Goal: Use online tool/utility: Use online tool/utility

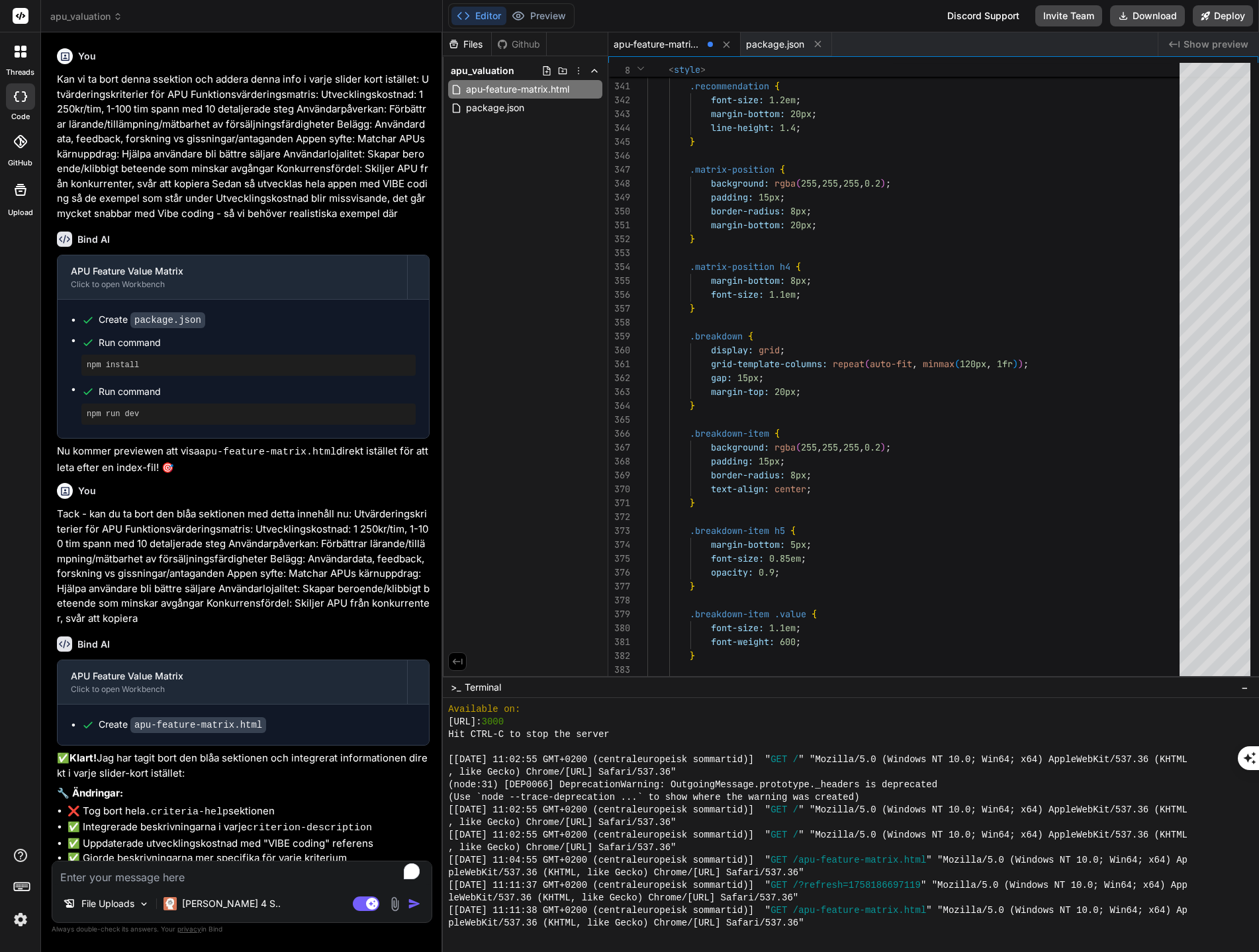
scroll to position [4513, 0]
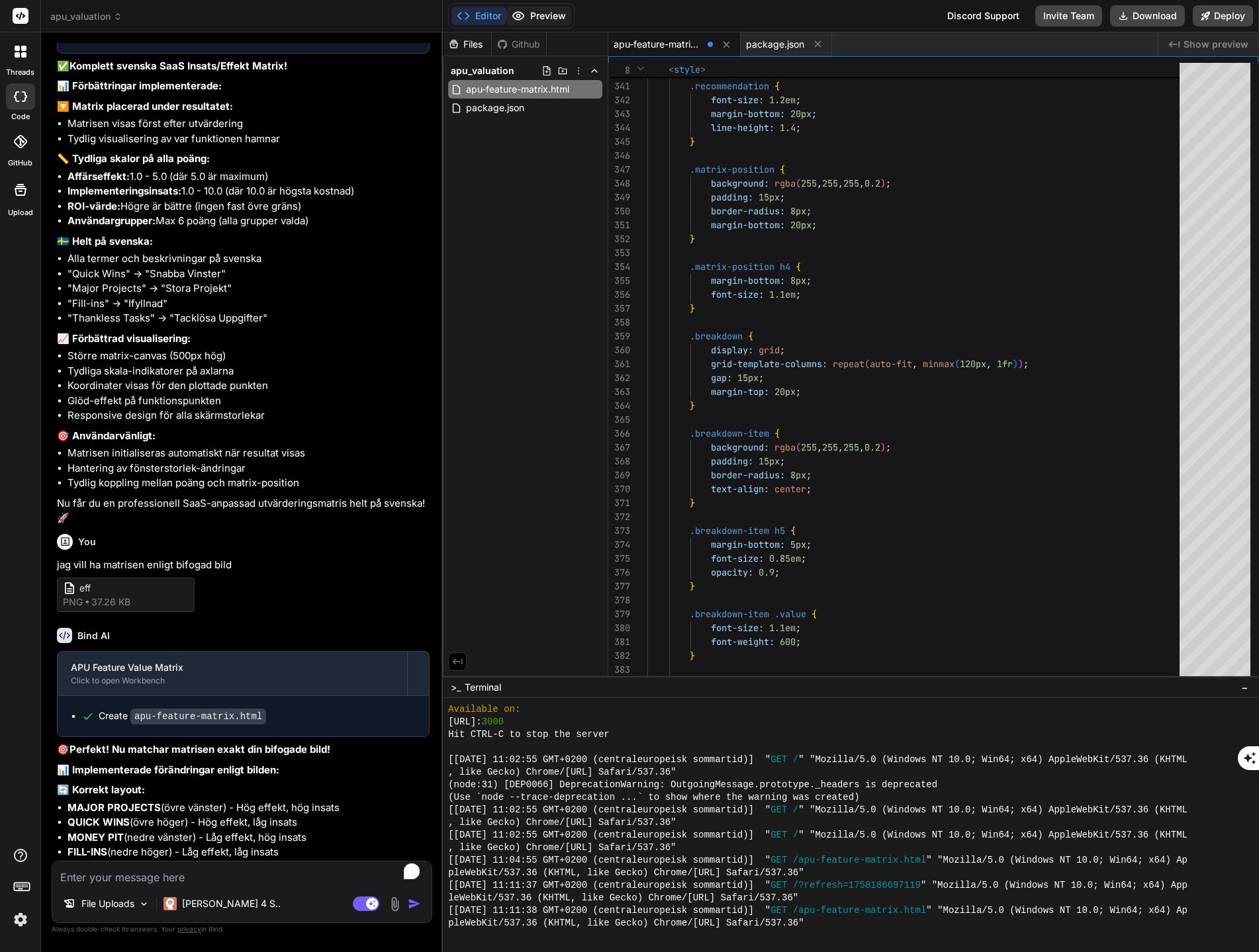
click at [532, 16] on button "Preview" at bounding box center [539, 16] width 64 height 18
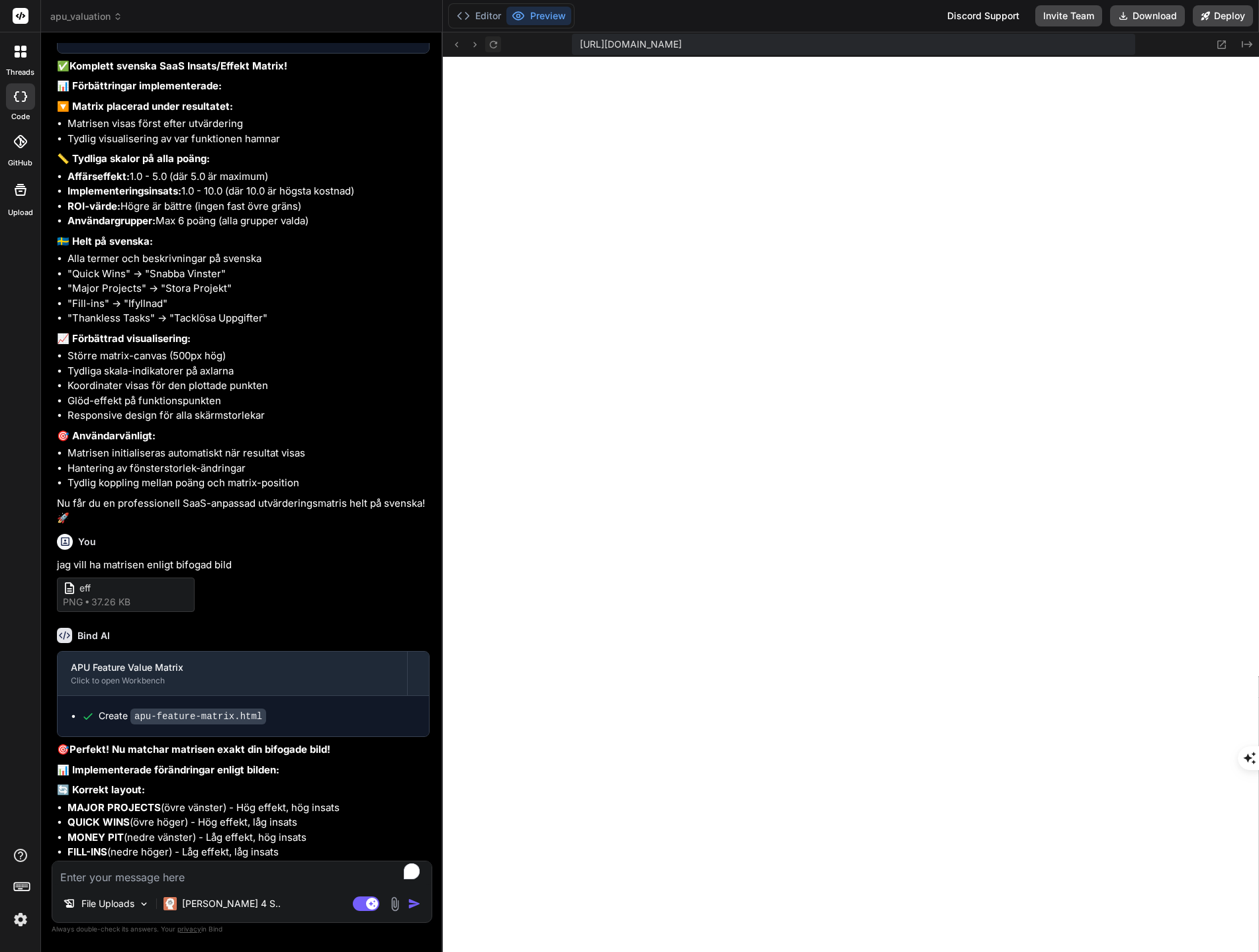
click at [499, 43] on button at bounding box center [493, 44] width 16 height 16
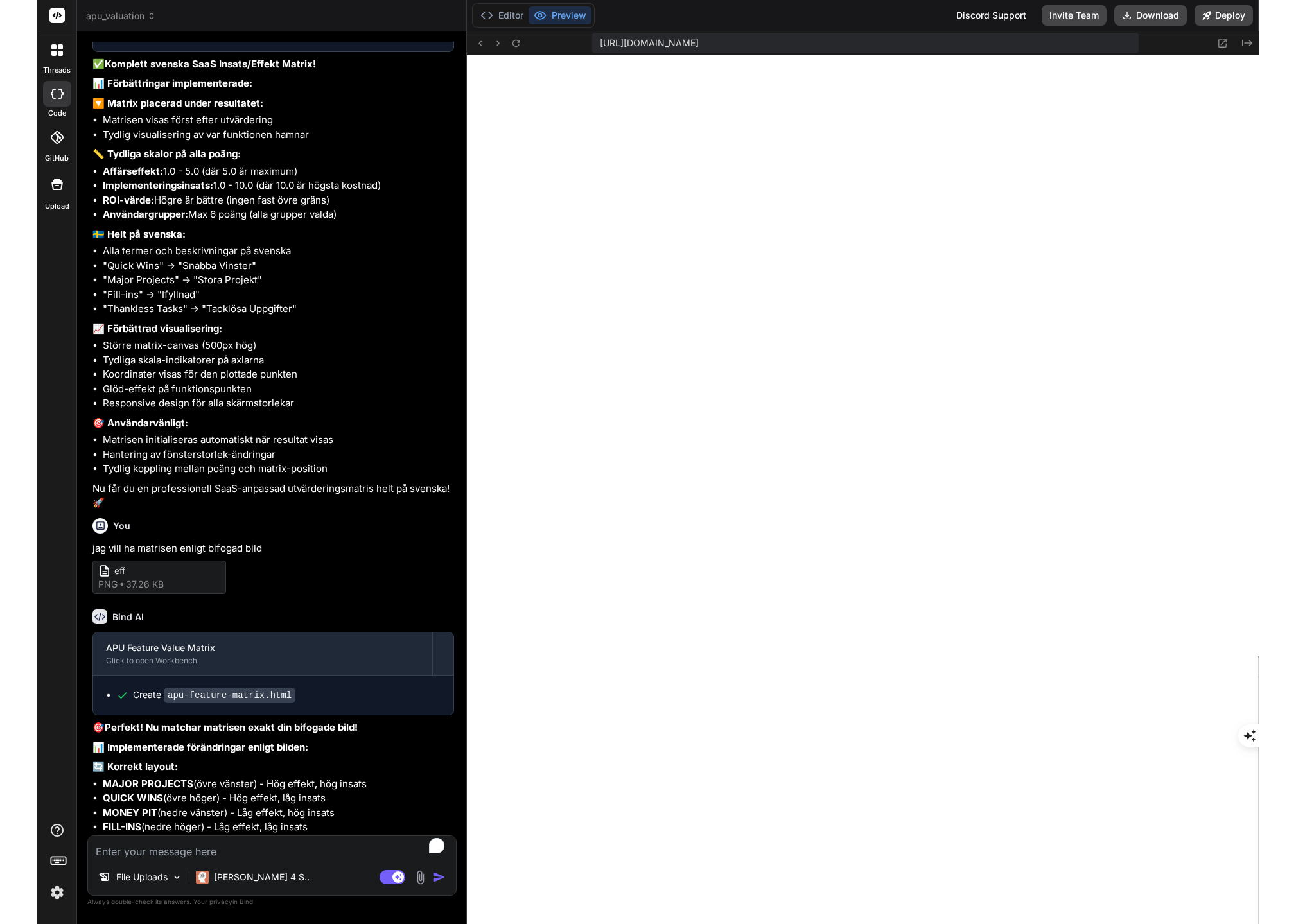
scroll to position [4429, 0]
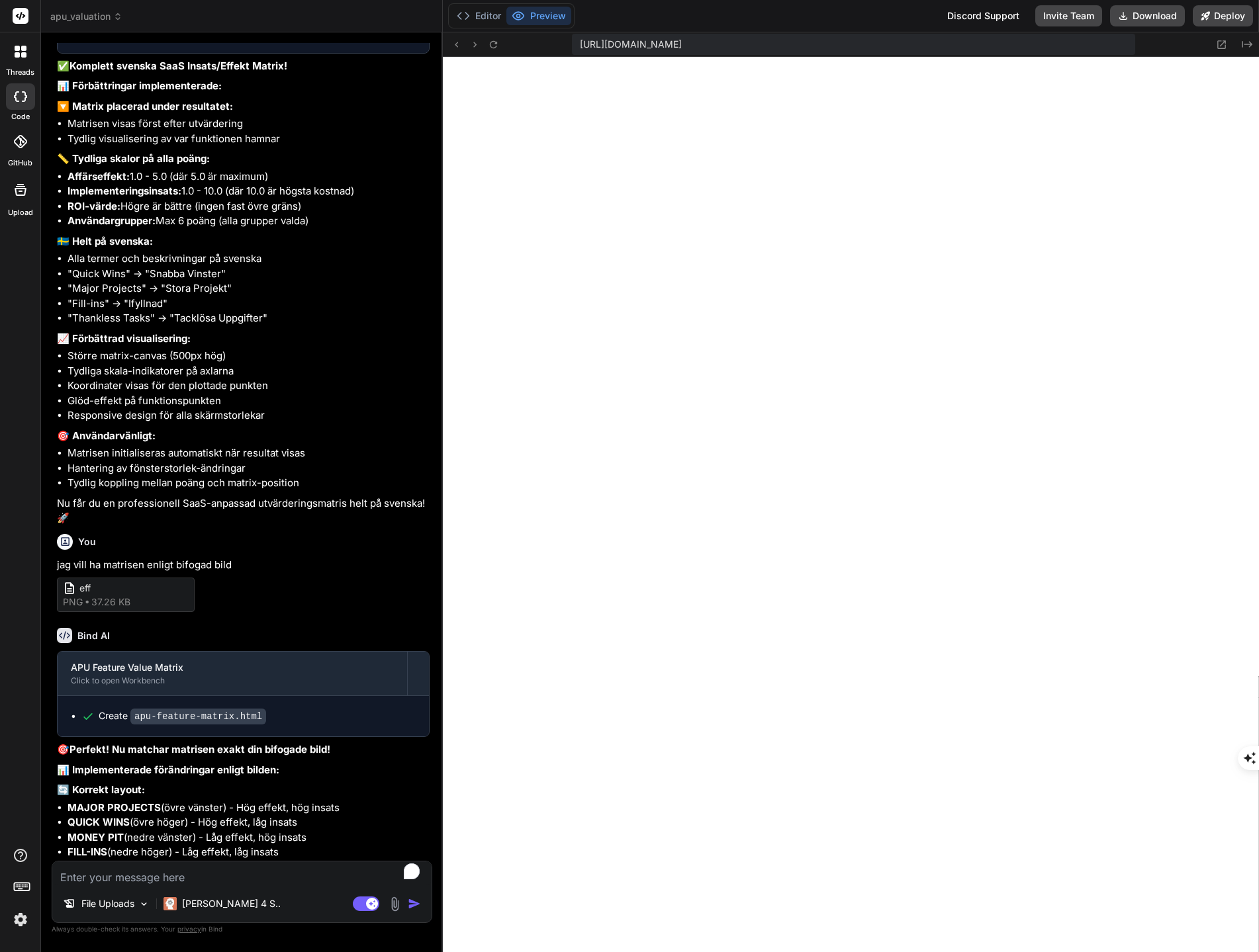
type textarea "x"
type textarea "}, 100); } }); </script> </body> </html>"
type textarea "x"
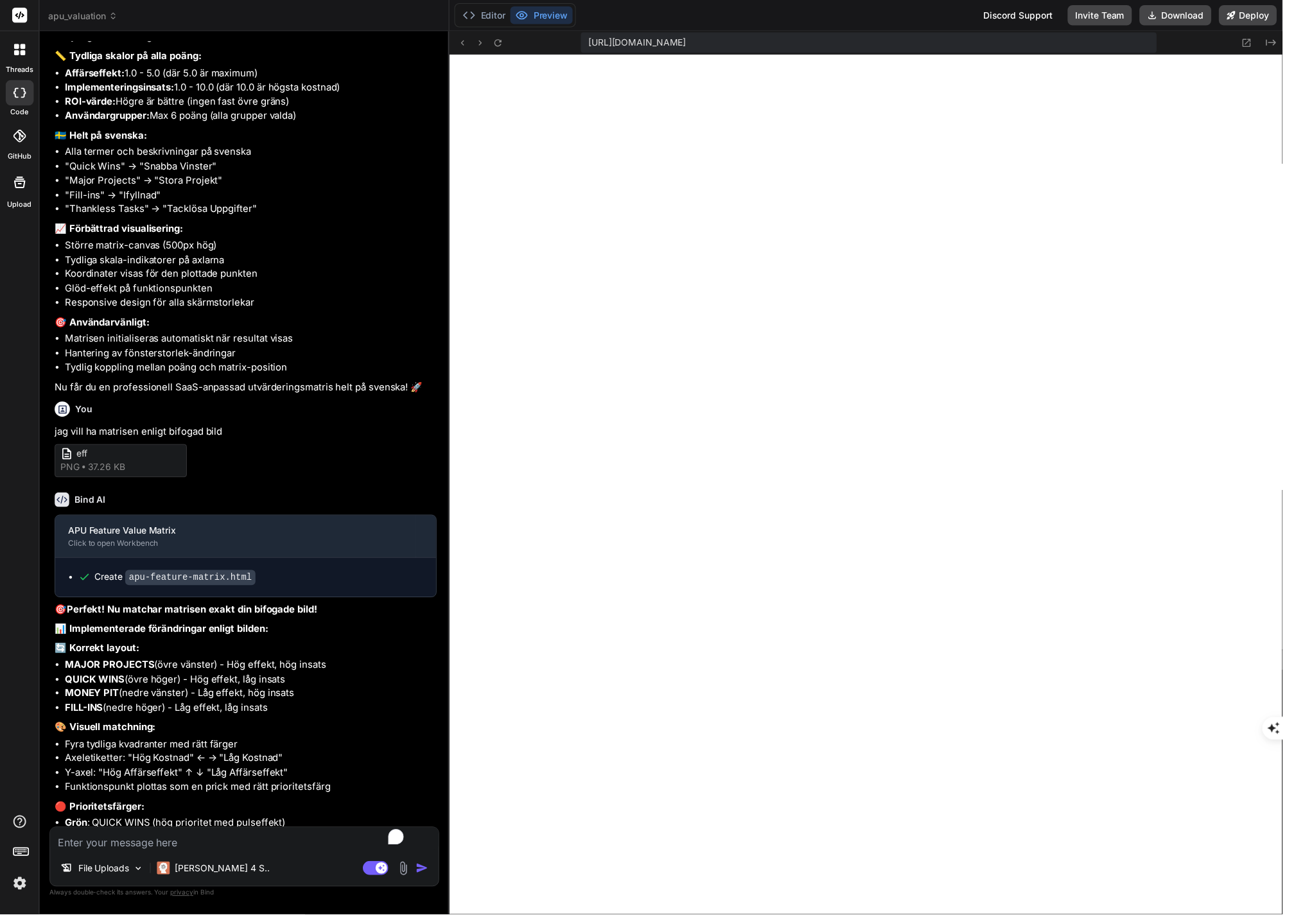
type textarea "</body> </html>"
type textarea "x"
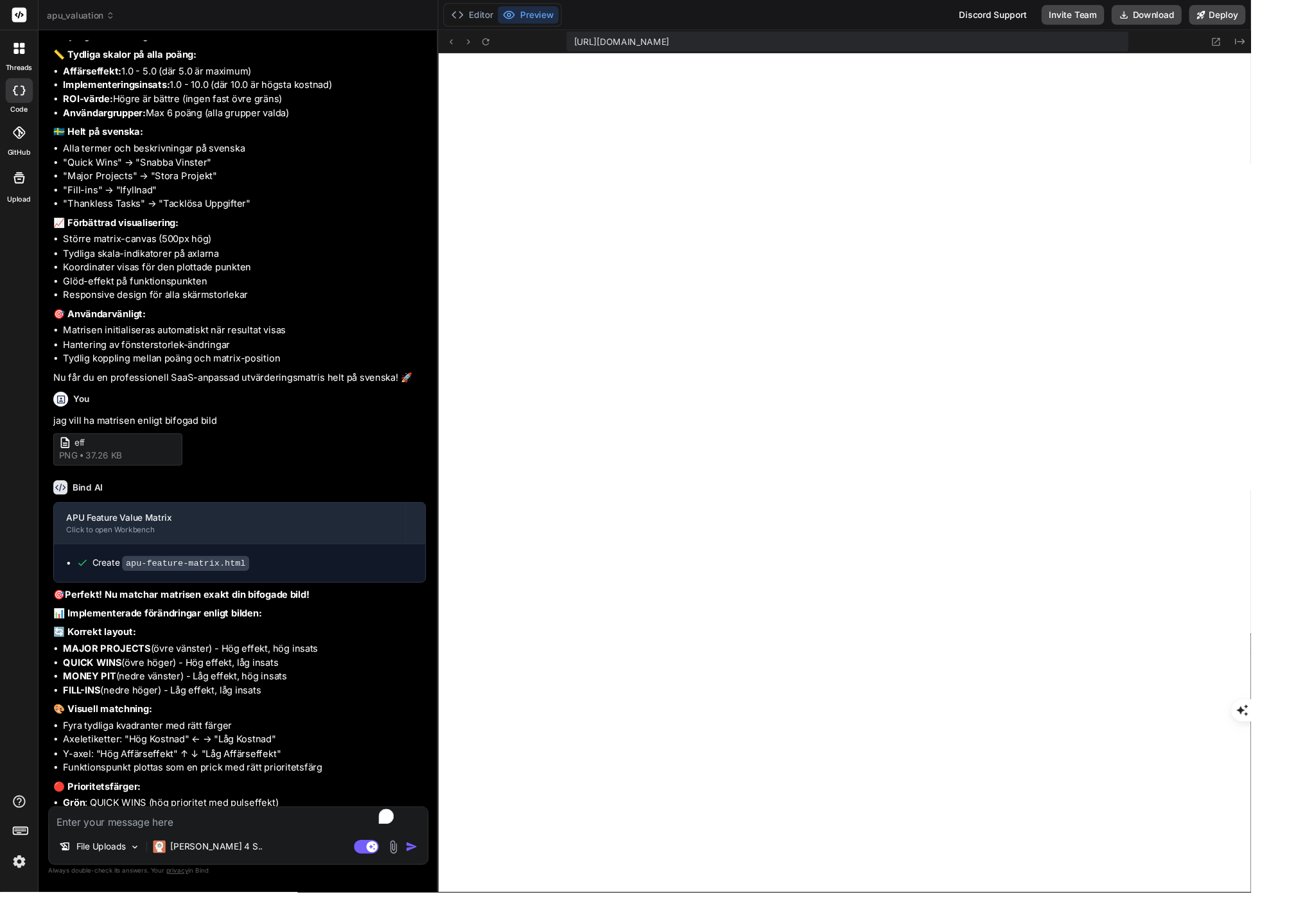
type textarea "setTimeout(() => { positionFeatureDot(currentFeaturePoint.effort, currentFeatur…"
type textarea "x"
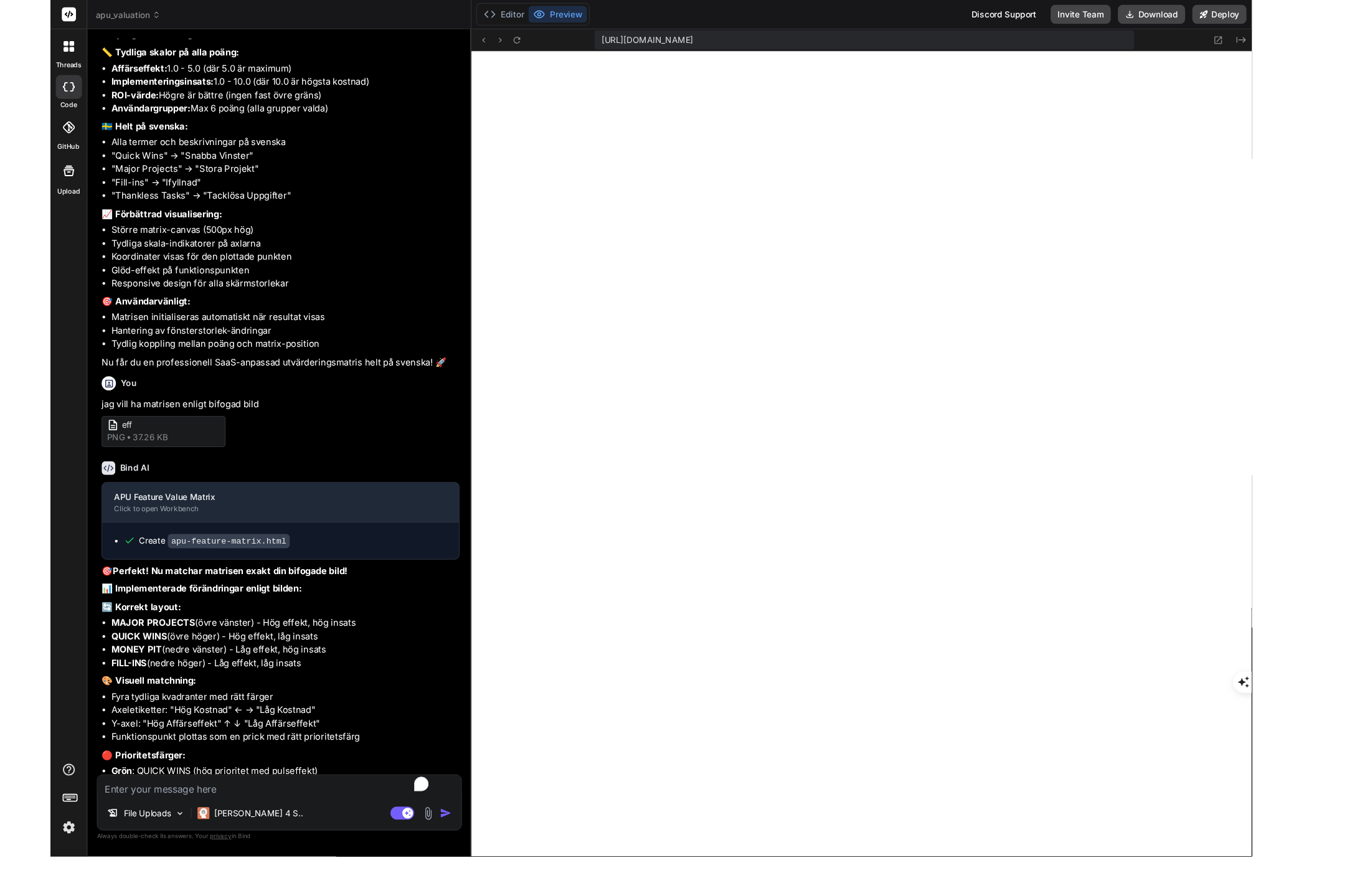
scroll to position [39, 0]
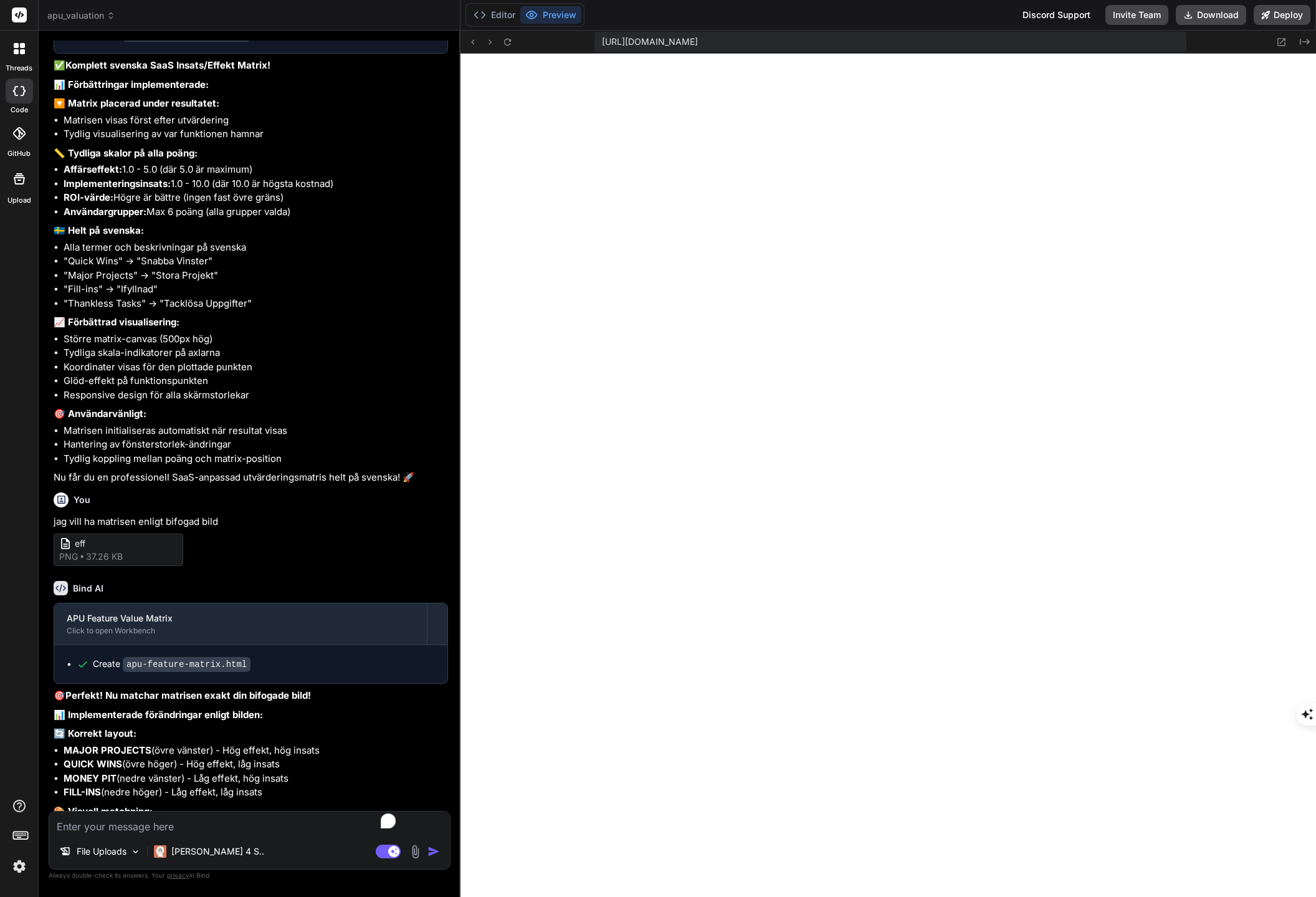
type textarea "}); </script> </body> </html>"
type textarea "x"
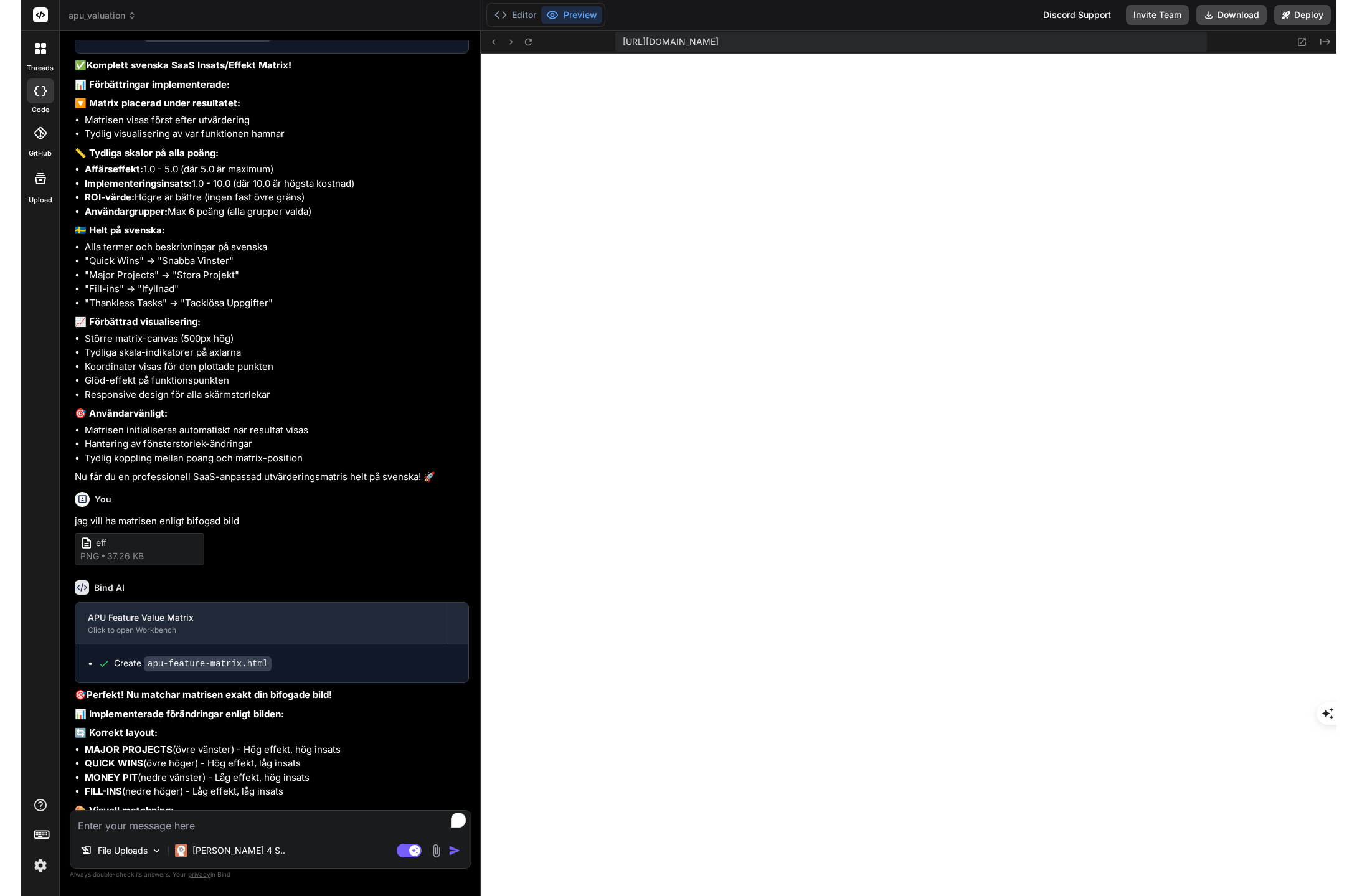
scroll to position [7586, 0]
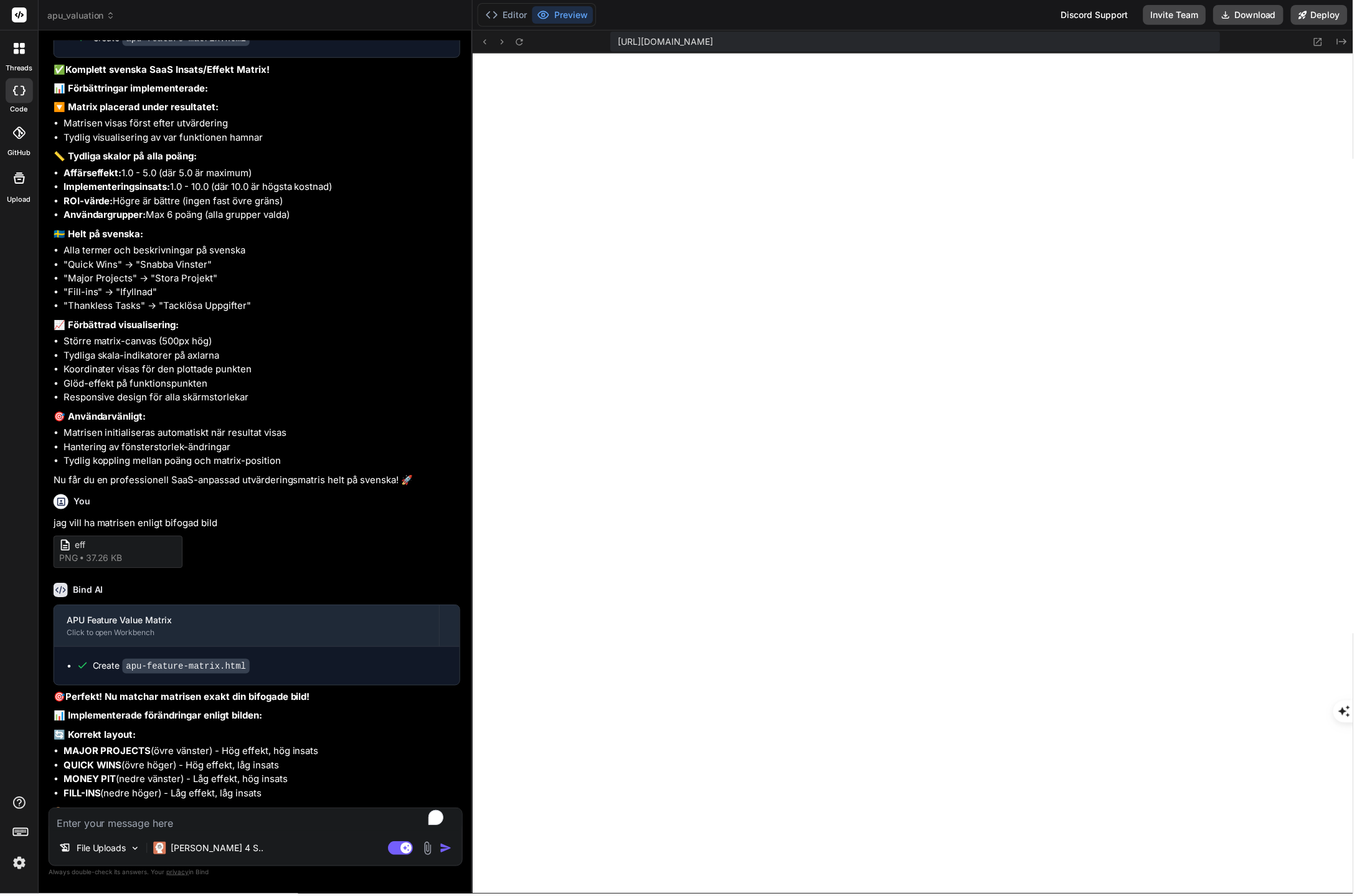
type textarea "setTimeout(() => { positionFeatureDot(currentFeaturePoint.effort, currentFeatur…"
type textarea "x"
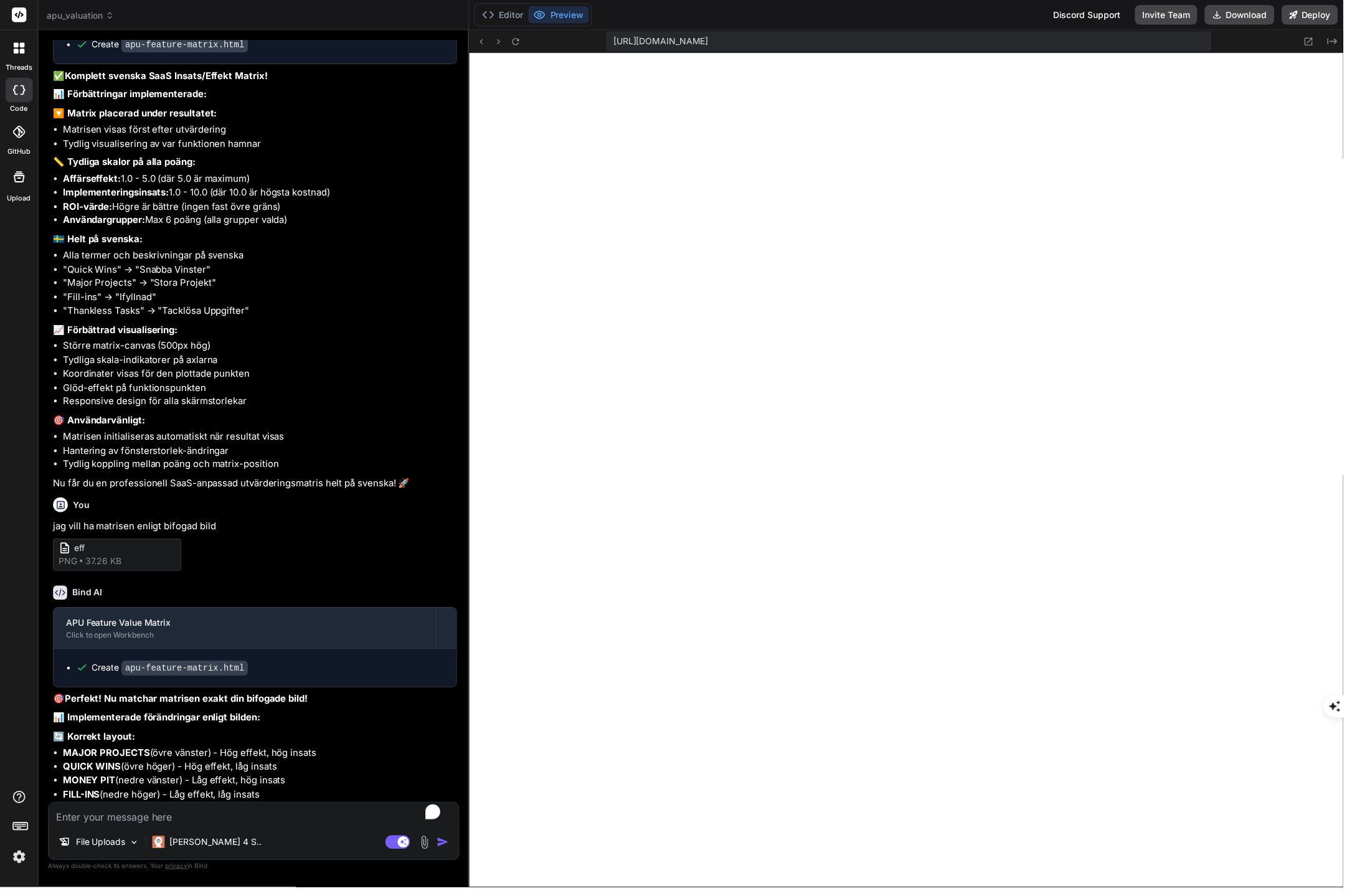
type textarea "positionFeatureDot(currentFeaturePoint.effort, currentFeaturePoint.impact); }, …"
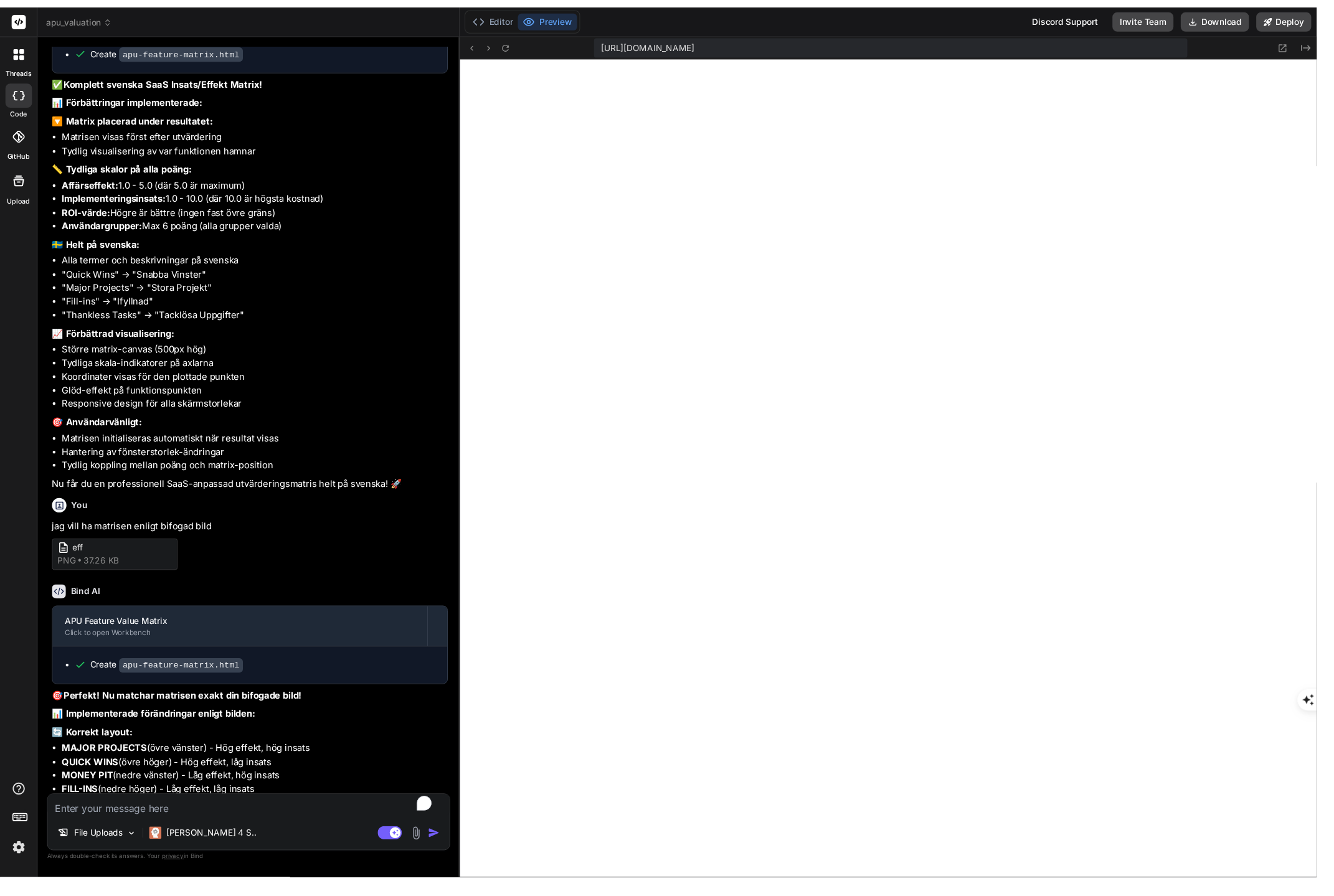
scroll to position [13, 0]
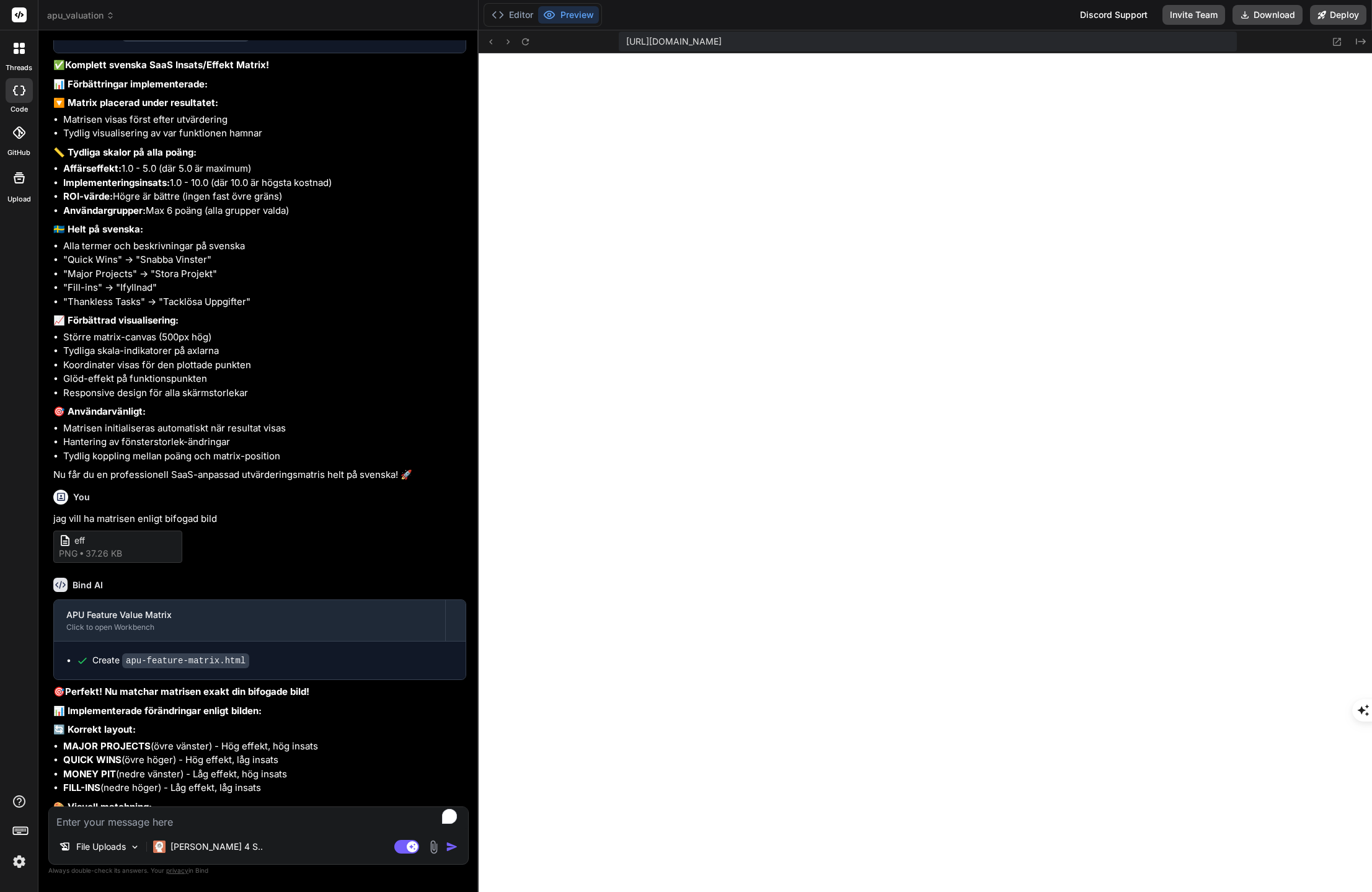
type textarea "x"
type textarea "setTimeout(() => { positionFeatureDot(currentFeaturePoint.effort, currentFeatur…"
type textarea "x"
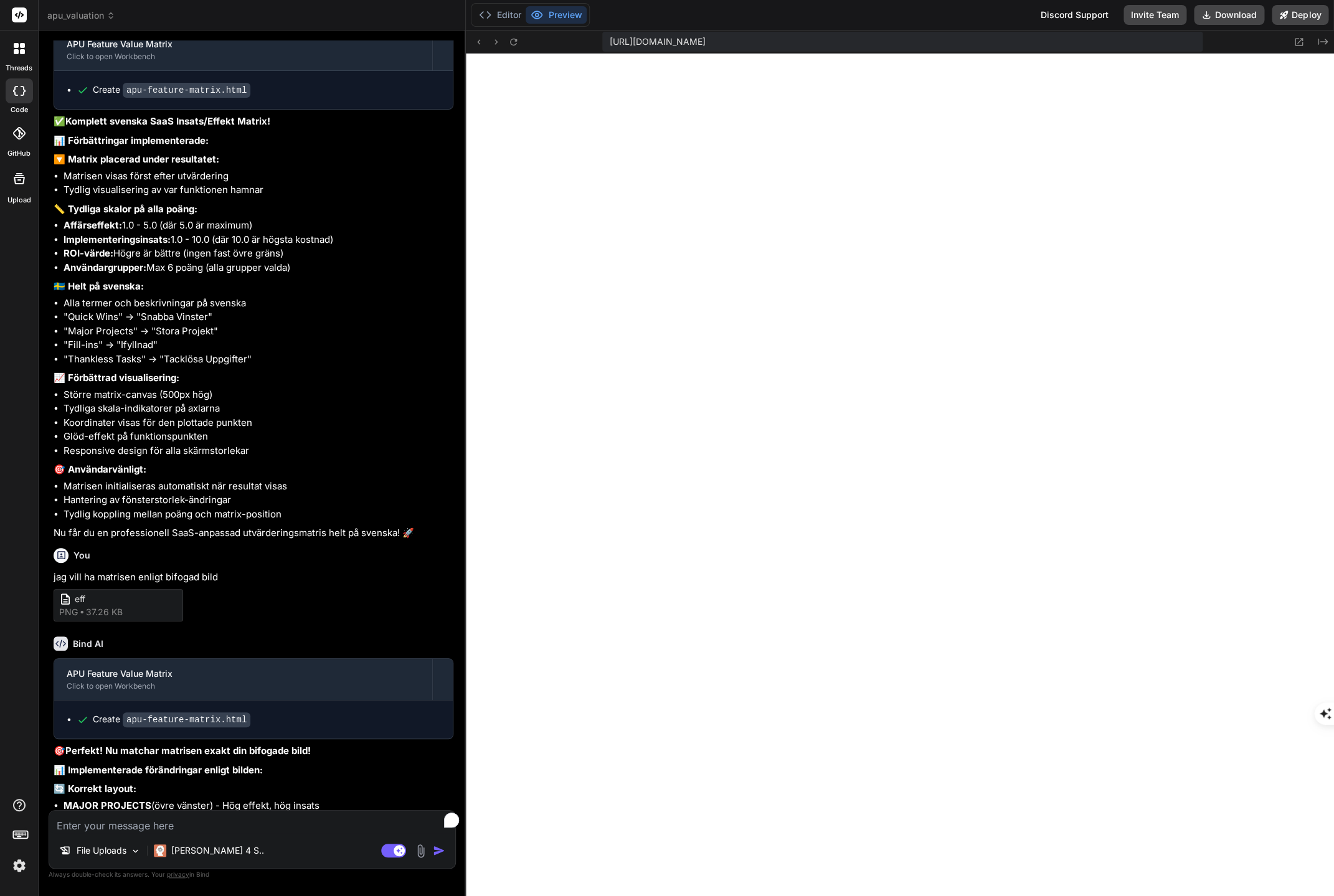
type textarea "x"
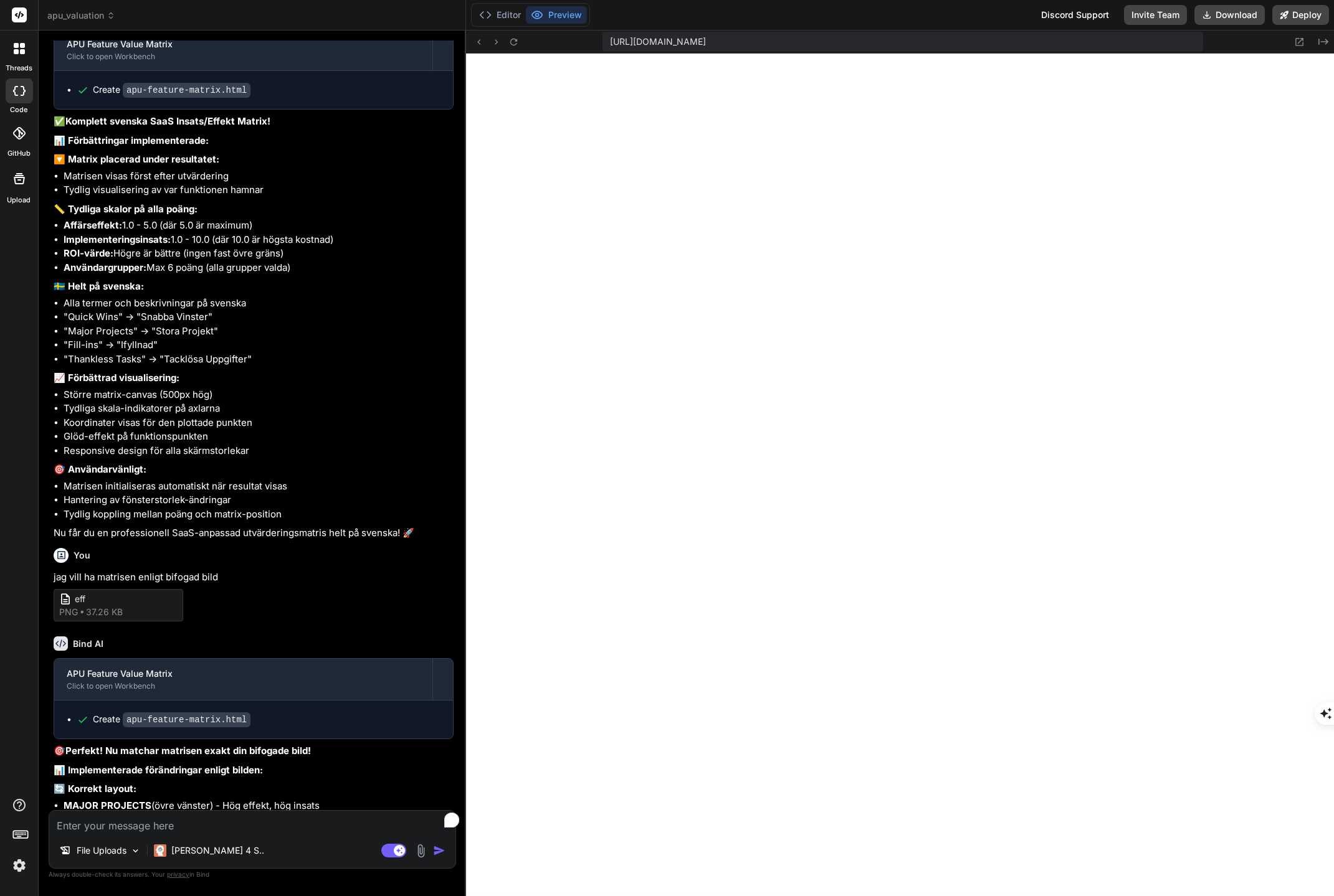
scroll to position [7627, 0]
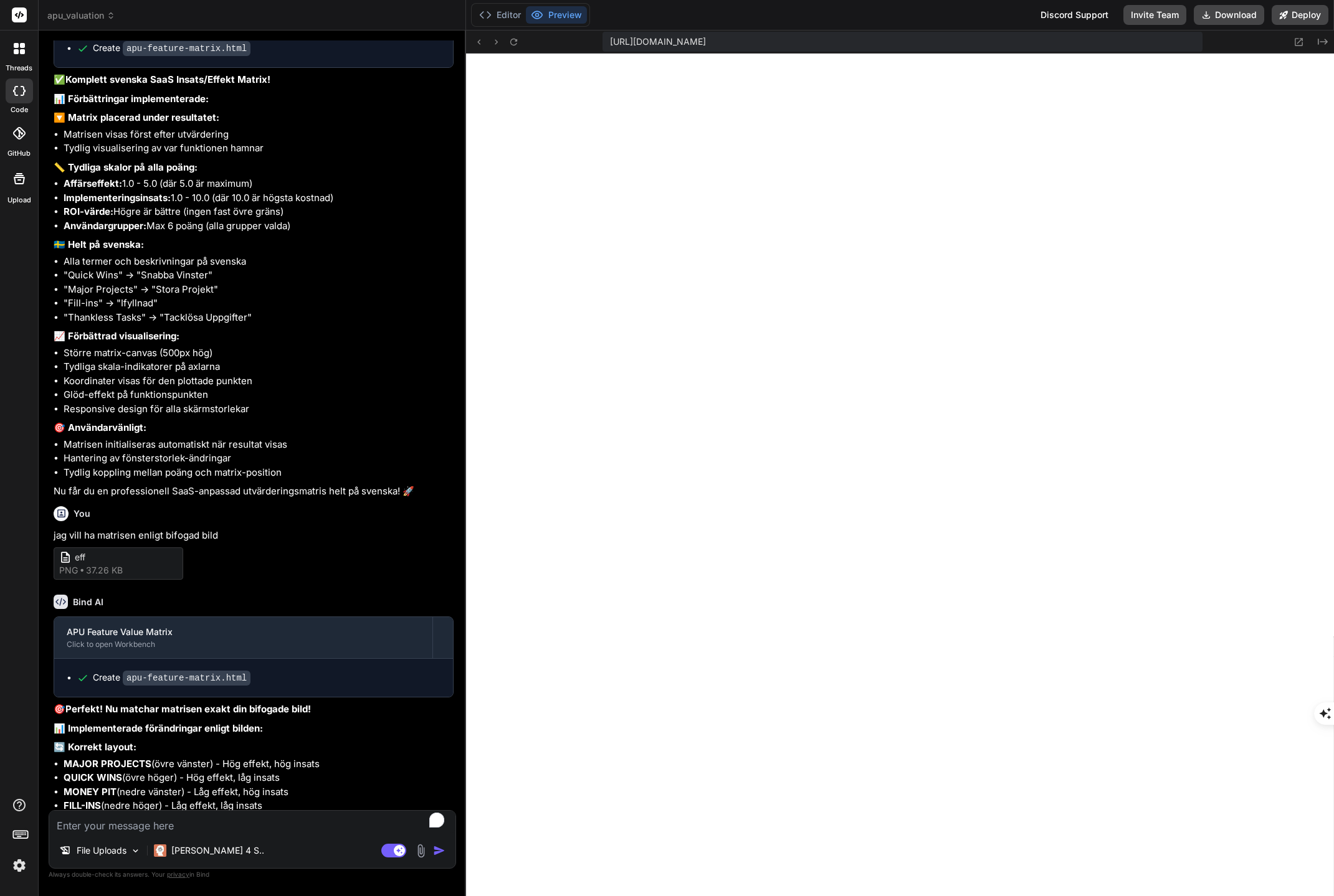
click at [257, 824] on textarea "To enrich screen reader interactions, please activate Accessibility in Grammarl…" at bounding box center [252, 822] width 406 height 22
type textarea "t"
type textarea "x"
type textarea "ta"
type textarea "x"
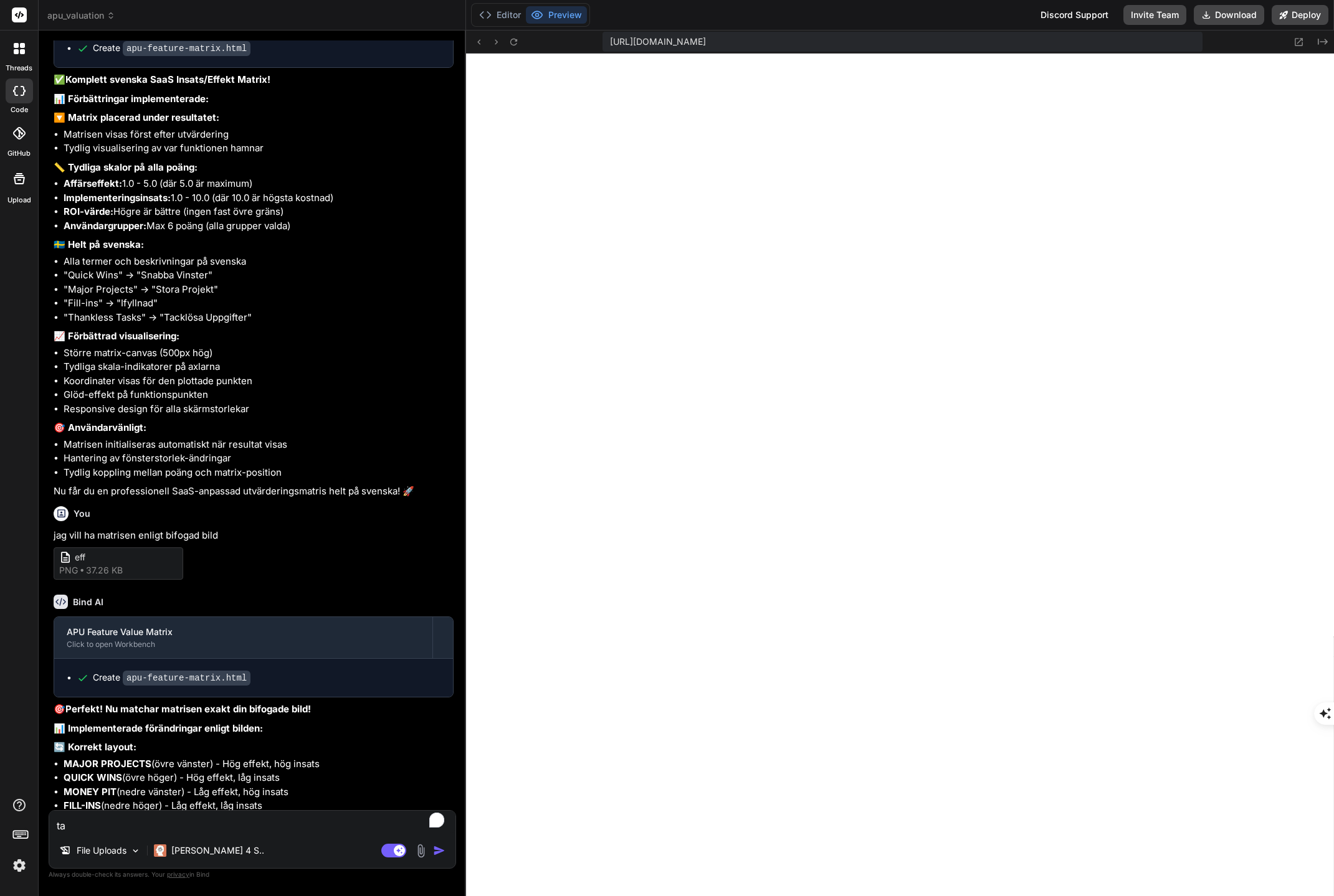
type textarea "tac"
type textarea "x"
type textarea "tack"
type textarea "x"
type textarea "tack"
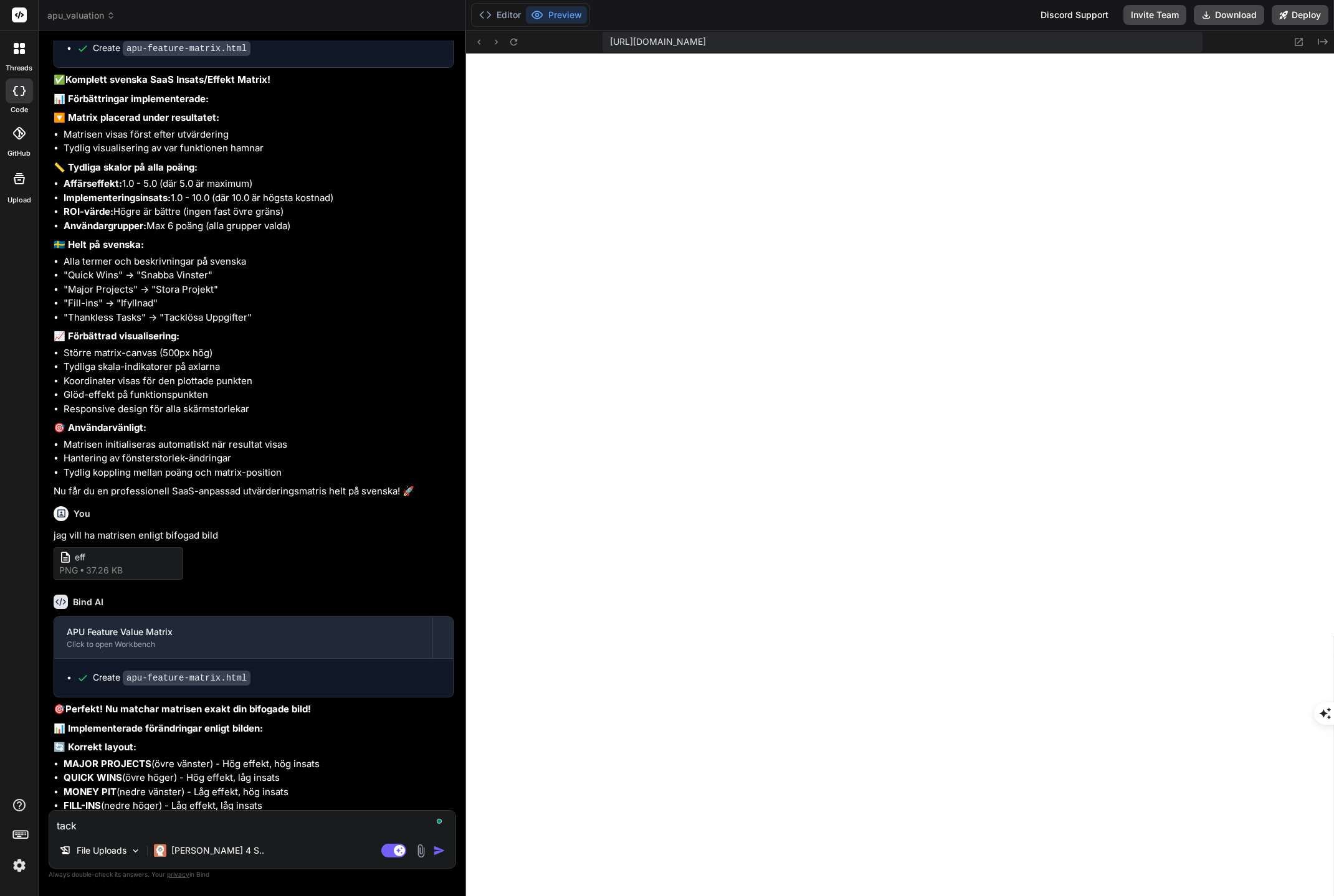
type textarea "x"
type textarea "tack -"
type textarea "x"
type textarea "tack -"
type textarea "x"
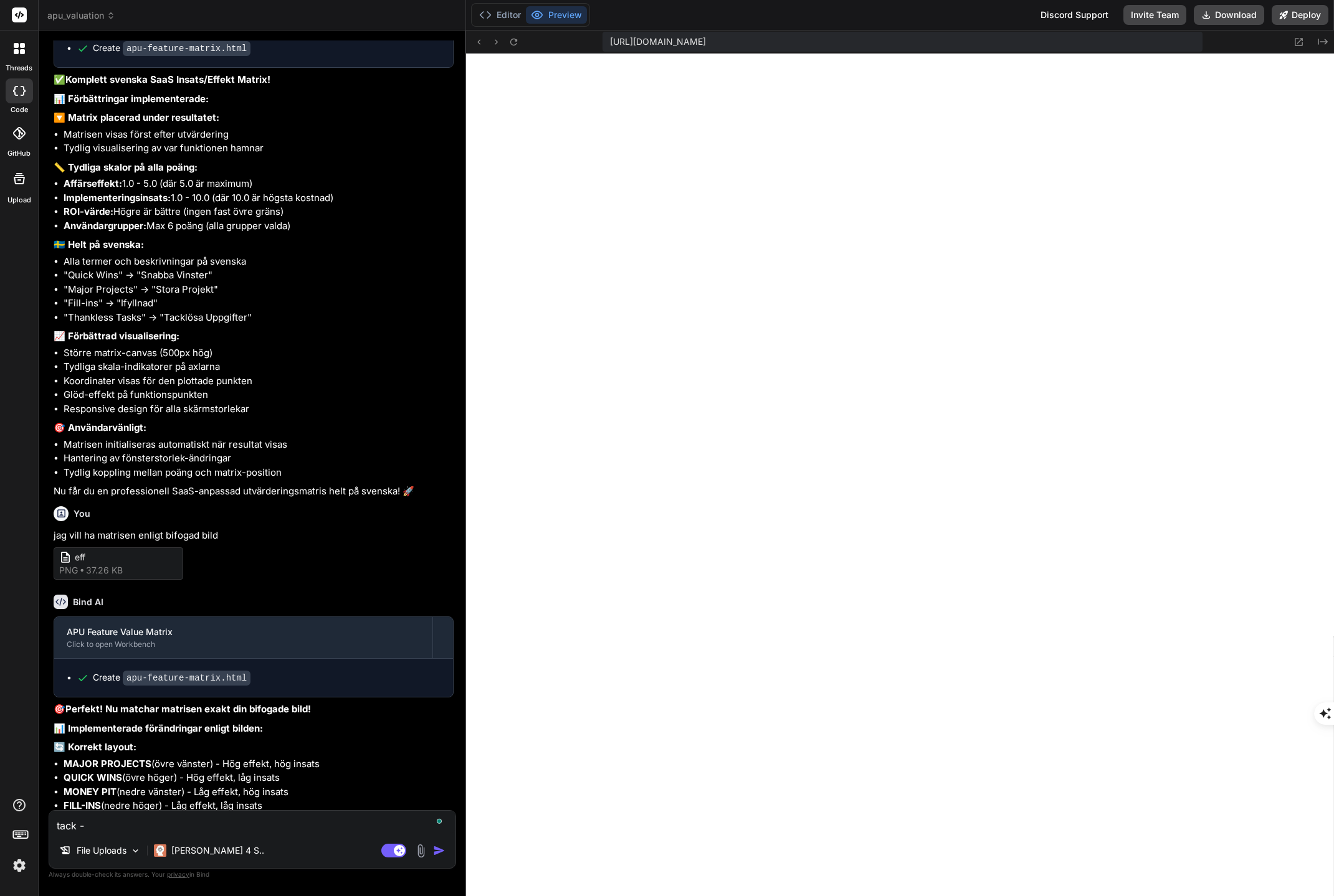
type textarea "tack - b"
type textarea "x"
type textarea "tack - ba"
type textarea "x"
type textarea "tack - bar"
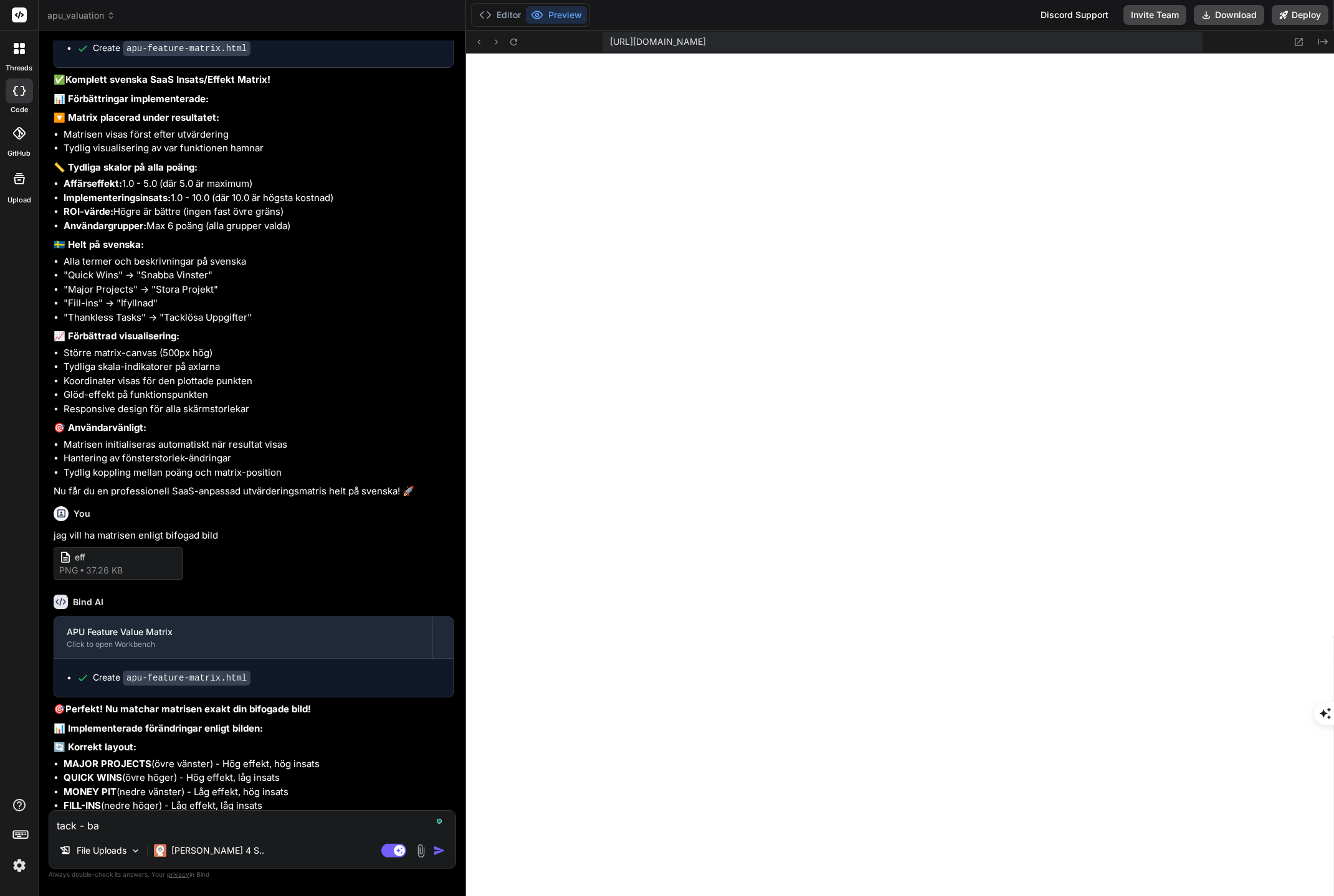
type textarea "x"
type textarea "tack - bara"
type textarea "x"
type textarea "tack - bara"
type textarea "x"
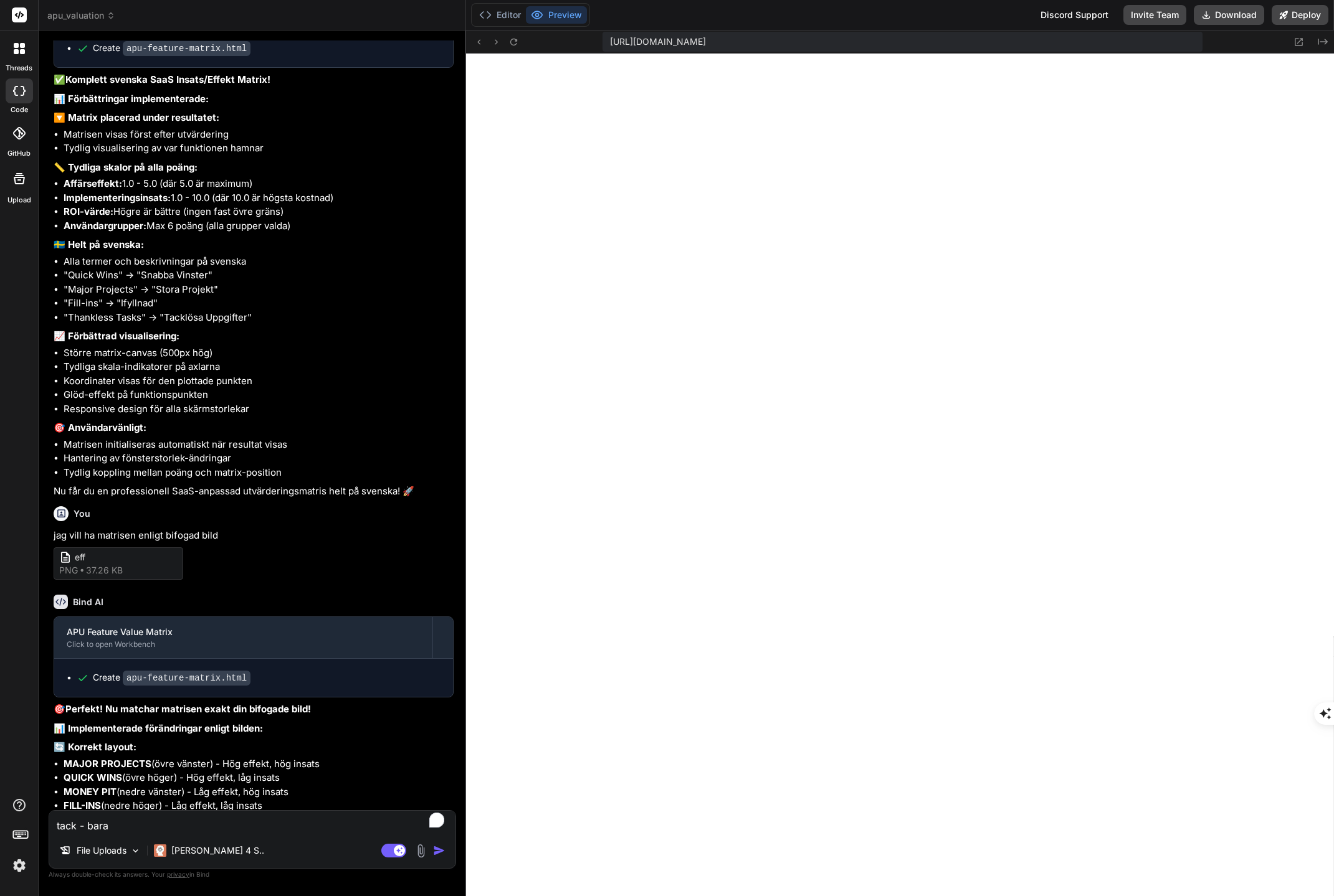
click at [181, 822] on textarea "tack - bara" at bounding box center [252, 822] width 406 height 22
click at [169, 825] on textarea "tack - bara" at bounding box center [252, 822] width 406 height 22
type textarea "tack - bara a"
type textarea "x"
type textarea "tack - bara ax"
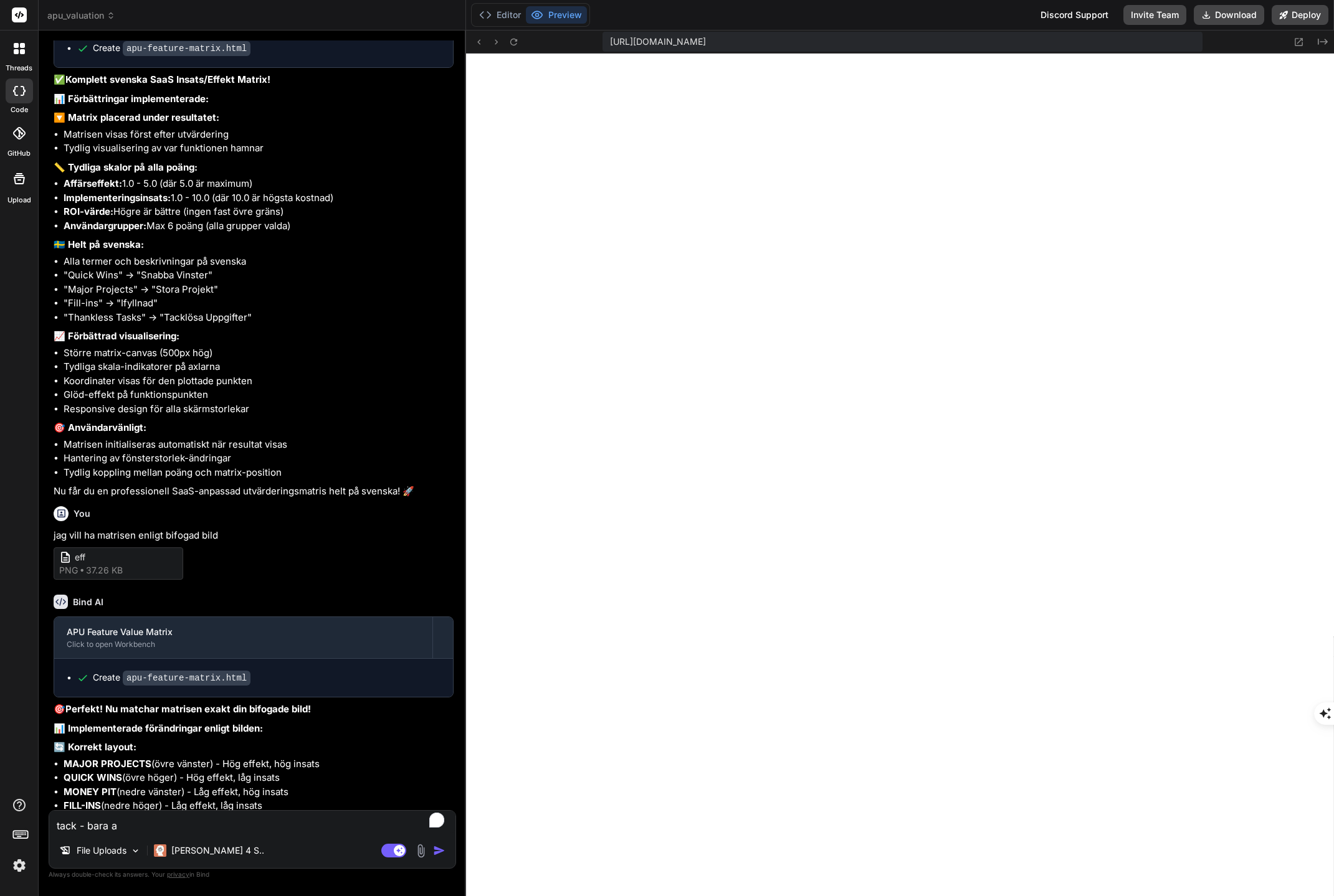
type textarea "x"
type textarea "tack - bara axe"
type textarea "x"
type textarea "tack - [PERSON_NAME]"
type textarea "x"
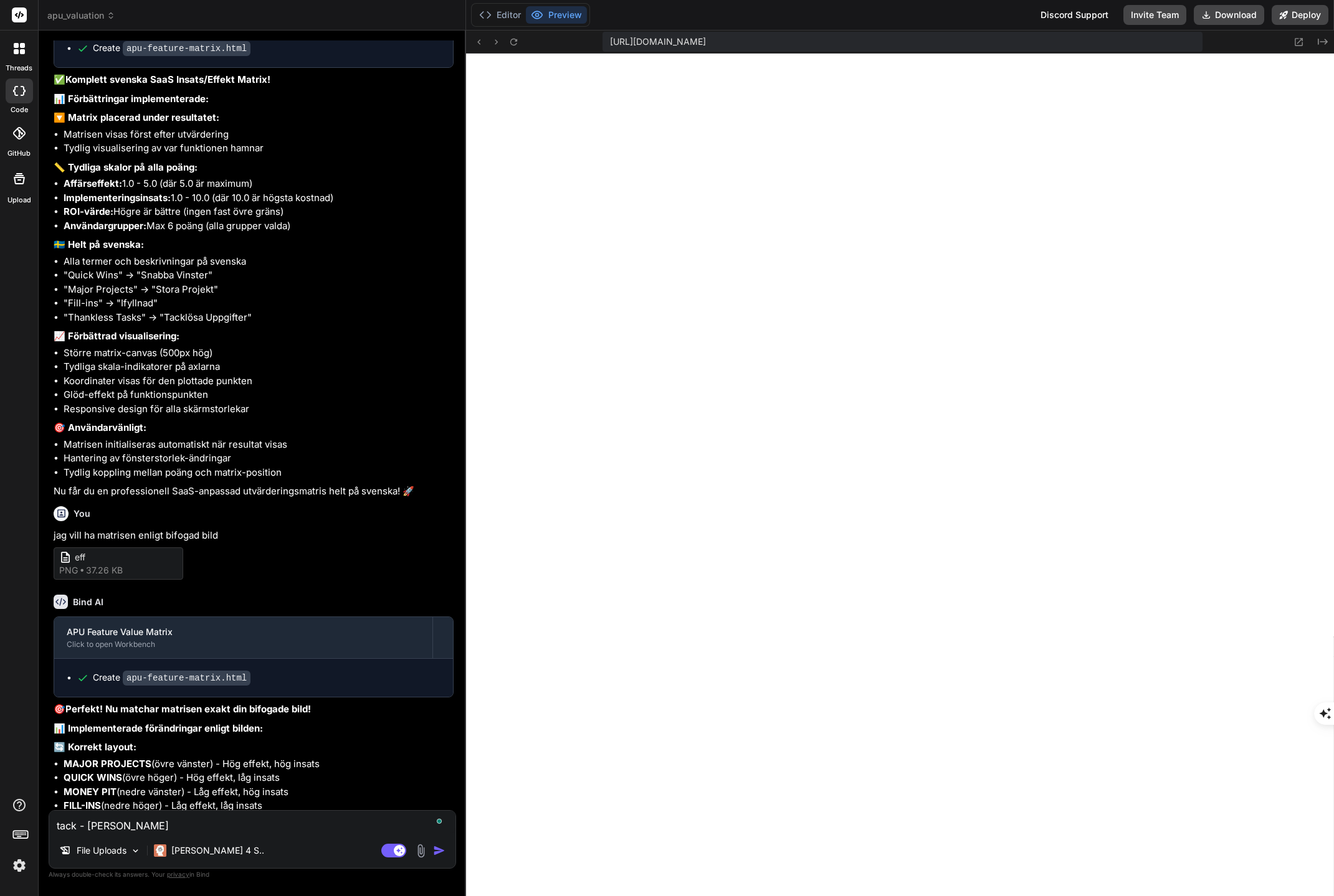
type textarea "tack - [PERSON_NAME]"
type textarea "x"
type textarea "tack - bara [PERSON_NAME]"
type textarea "x"
type textarea "tack - bara [PERSON_NAME]"
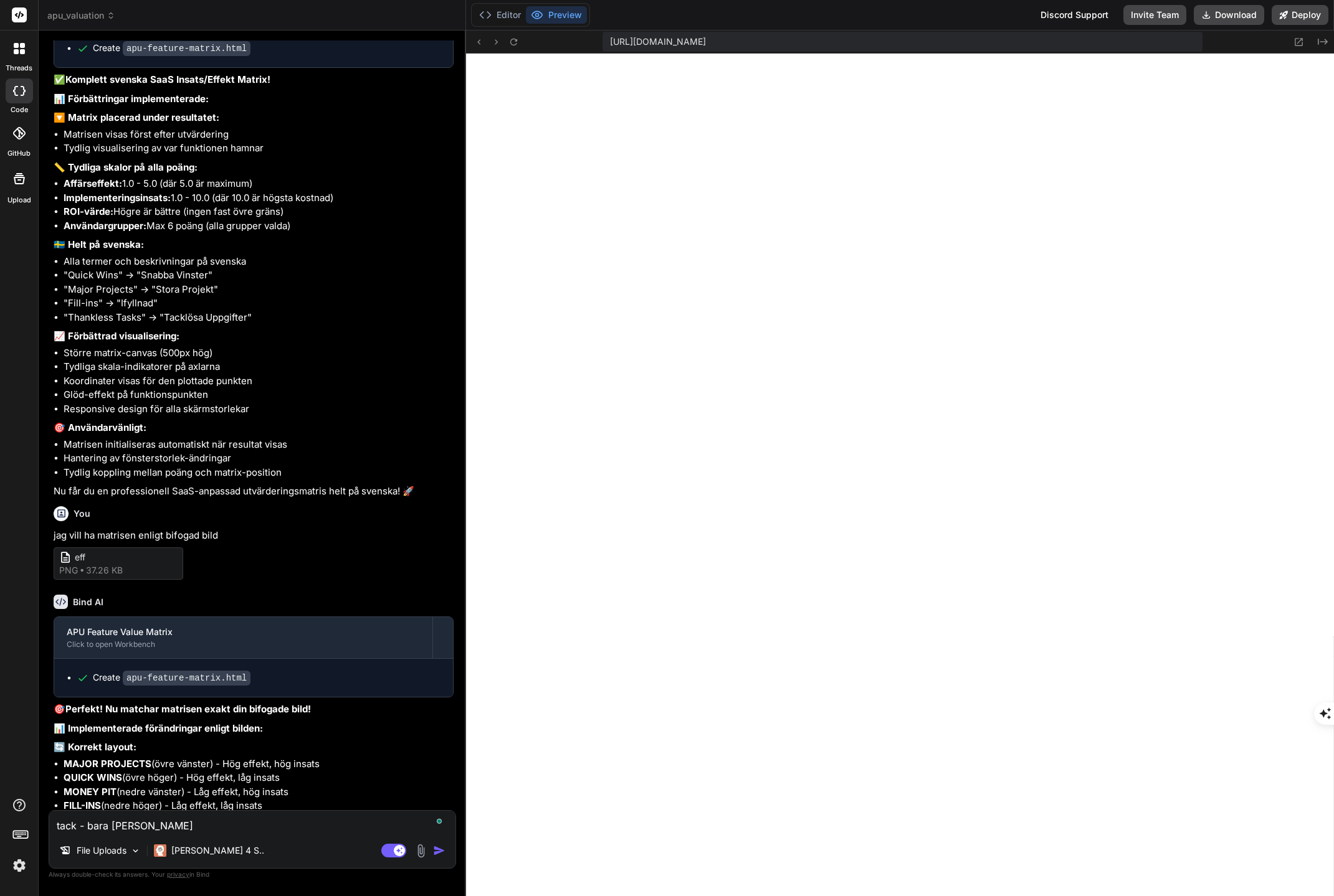
type textarea "x"
type textarea "tack - bara [PERSON_NAME]"
type textarea "x"
type textarea "tack - bara axel rubr"
type textarea "x"
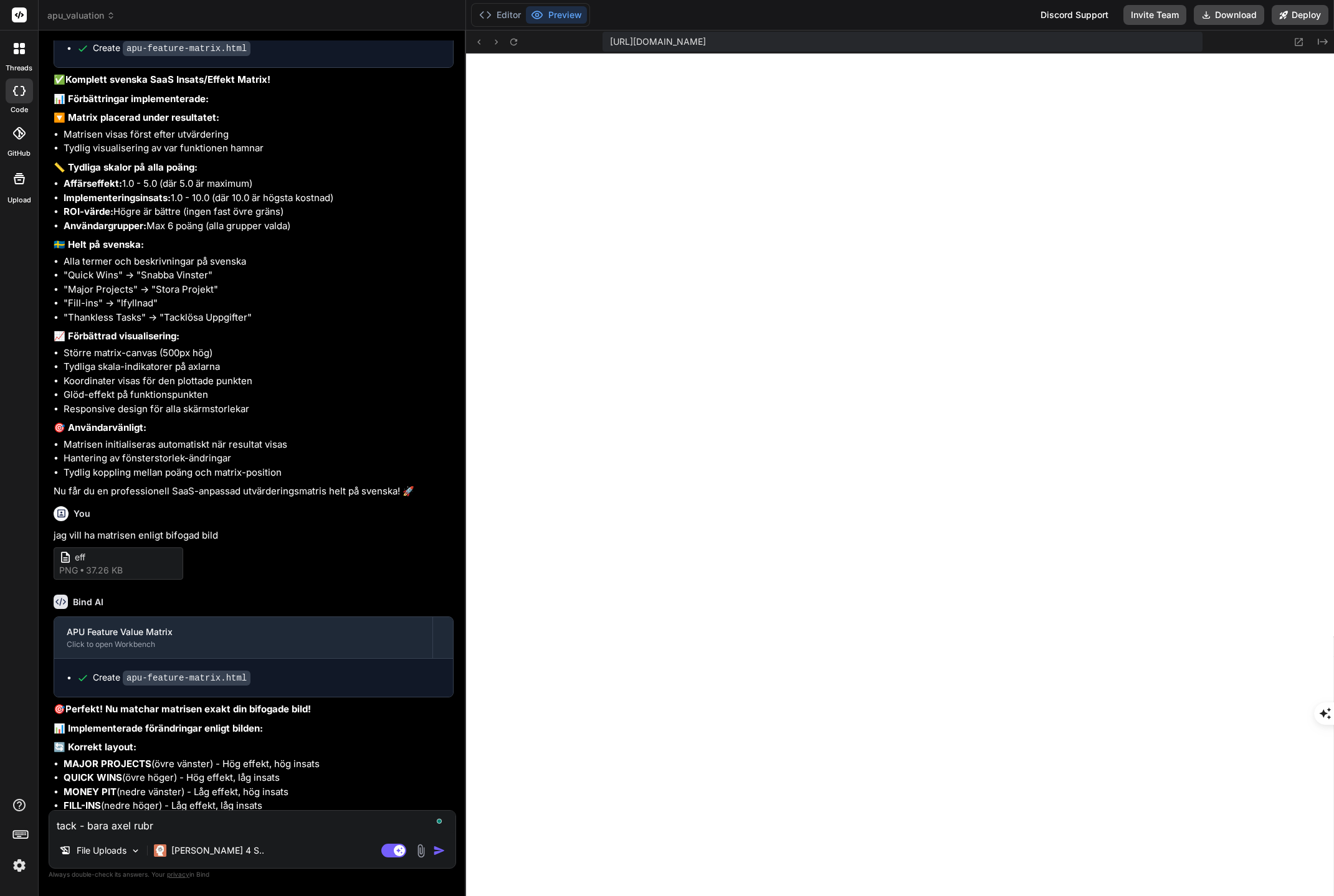
type textarea "tack - bara [PERSON_NAME]"
type textarea "x"
type textarea "tack - bara [PERSON_NAME]"
type textarea "x"
type textarea "tack - bara [PERSON_NAME]"
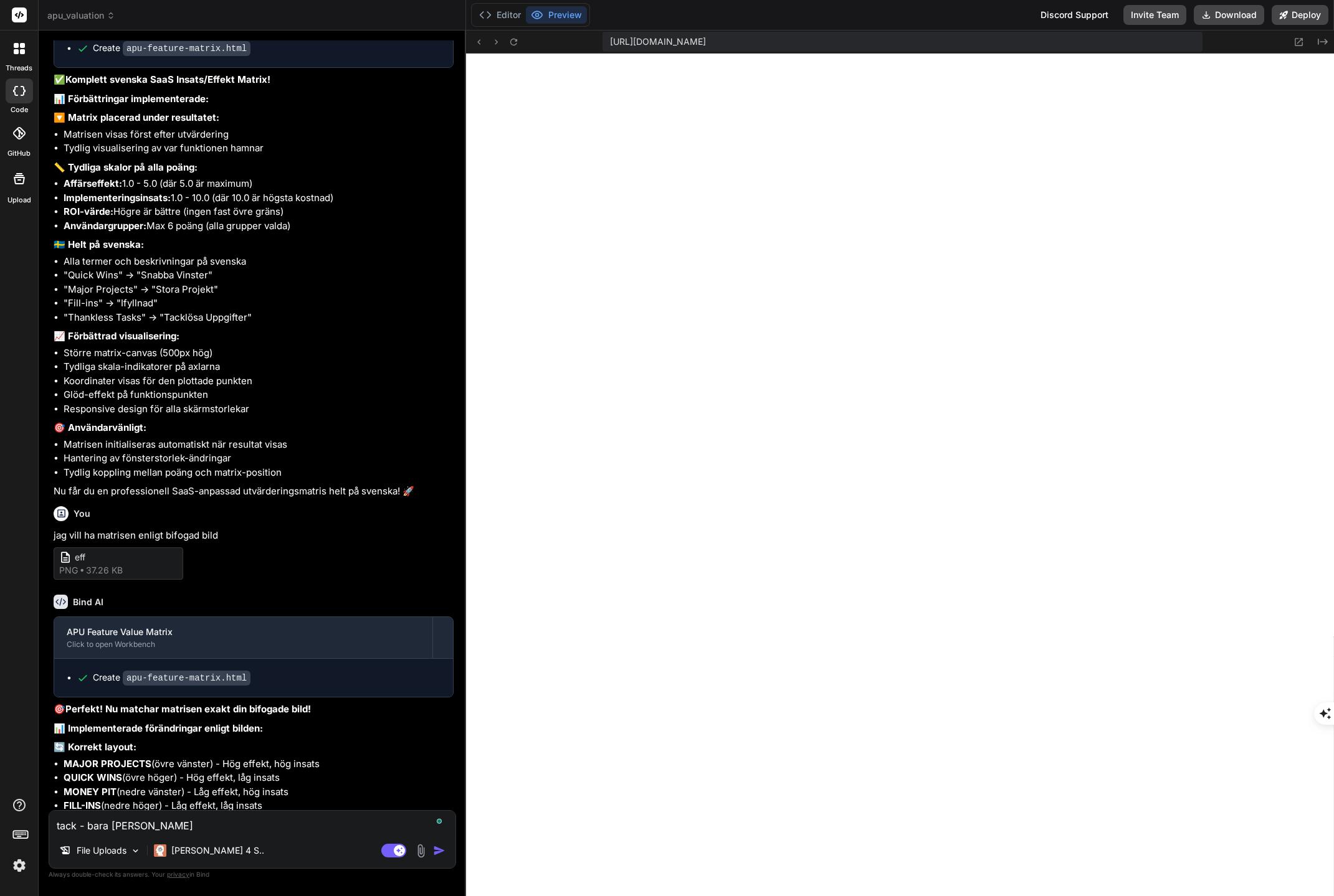
type textarea "x"
type textarea "tack - bara [PERSON_NAME]"
type textarea "x"
type textarea "tack - bara [PERSON_NAME]"
type textarea "x"
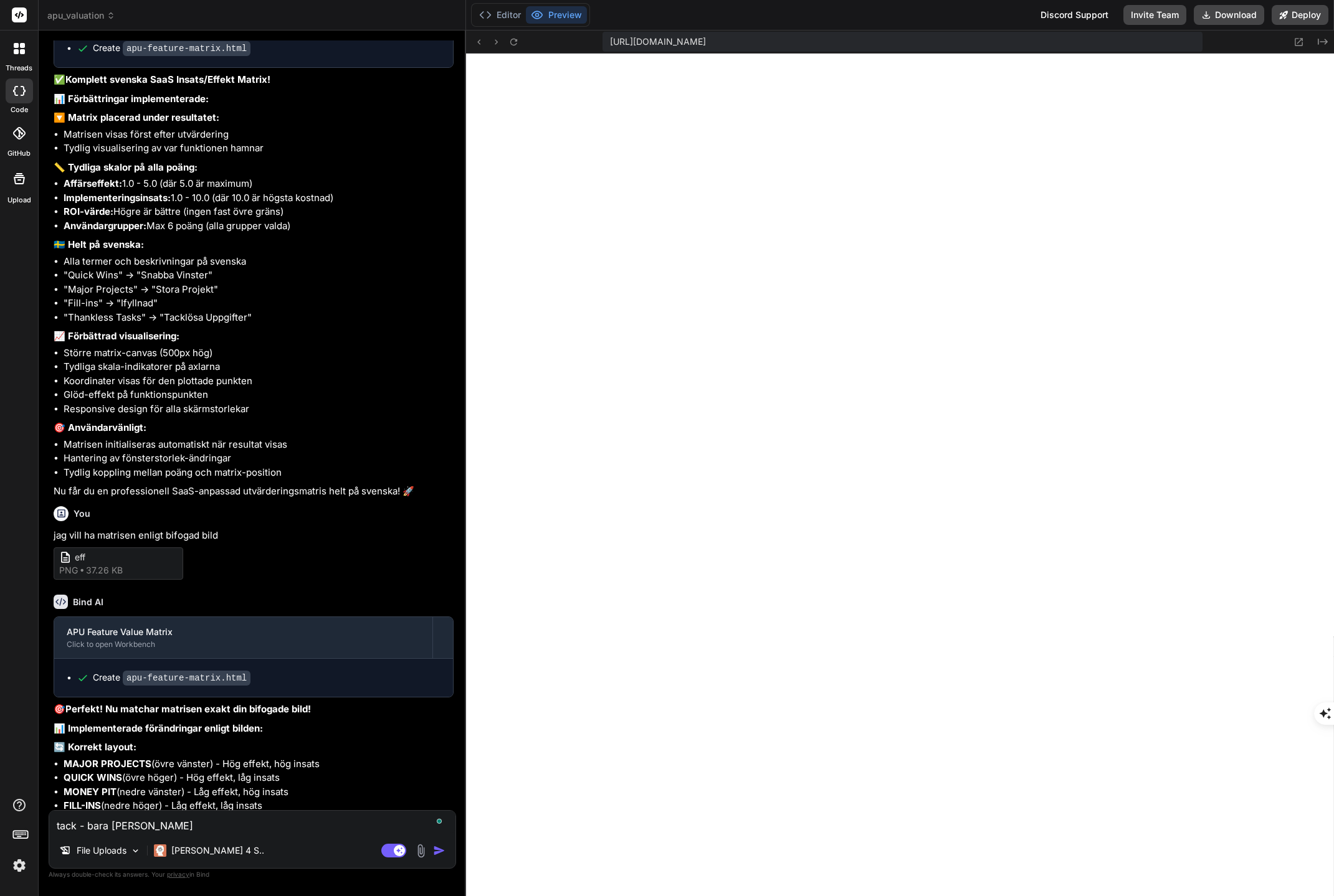
type textarea "tack - bara [PERSON_NAME]"
type textarea "x"
type textarea "tack - bara [PERSON_NAME]"
type textarea "x"
type textarea "tack - bara [PERSON_NAME] s"
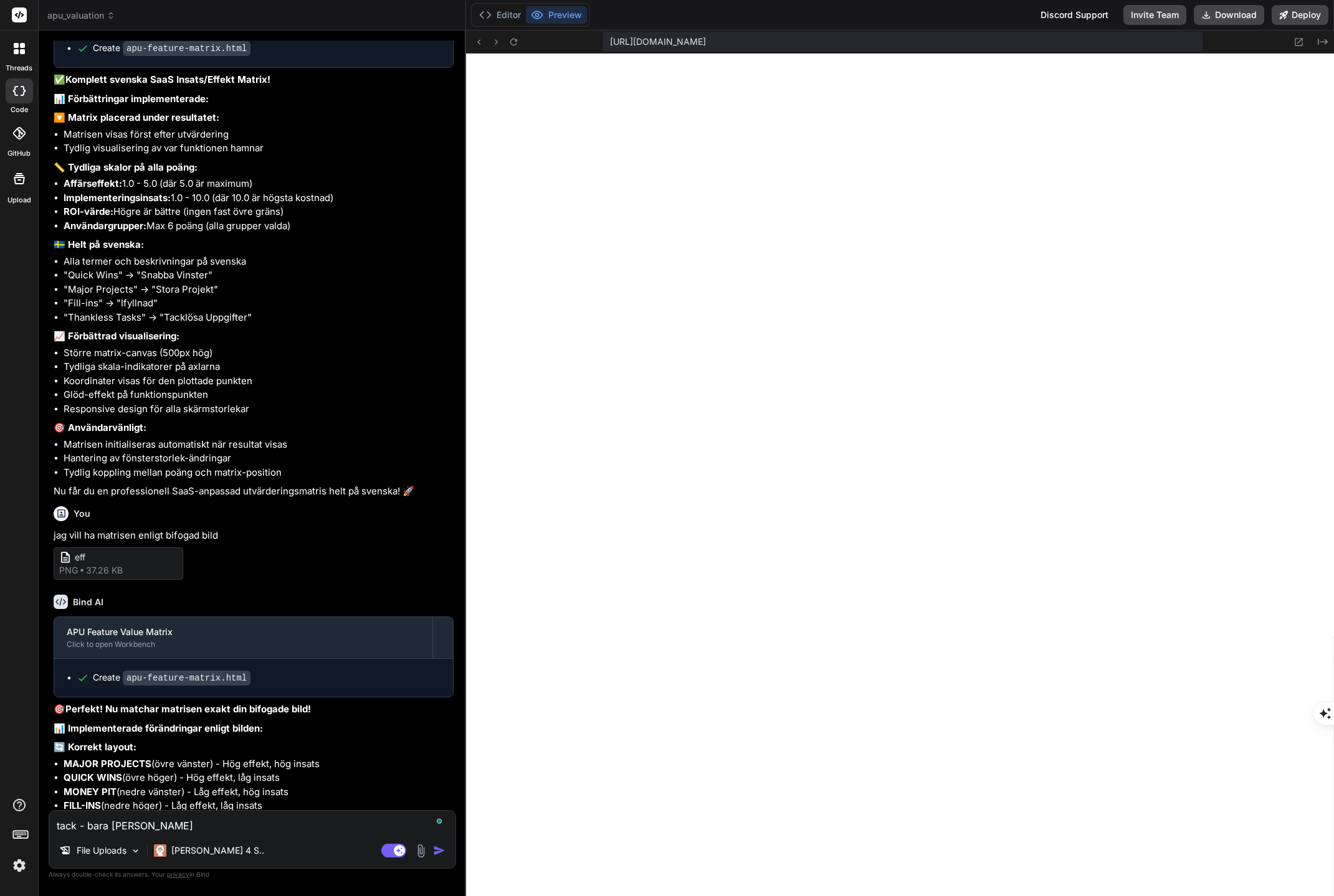
type textarea "x"
type textarea "tack - bara axel rubrikerna so"
type textarea "x"
type textarea "tack - bara [PERSON_NAME] som"
type textarea "x"
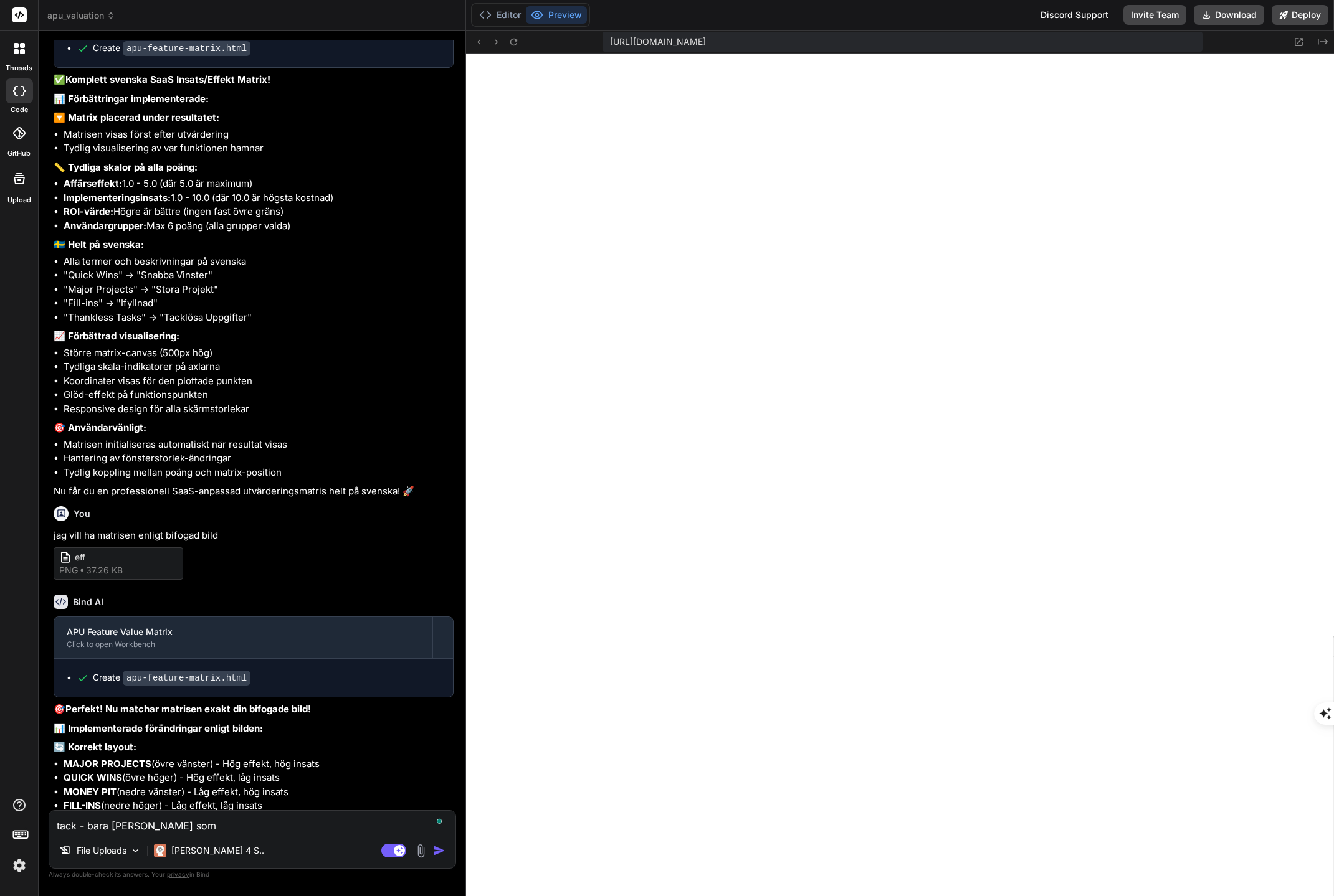
type textarea "tack - bara [PERSON_NAME] som"
type textarea "x"
type textarea "tack - bara [PERSON_NAME] som b"
type textarea "x"
type textarea "tack - bara [PERSON_NAME] som bl"
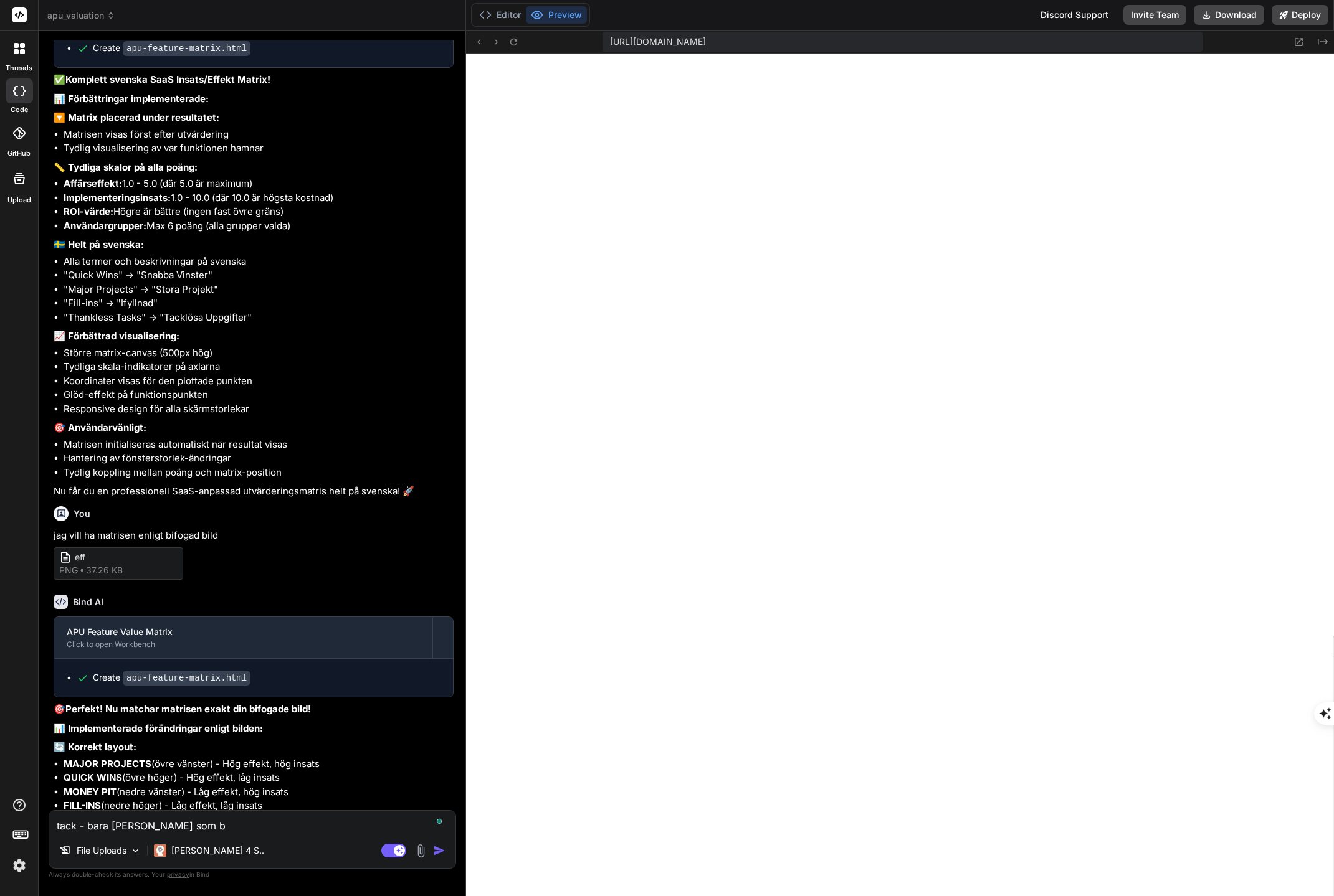
type textarea "x"
type textarea "tack - bara [PERSON_NAME] som ble"
type textarea "x"
type textarea "tack - bara [PERSON_NAME] som blev"
type textarea "x"
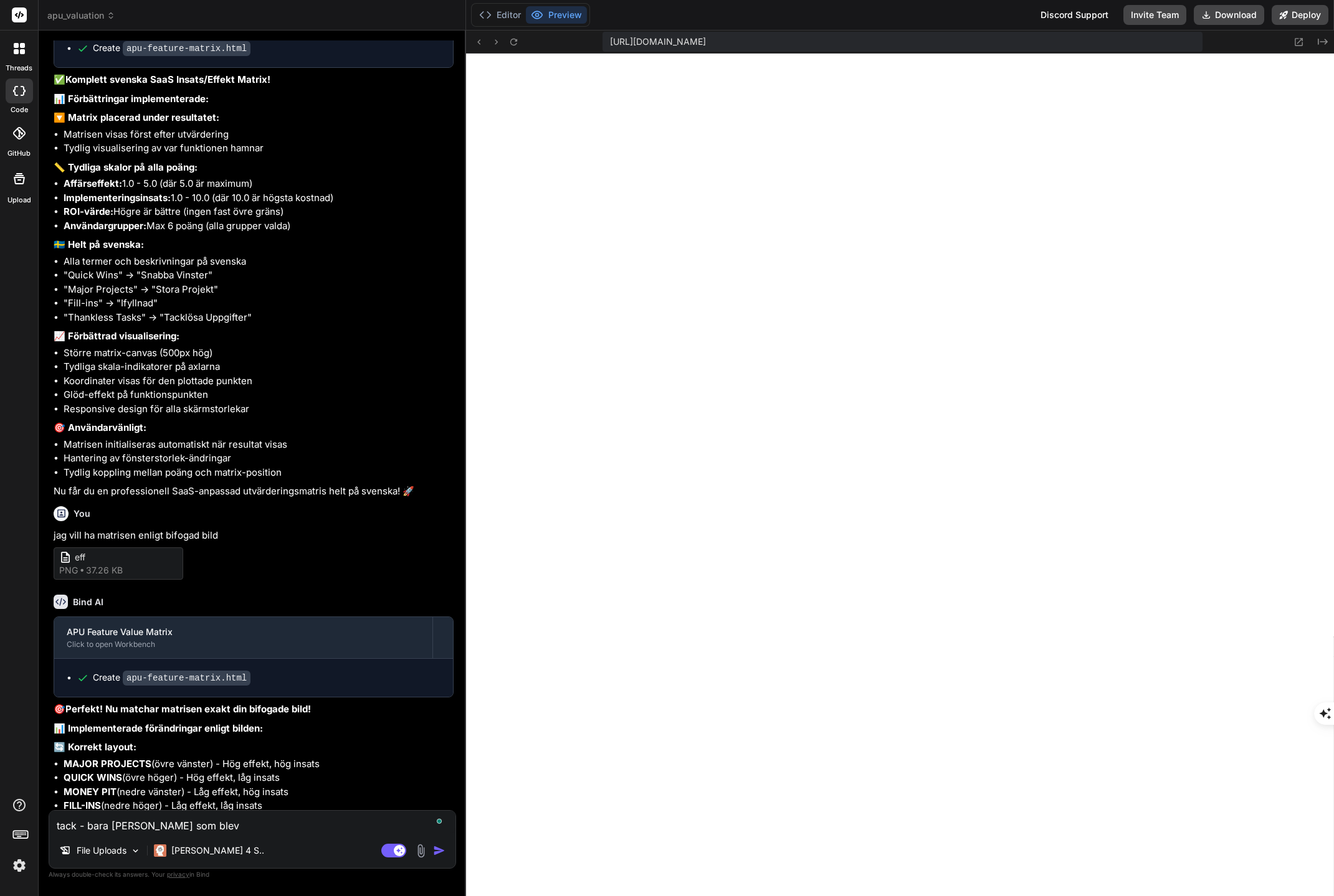
type textarea "tack - bara [PERSON_NAME] som blev"
type textarea "x"
type textarea "tack - bara [PERSON_NAME] som blev l"
type textarea "x"
type textarea "tack - bara [PERSON_NAME] som blev li"
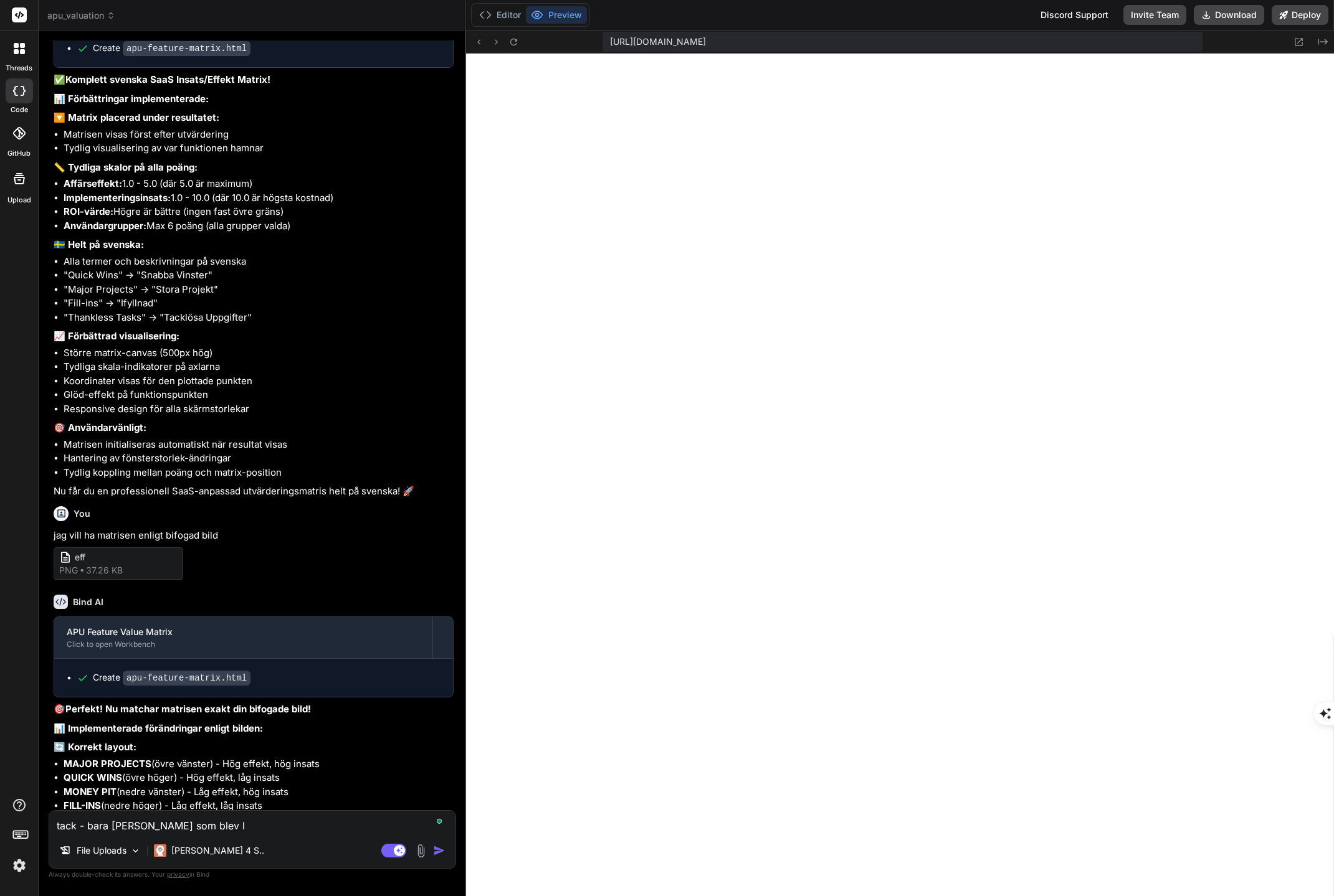
type textarea "x"
type textarea "tack - bara [PERSON_NAME] som blev lit"
type textarea "x"
type textarea "tack - bara [PERSON_NAME] som blev lite"
type textarea "x"
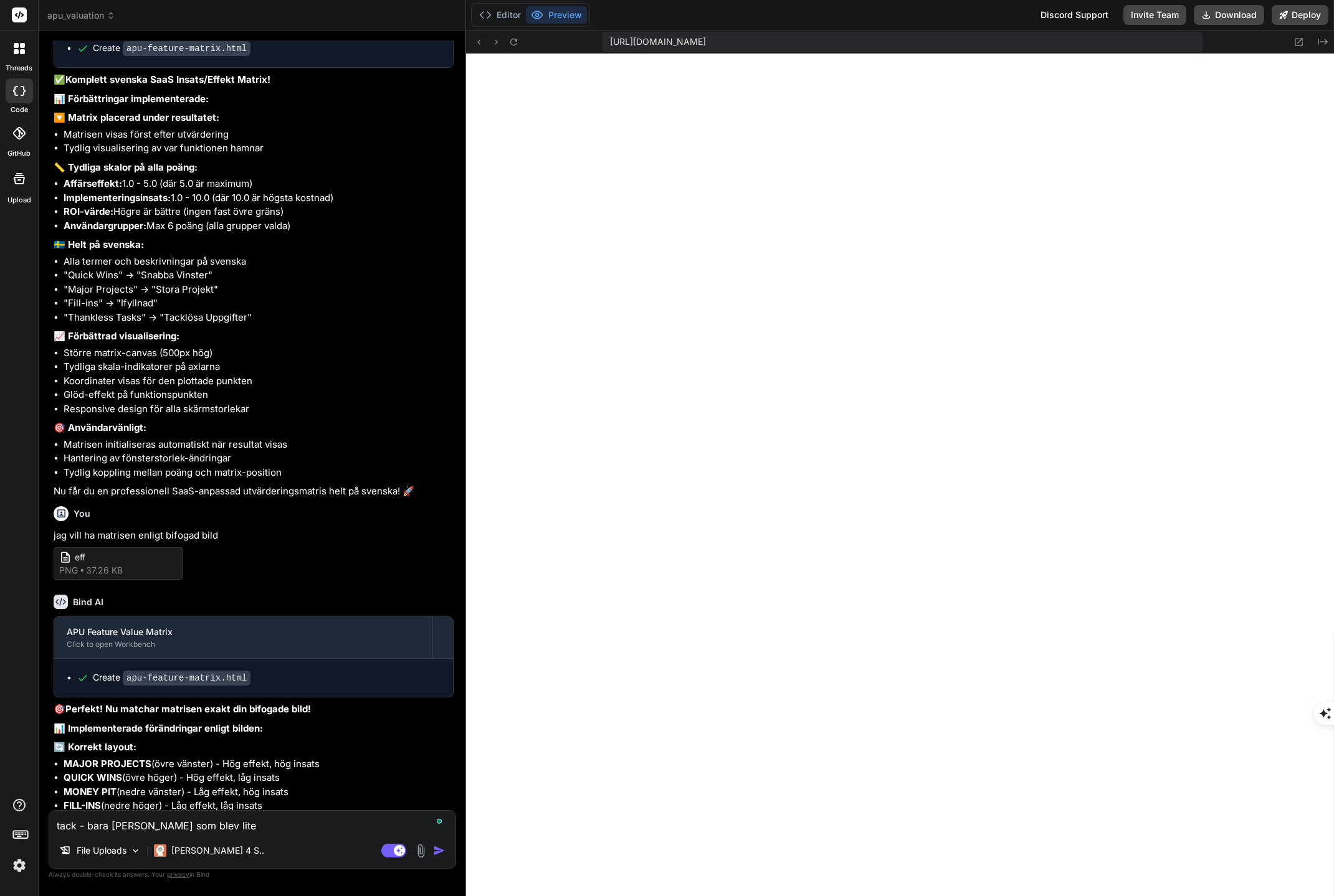
type textarea "tack - bara [PERSON_NAME] som blev lite"
type textarea "x"
type textarea "tack - bara [PERSON_NAME] som blev lite t"
type textarea "x"
type textarea "tack - bara [PERSON_NAME] som blev lite to"
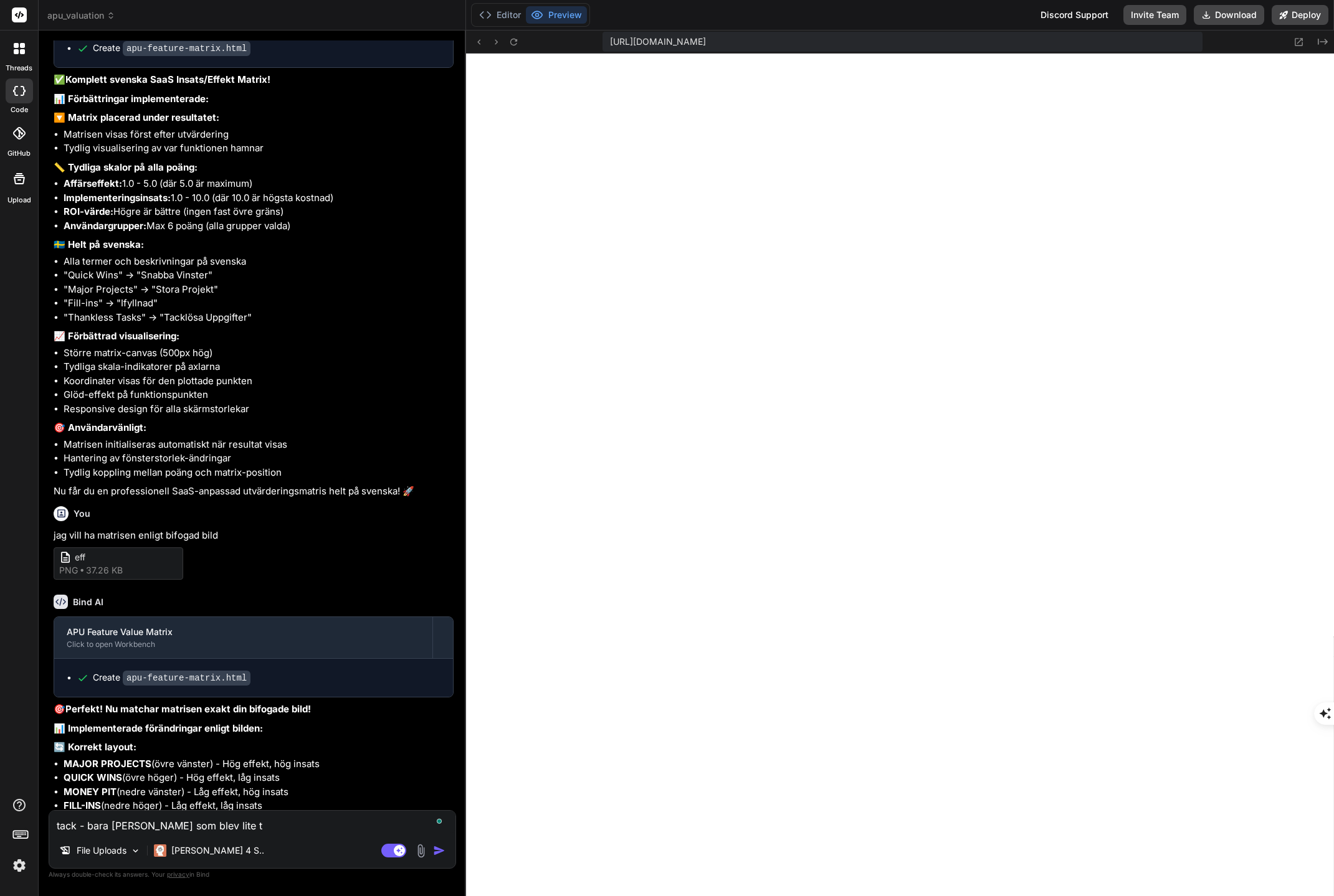
type textarea "x"
type textarea "tack - bara [PERSON_NAME] som blev lite tok"
type textarea "x"
type textarea "tack - bara [PERSON_NAME] som blev lite toki"
type textarea "x"
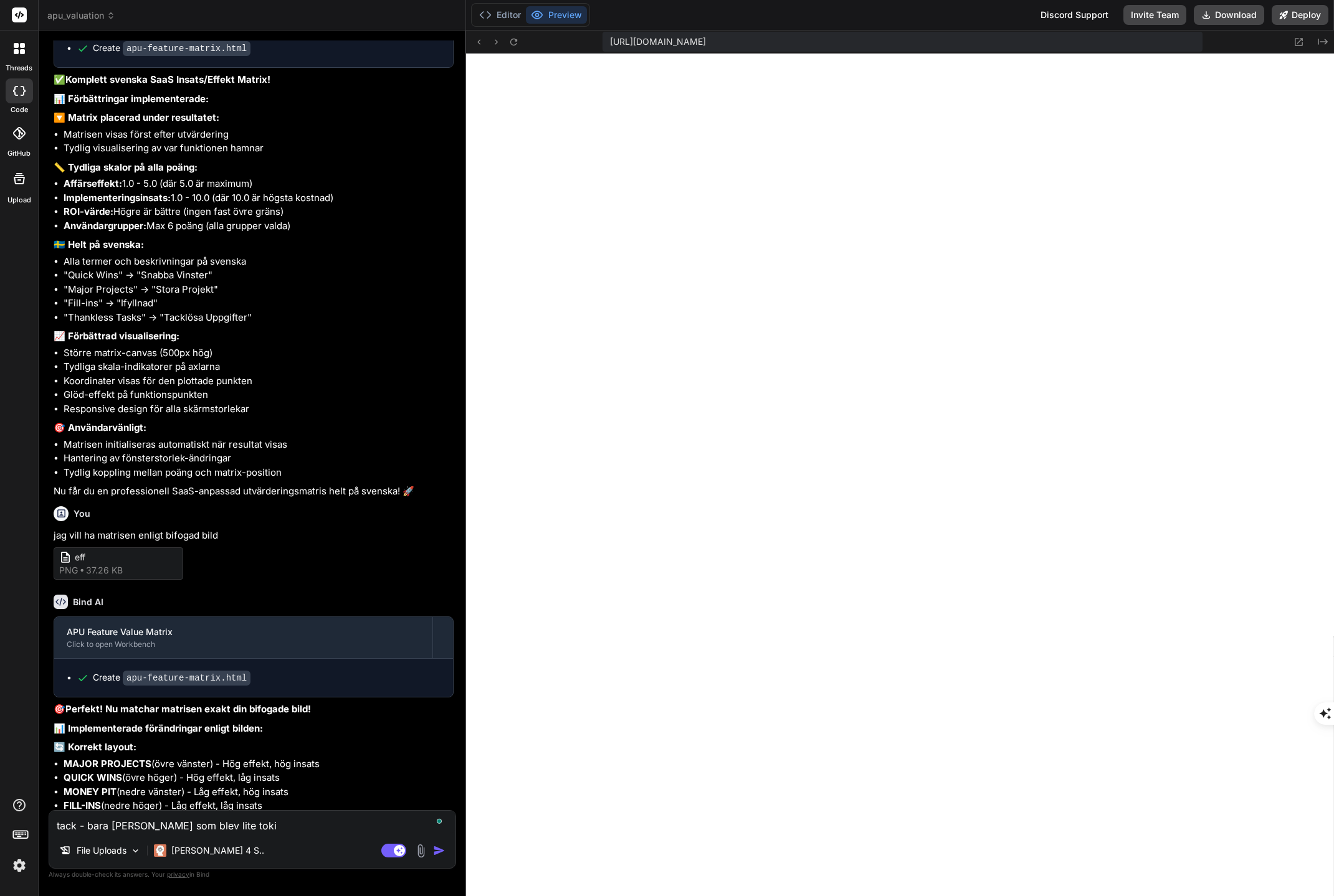
type textarea "tack - bara [PERSON_NAME] som blev lite tokig"
type textarea "x"
type textarea "tack - bara [PERSON_NAME] som blev lite tokiga"
type textarea "x"
type textarea "tack - bara [PERSON_NAME] som blev lite [GEOGRAPHIC_DATA],"
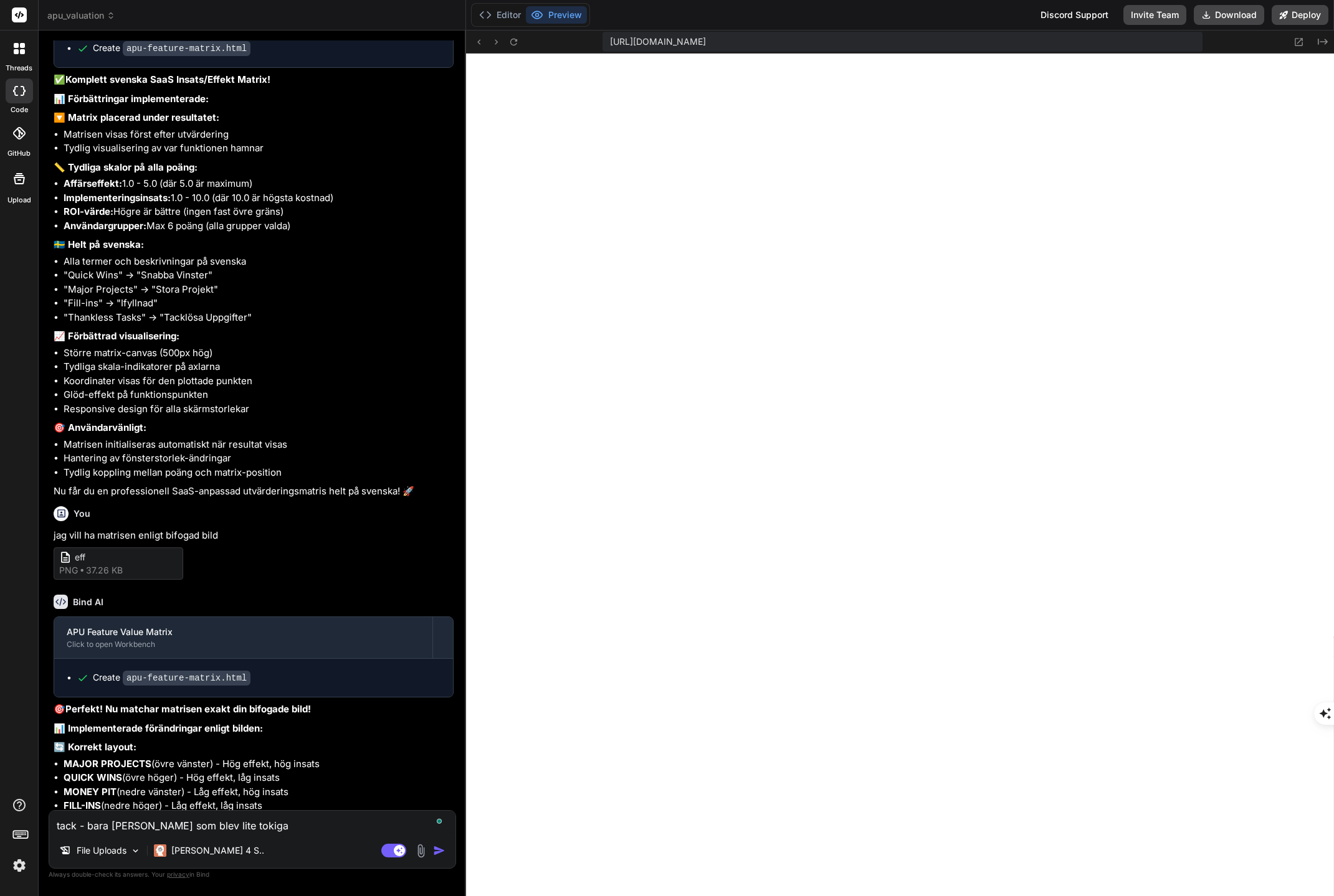
type textarea "x"
type textarea "tack - bara [PERSON_NAME] som blev lite [GEOGRAPHIC_DATA],"
type textarea "x"
type textarea "tack - bara [PERSON_NAME] som blev lite tokiga, d"
type textarea "x"
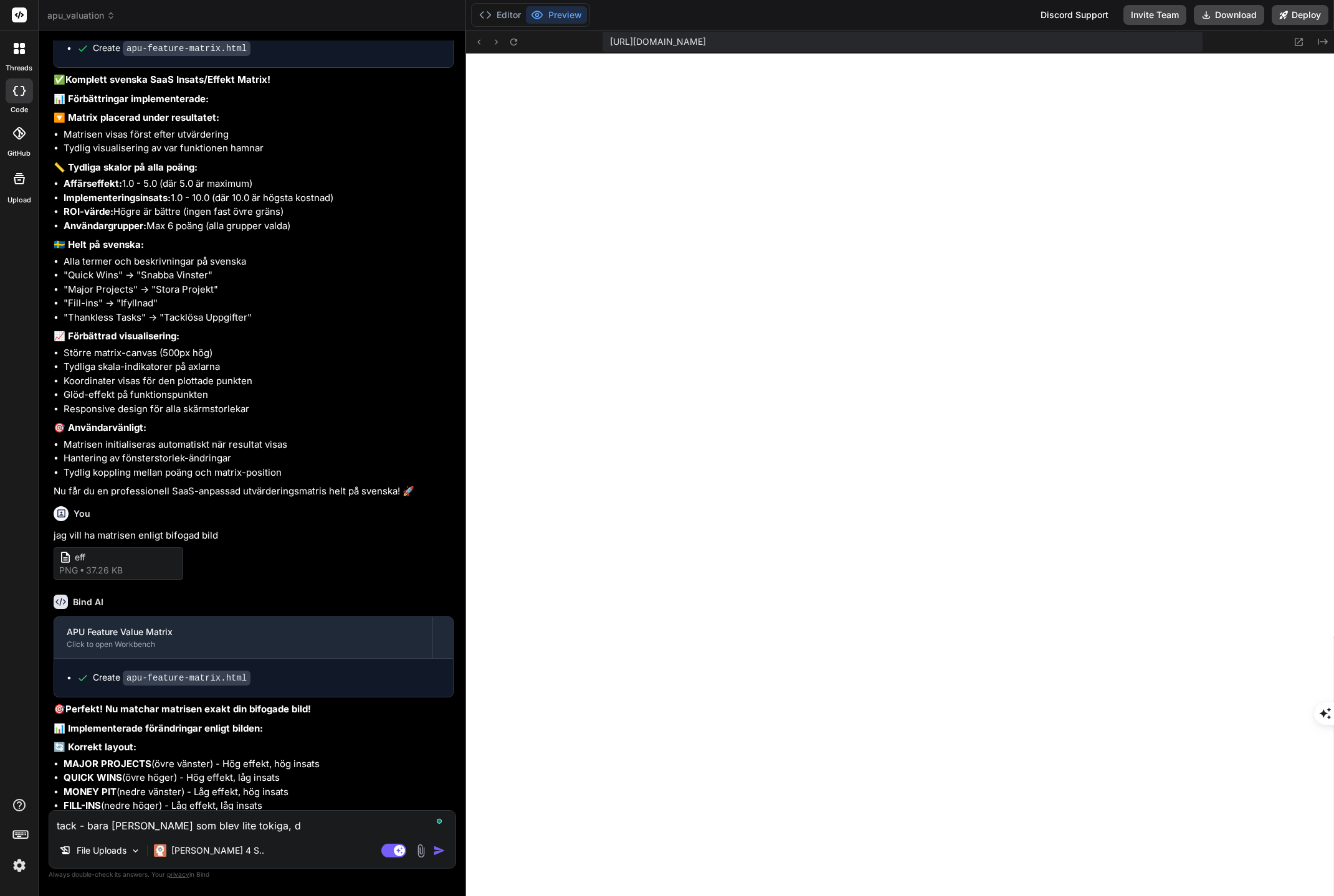
type textarea "tack - bara [PERSON_NAME] som blev lite [GEOGRAPHIC_DATA], de"
type textarea "x"
type textarea "tack - bara [PERSON_NAME] som blev lite [GEOGRAPHIC_DATA], de"
type textarea "x"
type textarea "tack - bara [PERSON_NAME] som blev lite tokiga, de l"
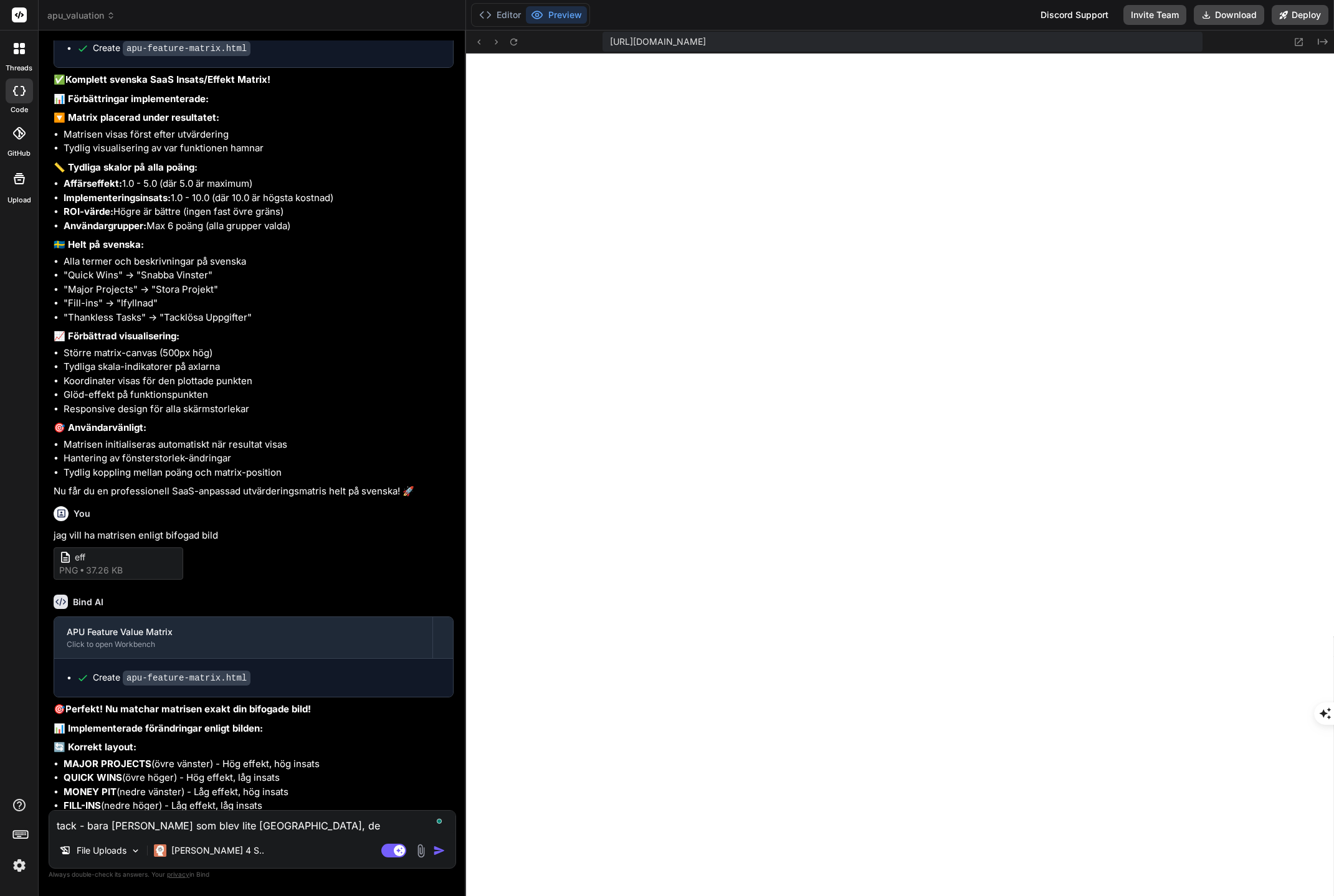
type textarea "x"
type textarea "tack - bara [PERSON_NAME] som blev lite tokiga, de li"
type textarea "x"
type textarea "tack - bara [PERSON_NAME] som blev lite tokiga, de lig"
type textarea "x"
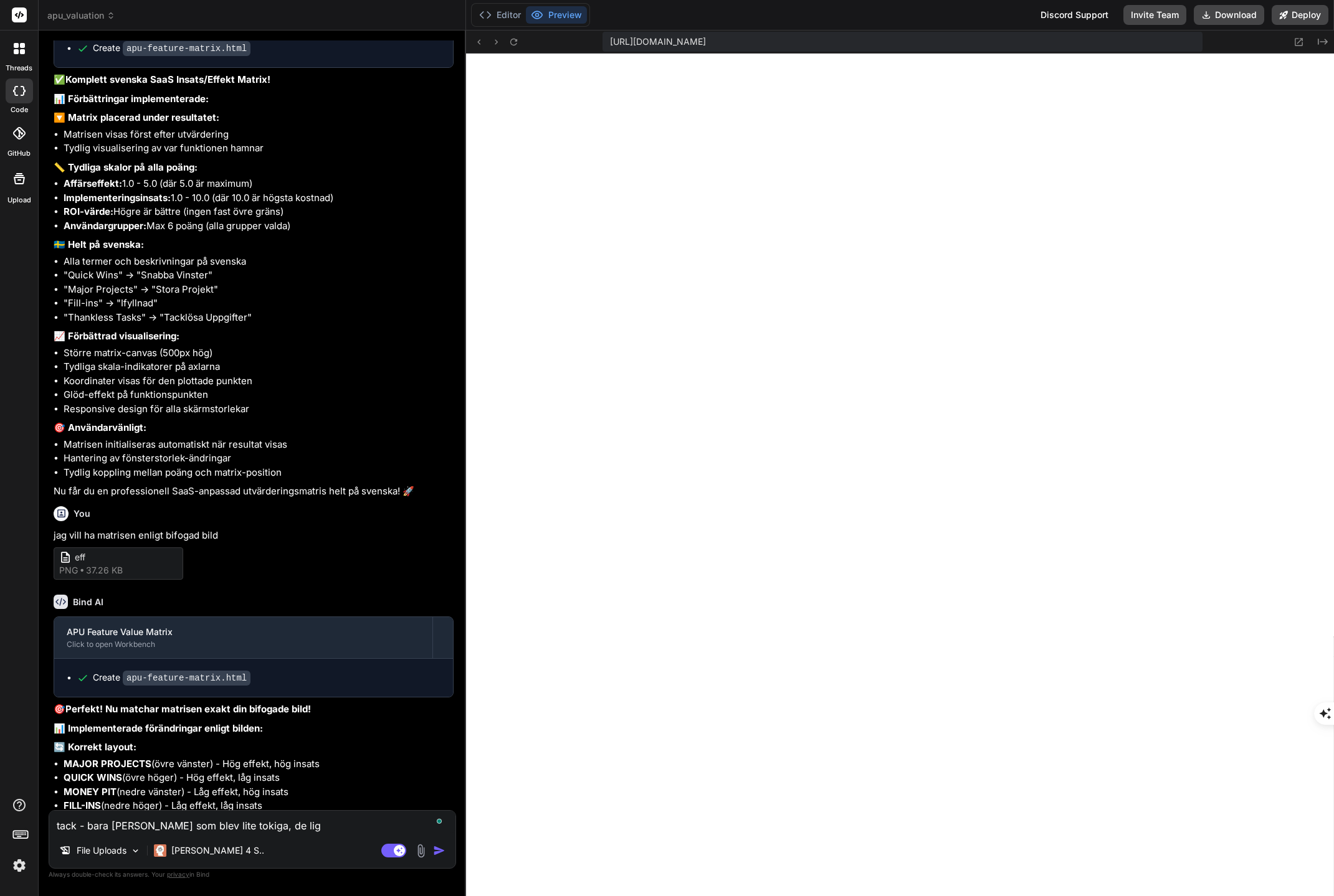
type textarea "tack - bara [PERSON_NAME] som blev lite tokiga, de ligg"
type textarea "x"
type textarea "tack - bara [PERSON_NAME] som blev lite tokiga, de ligge"
type textarea "x"
type textarea "tack - bara [PERSON_NAME] som blev lite [GEOGRAPHIC_DATA], de ligger"
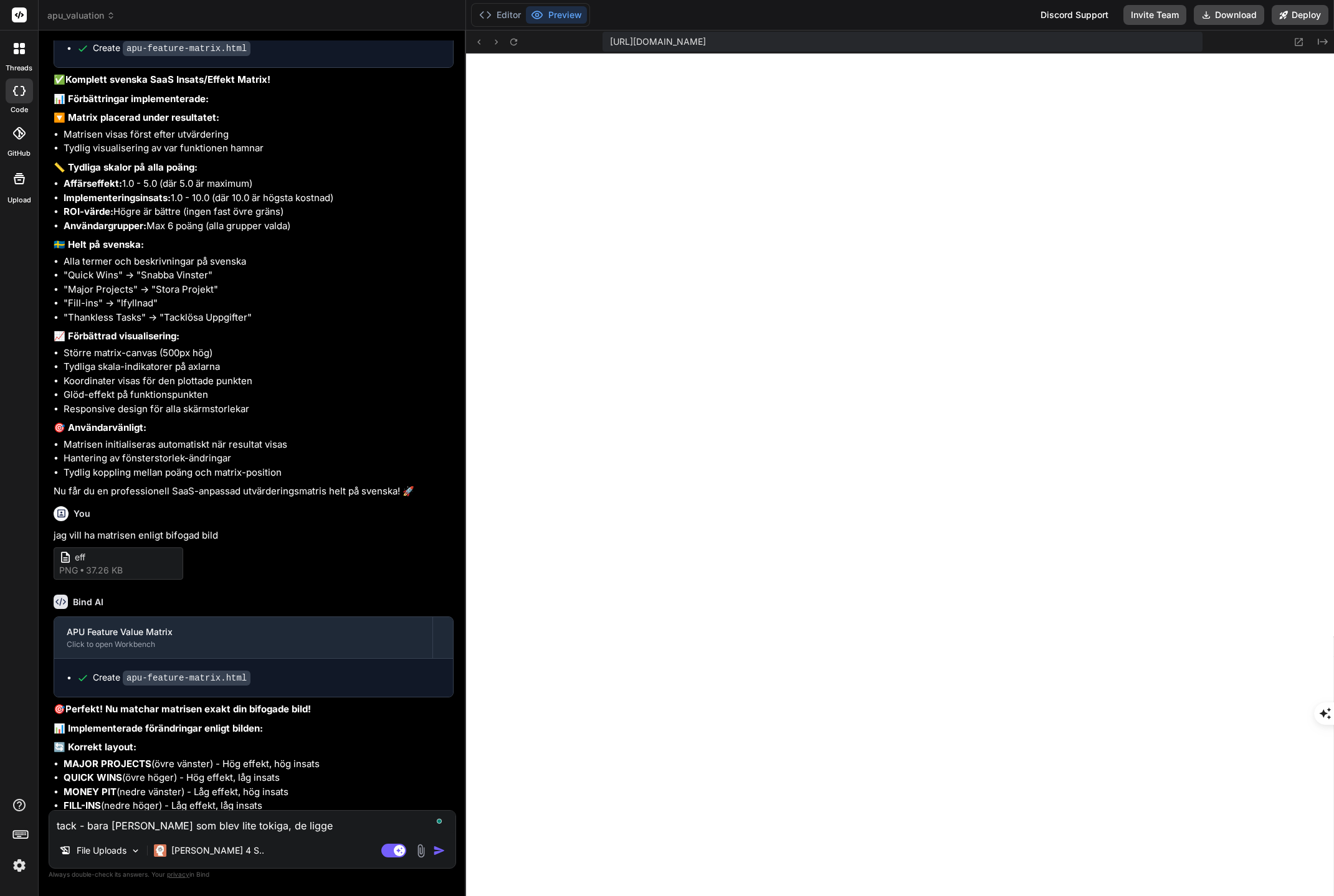
type textarea "x"
type textarea "tack - bara [PERSON_NAME] som blev lite [GEOGRAPHIC_DATA], de ligger"
type textarea "x"
type textarea "tack - bara [PERSON_NAME] som blev lite tokiga, de ligger i"
type textarea "x"
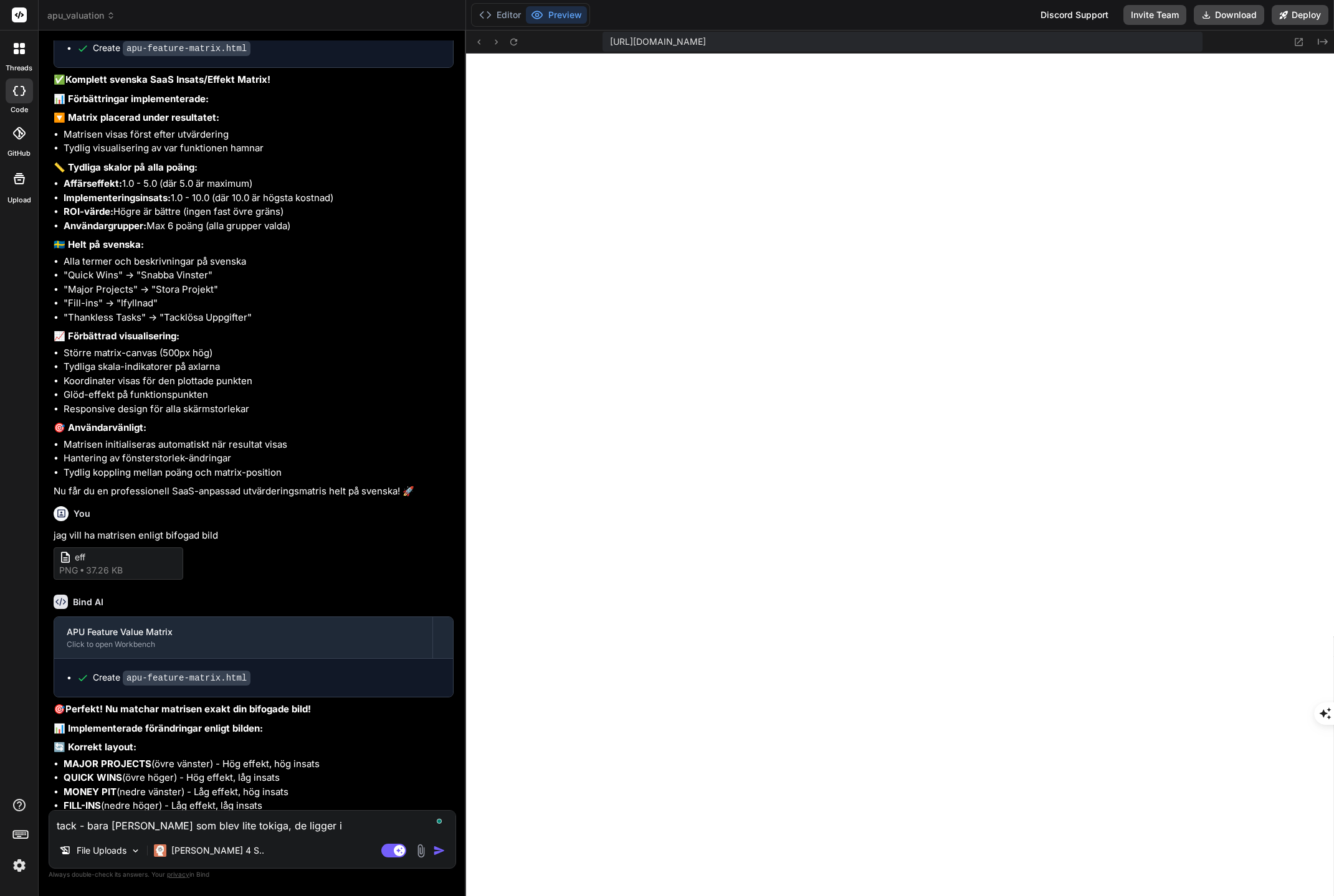
type textarea "tack - bara [PERSON_NAME] som blev lite tokiga, de ligger in"
type textarea "x"
type textarea "tack - bara [PERSON_NAME] som blev lite tokiga, de ligger int"
type textarea "x"
type textarea "tack - bara [PERSON_NAME] som blev lite tokiga, de ligger inte"
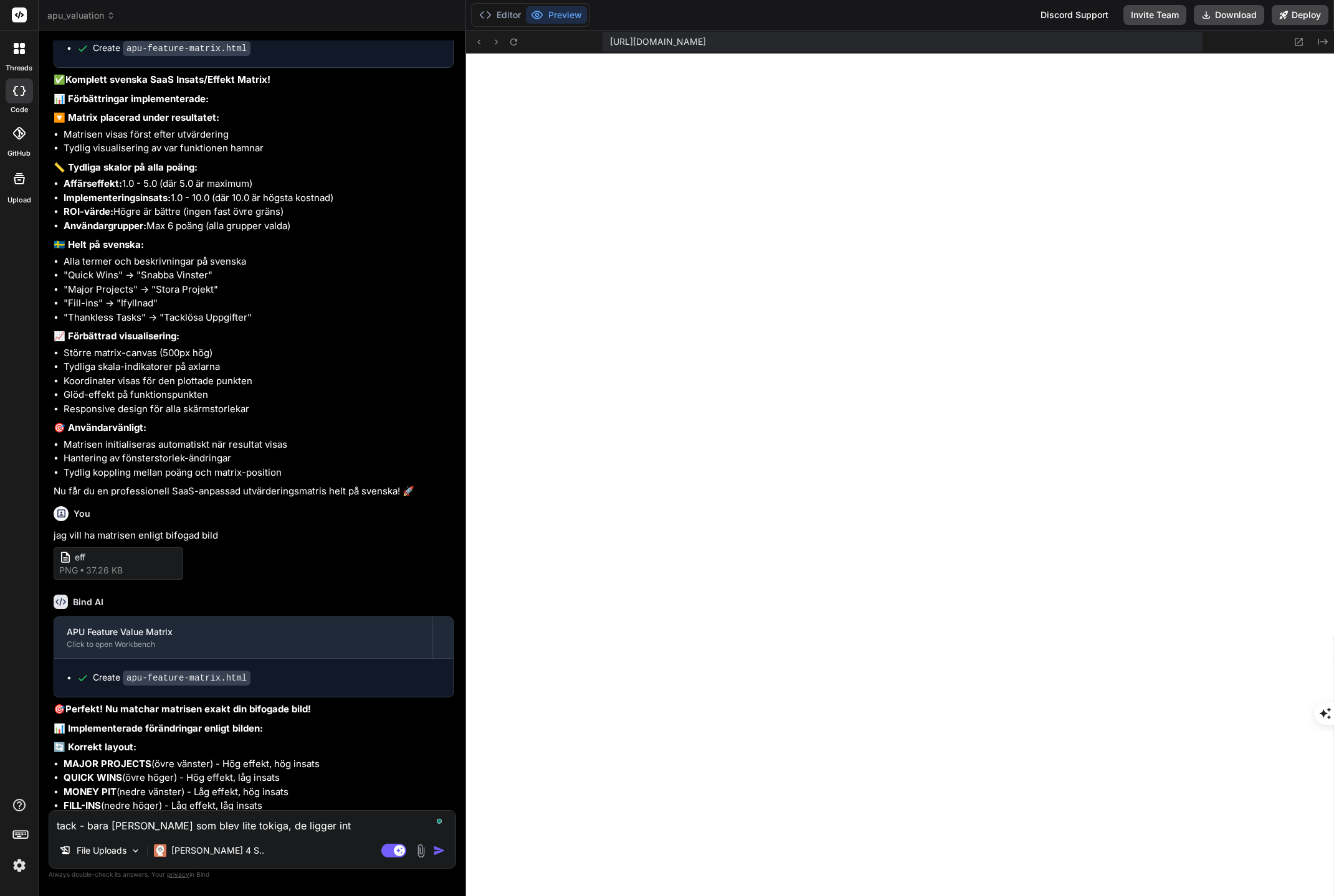
type textarea "x"
type textarea "tack - bara [PERSON_NAME] som blev lite tokiga, de ligger inte"
type textarea "x"
type textarea "tack - bara [PERSON_NAME] som blev lite tokiga, de ligger inte u"
type textarea "x"
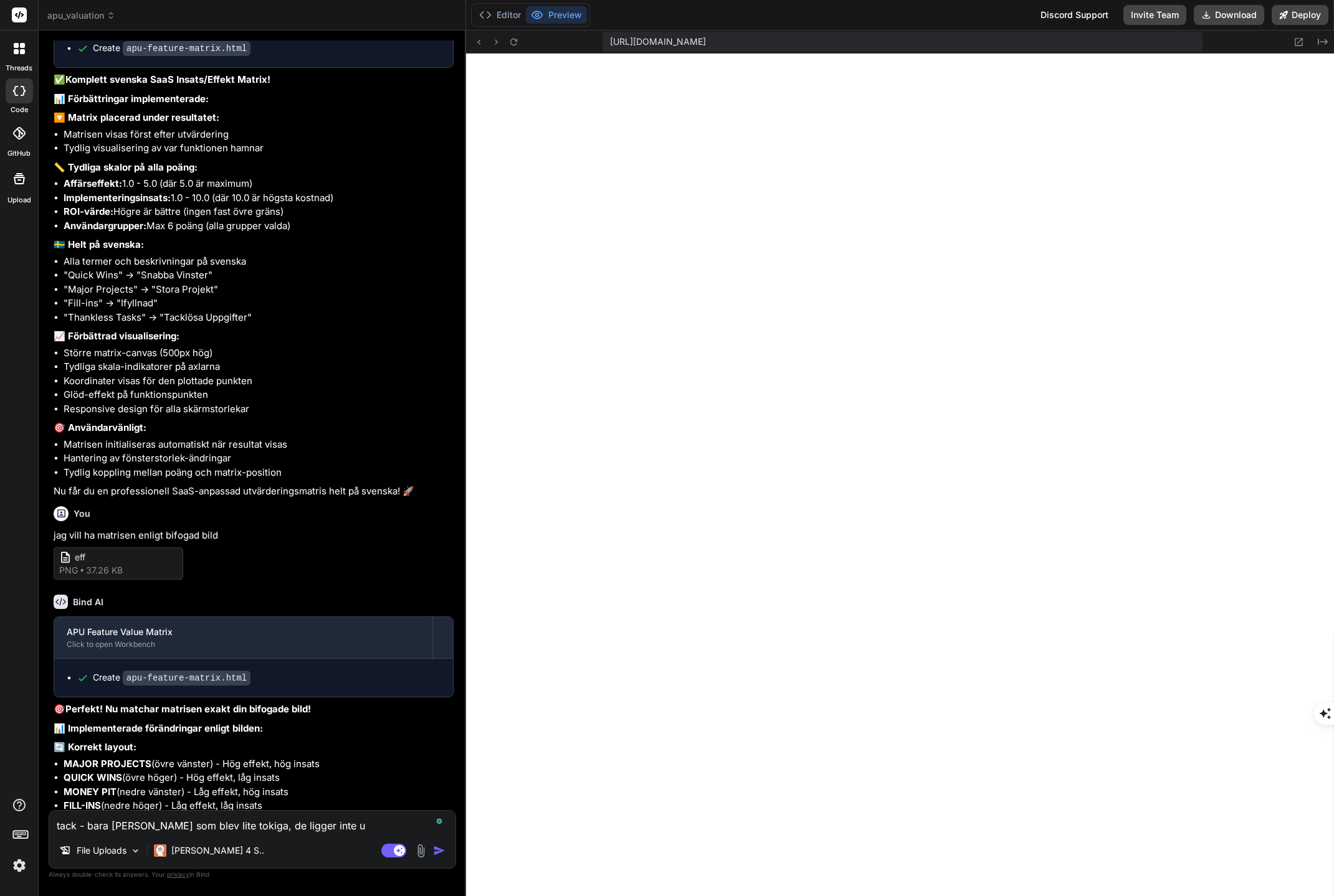
type textarea "tack - bara [PERSON_NAME] som blev lite tokiga, de ligger inte ut"
type textarea "x"
type textarea "tack - bara [PERSON_NAME] som blev lite tokiga, de ligger inte uta"
type textarea "x"
type textarea "tack - bara [PERSON_NAME] som blev lite tokiga, de ligger inte utan"
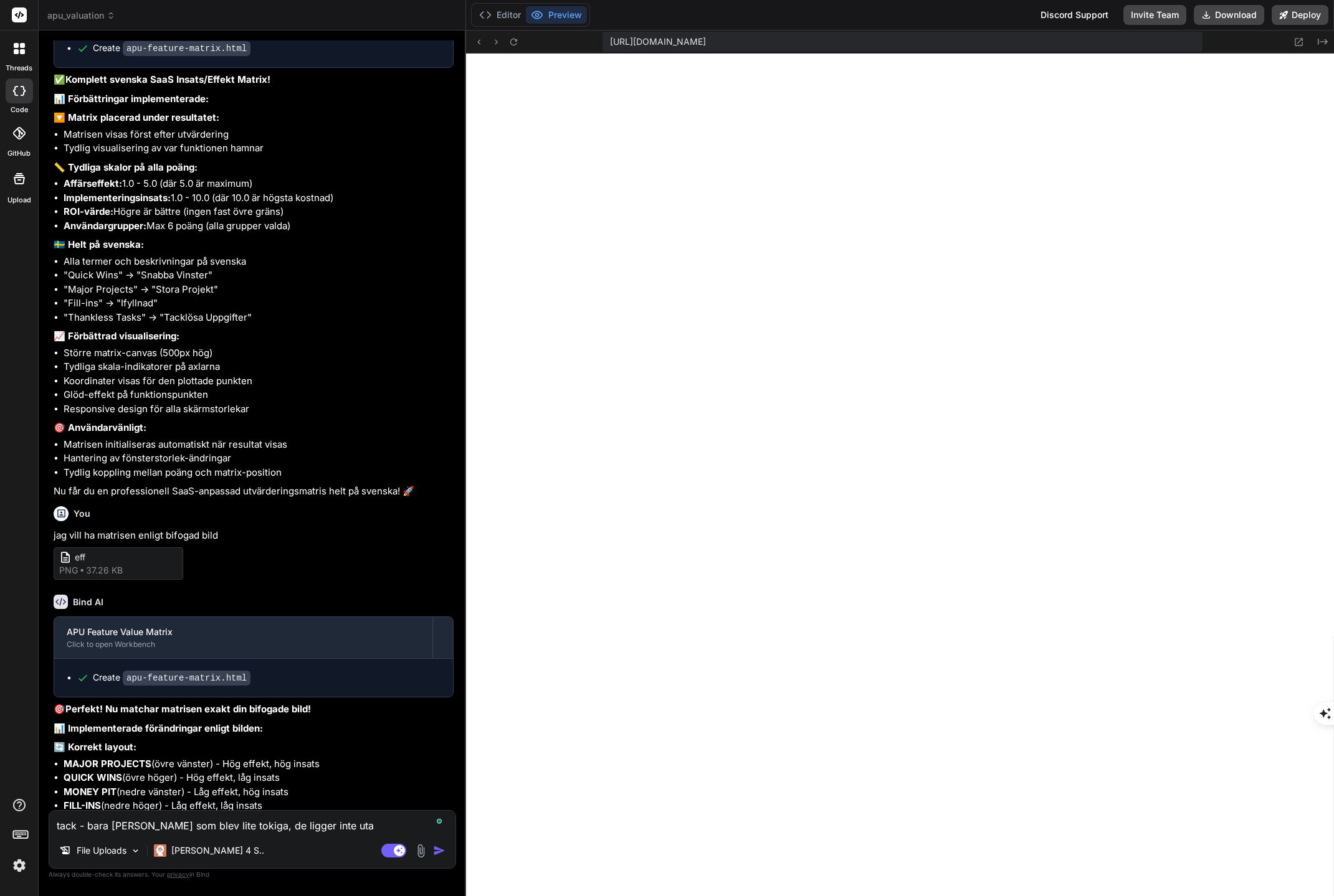
type textarea "x"
type textarea "tack - bara axel rubrikerna som blev lite tokiga, de ligger inte utanf"
type textarea "x"
type textarea "tack - bara axel rubrikerna som blev lite tokiga, de ligger inte utanfö"
type textarea "x"
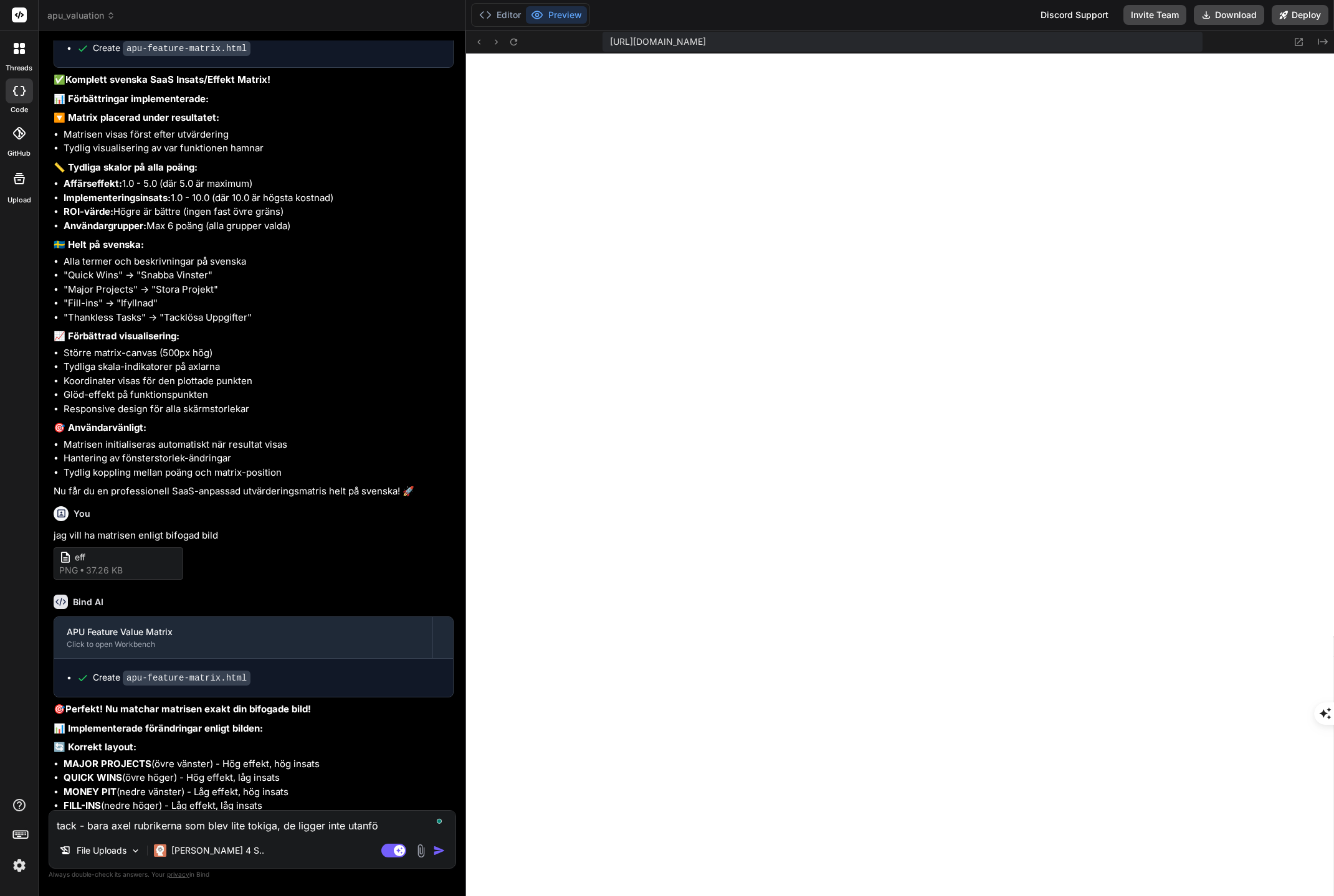
type textarea "tack - bara [PERSON_NAME] som blev lite tokiga, de ligger inte utanför"
type textarea "x"
type textarea "tack - bara [PERSON_NAME] som blev lite tokiga, de ligger inte utanför"
type textarea "x"
type textarea "tack - bara [PERSON_NAME] som blev lite tokiga, de ligger inte utanför ""
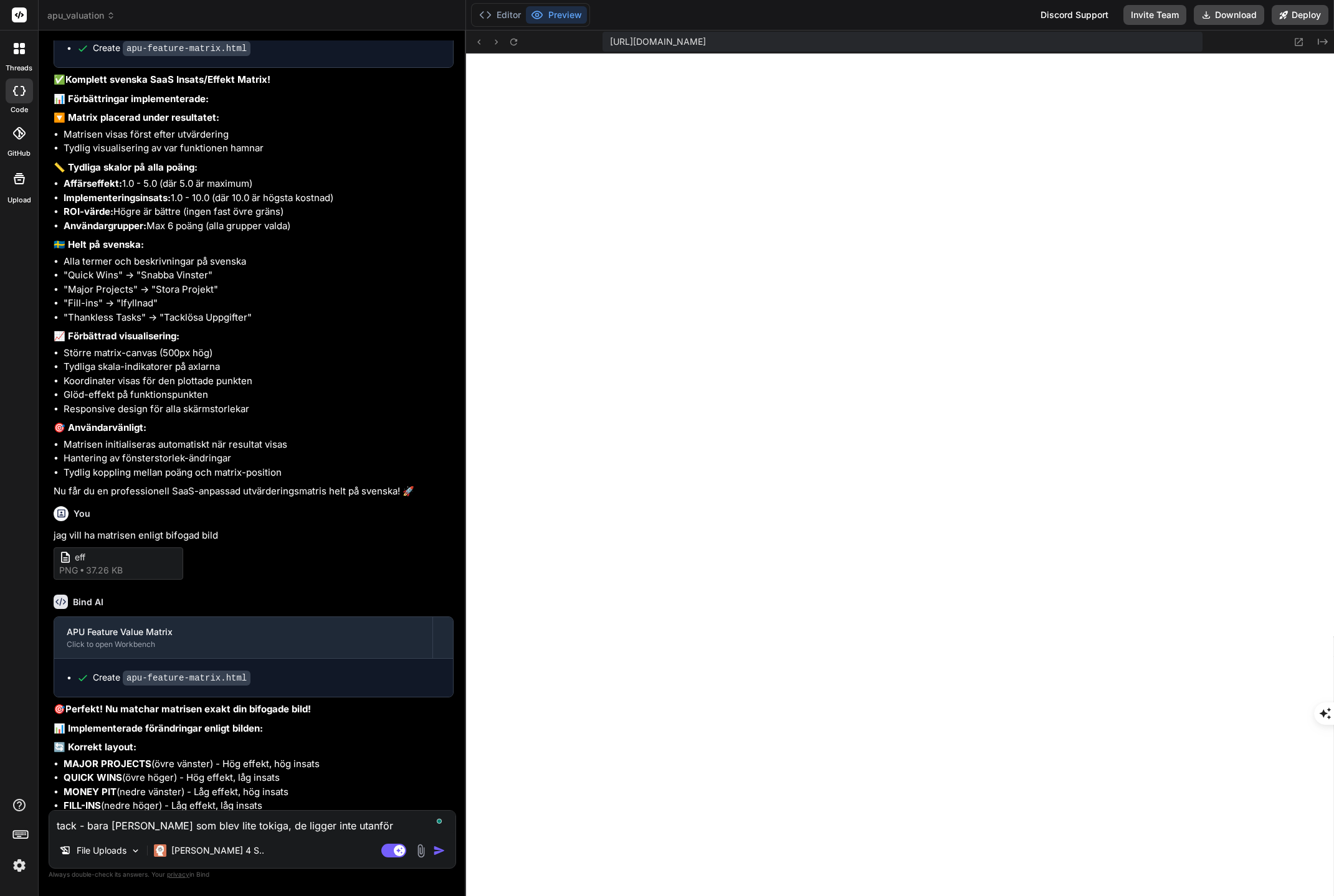
type textarea "x"
type textarea "tack - bara axel rubrikerna som blev lite tokiga, de ligger inte utanför "b"
type textarea "x"
type textarea "tack - bara [PERSON_NAME] som blev lite tokiga, de ligger inte utanför "bo"
type textarea "x"
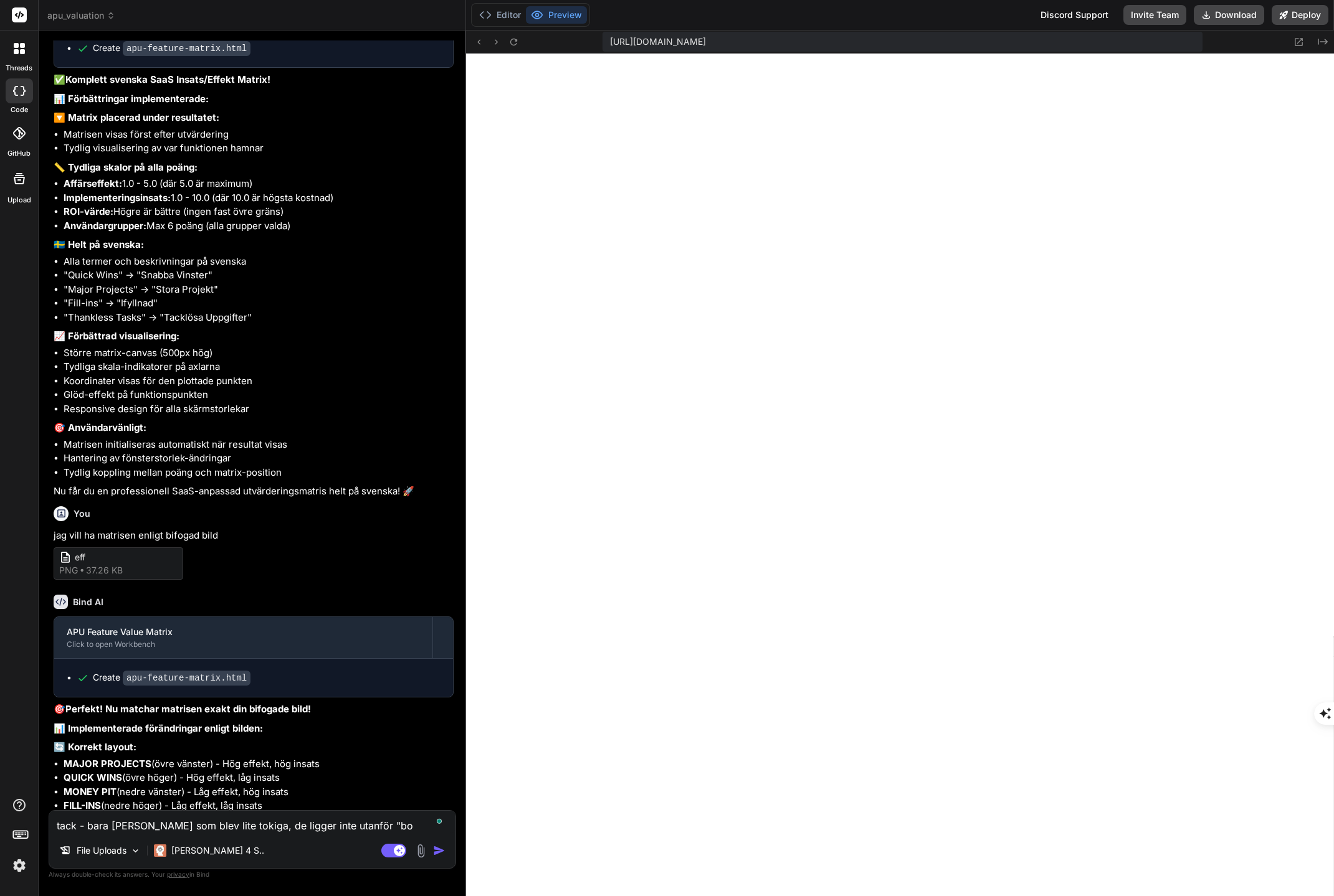
type textarea "tack - bara [PERSON_NAME] som blev lite tokiga, de ligger inte utanför "box"
type textarea "x"
type textarea "tack - bara [PERSON_NAME] som blev lite tokiga, de ligger inte utanför "boxe"
type textarea "x"
type textarea "tack - bara [PERSON_NAME] som blev lite tokiga, de ligger inte utanför "boxen"
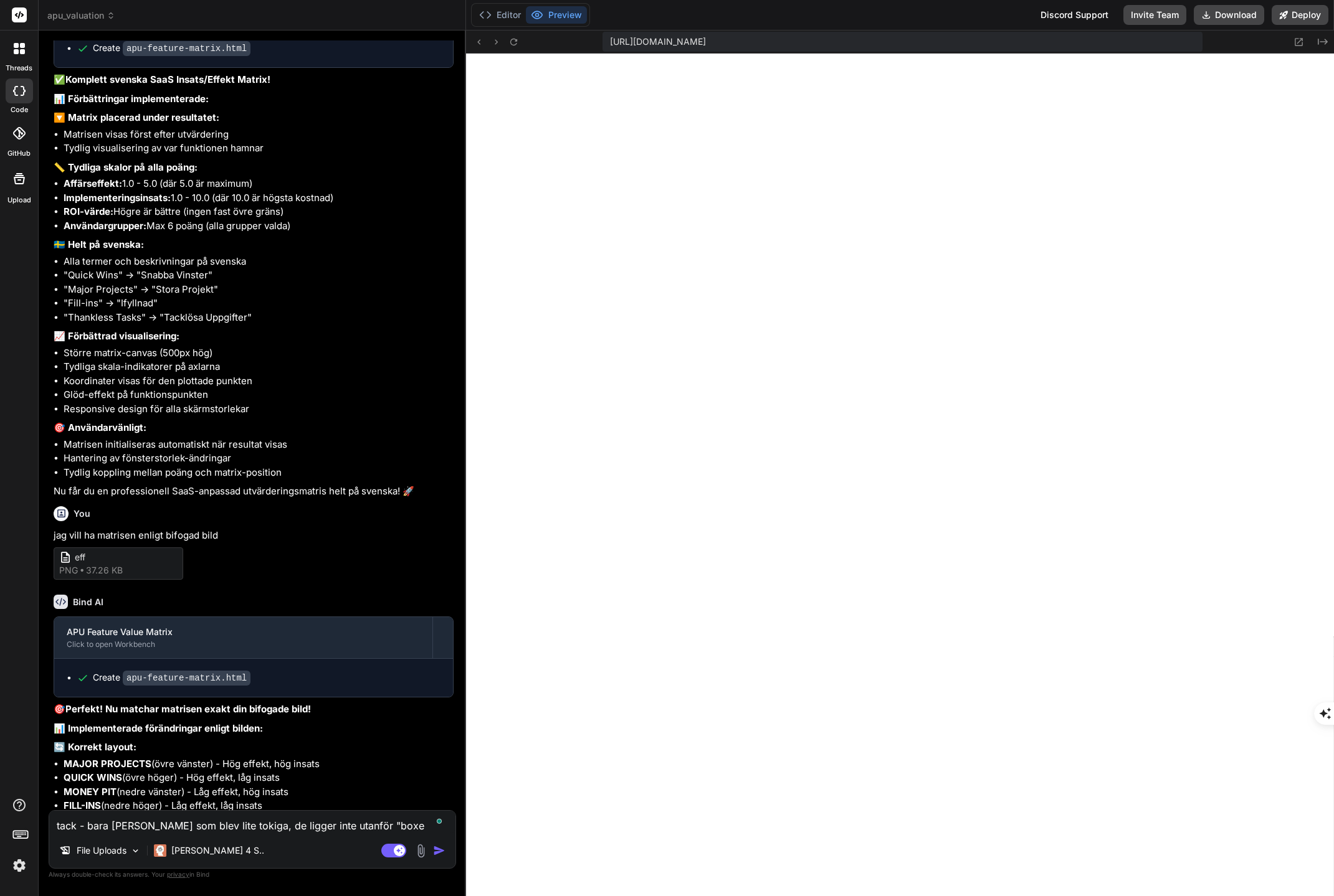
type textarea "x"
type textarea "tack - bara axel rubrikerna som blev lite tokiga, de ligger inte utanför "boxen""
type textarea "x"
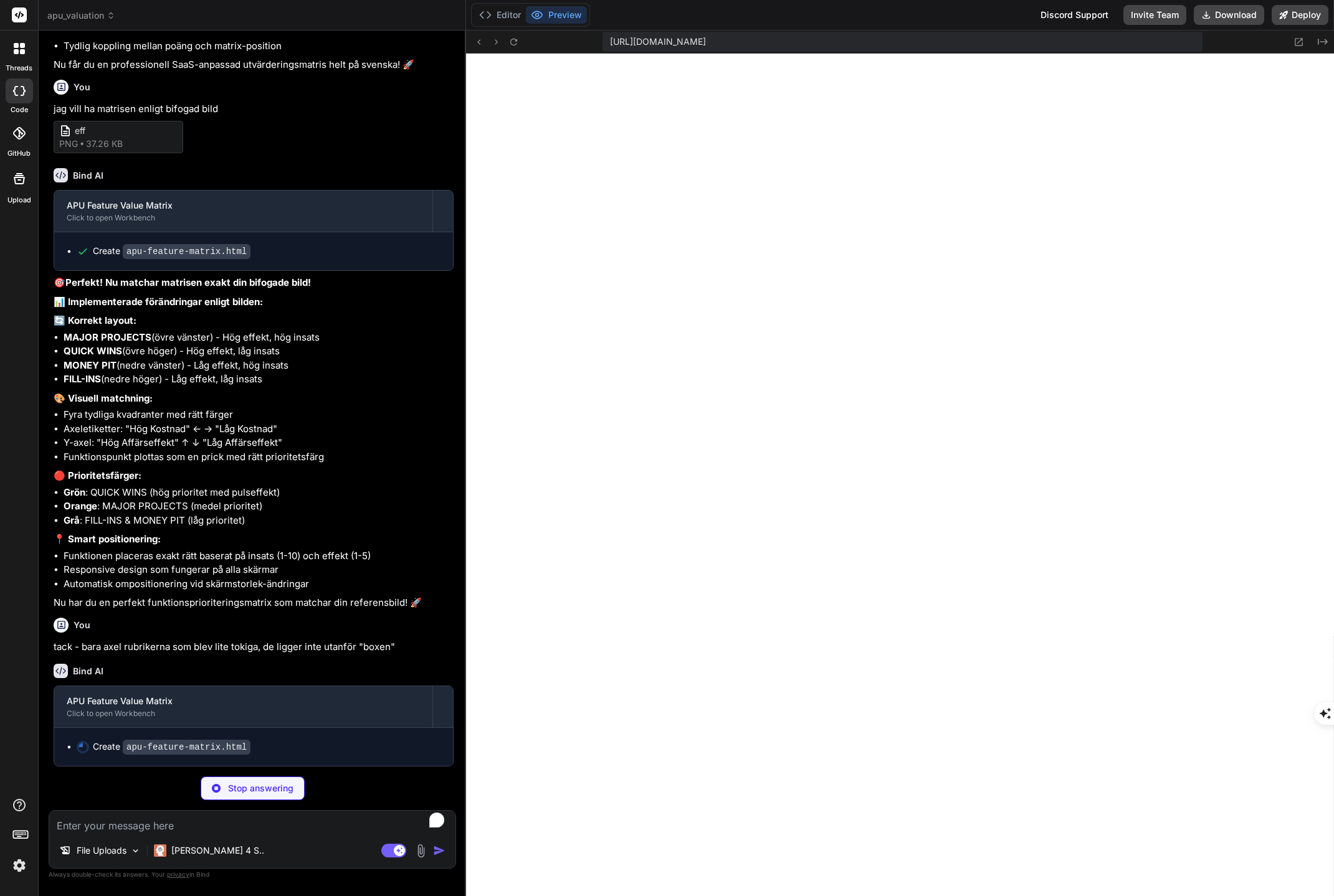
scroll to position [8110, 0]
type textarea "x"
type textarea "</script> </body> </html>"
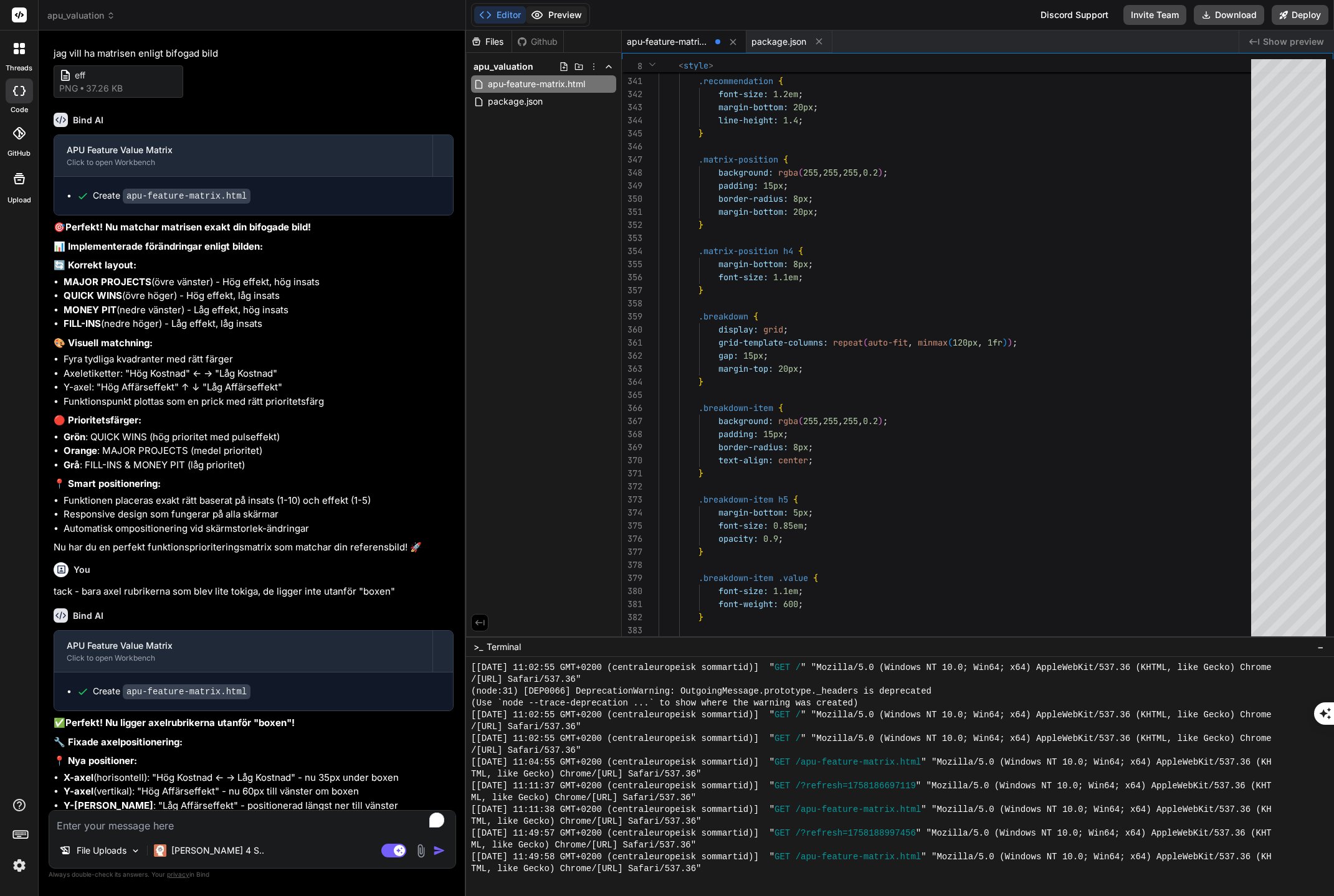
click at [567, 13] on button "Preview" at bounding box center [556, 15] width 61 height 17
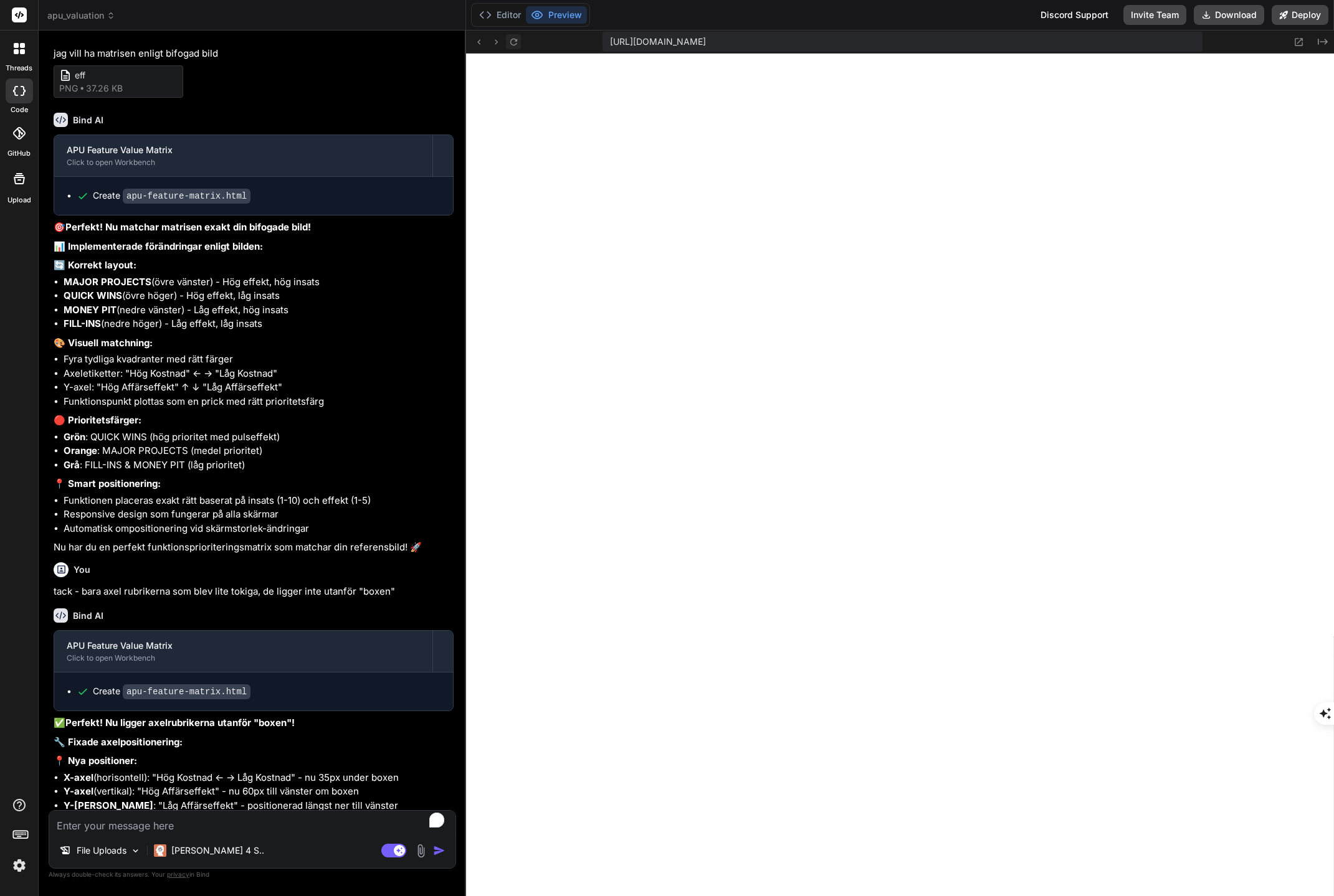
click at [514, 39] on icon at bounding box center [513, 42] width 10 height 10
click at [419, 850] on img at bounding box center [421, 851] width 14 height 14
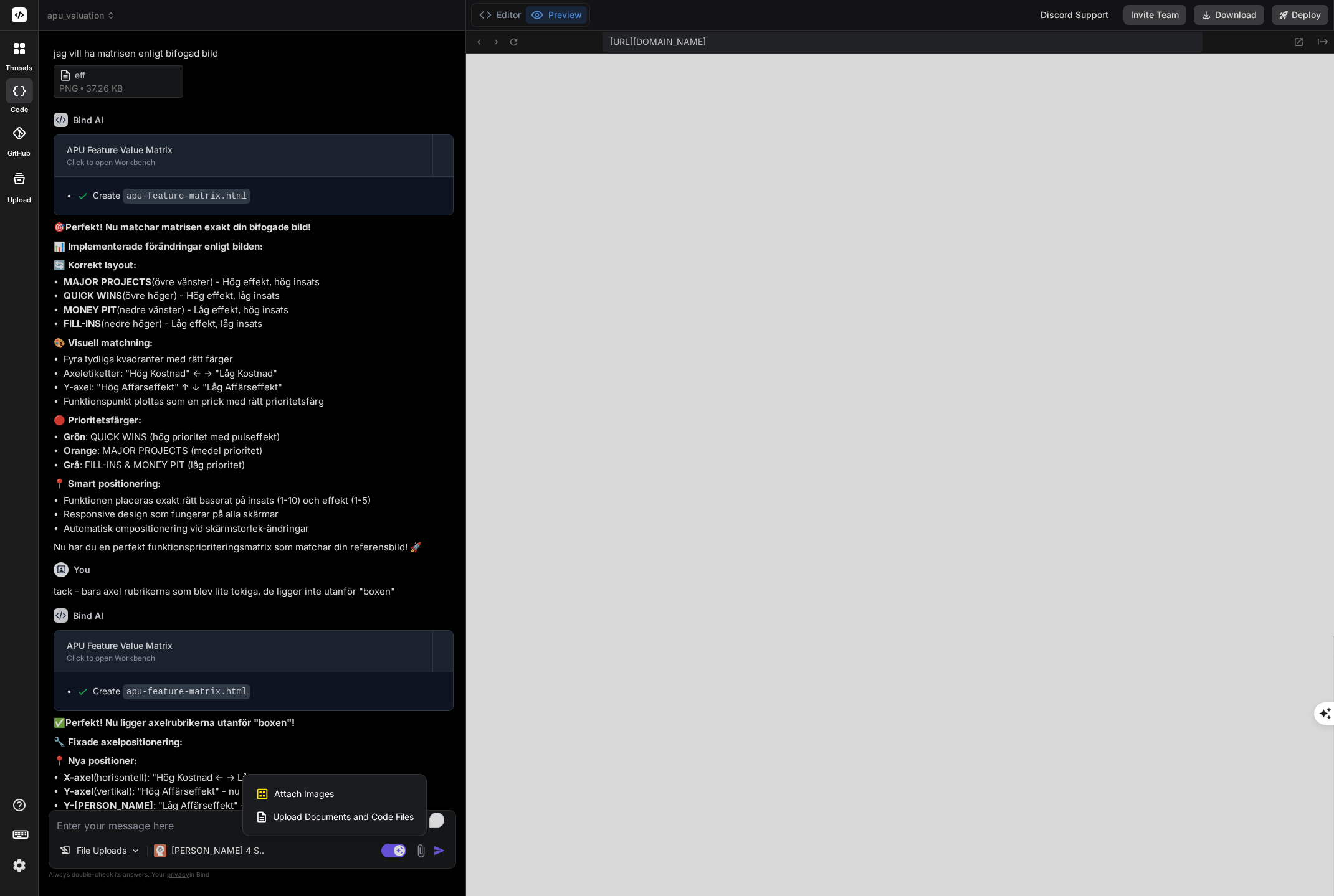
click at [336, 794] on div "Attach Images Image attachments are only supported in Claude and Gemini models." at bounding box center [334, 794] width 158 height 24
type textarea "x"
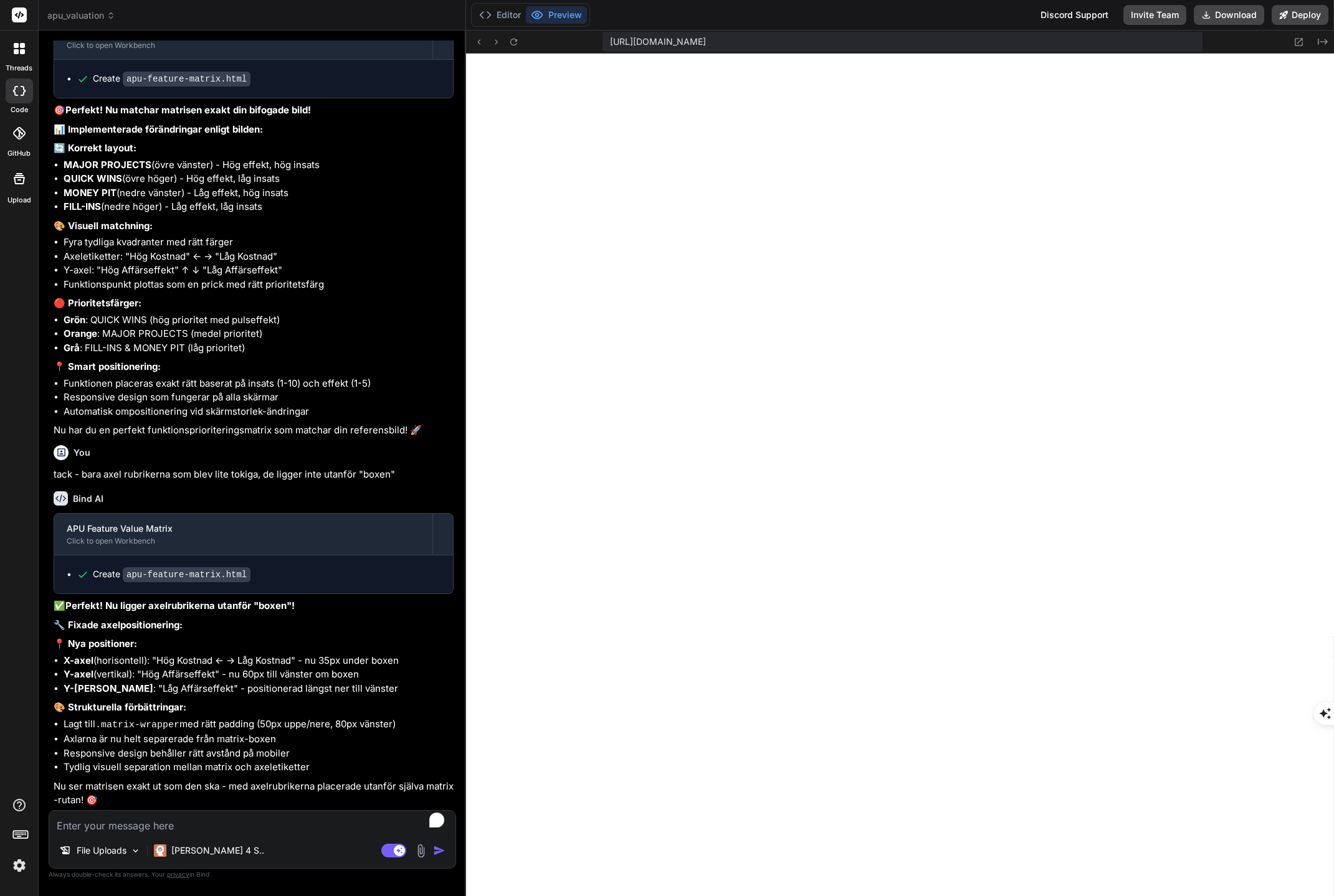
scroll to position [8281, 0]
click at [191, 822] on textarea "To enrich screen reader interactions, please activate Accessibility in Grammarl…" at bounding box center [252, 822] width 406 height 22
type textarea "d"
type textarea "x"
type textarea "de"
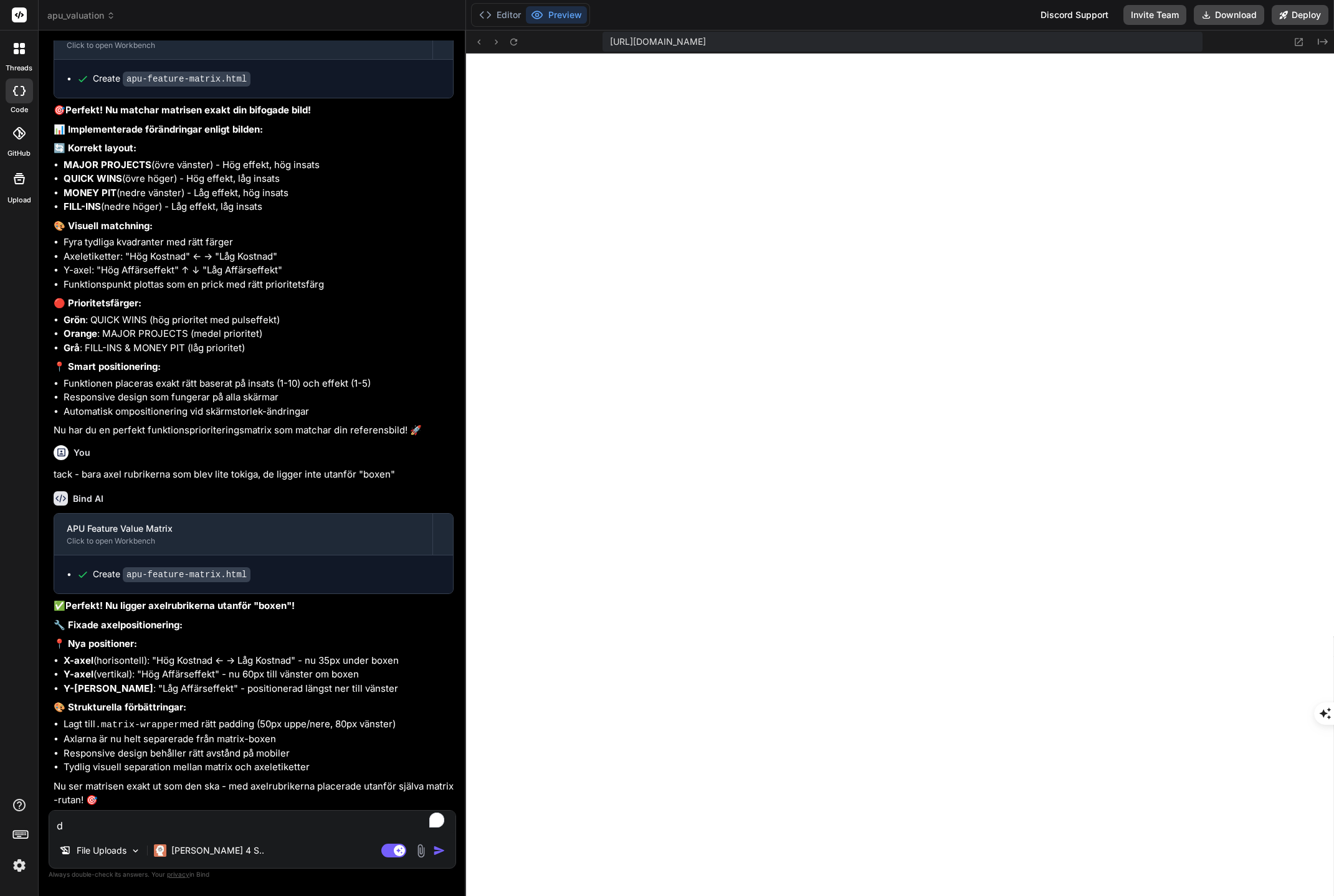
type textarea "x"
type textarea "de"
type textarea "x"
type textarea "de l"
type textarea "x"
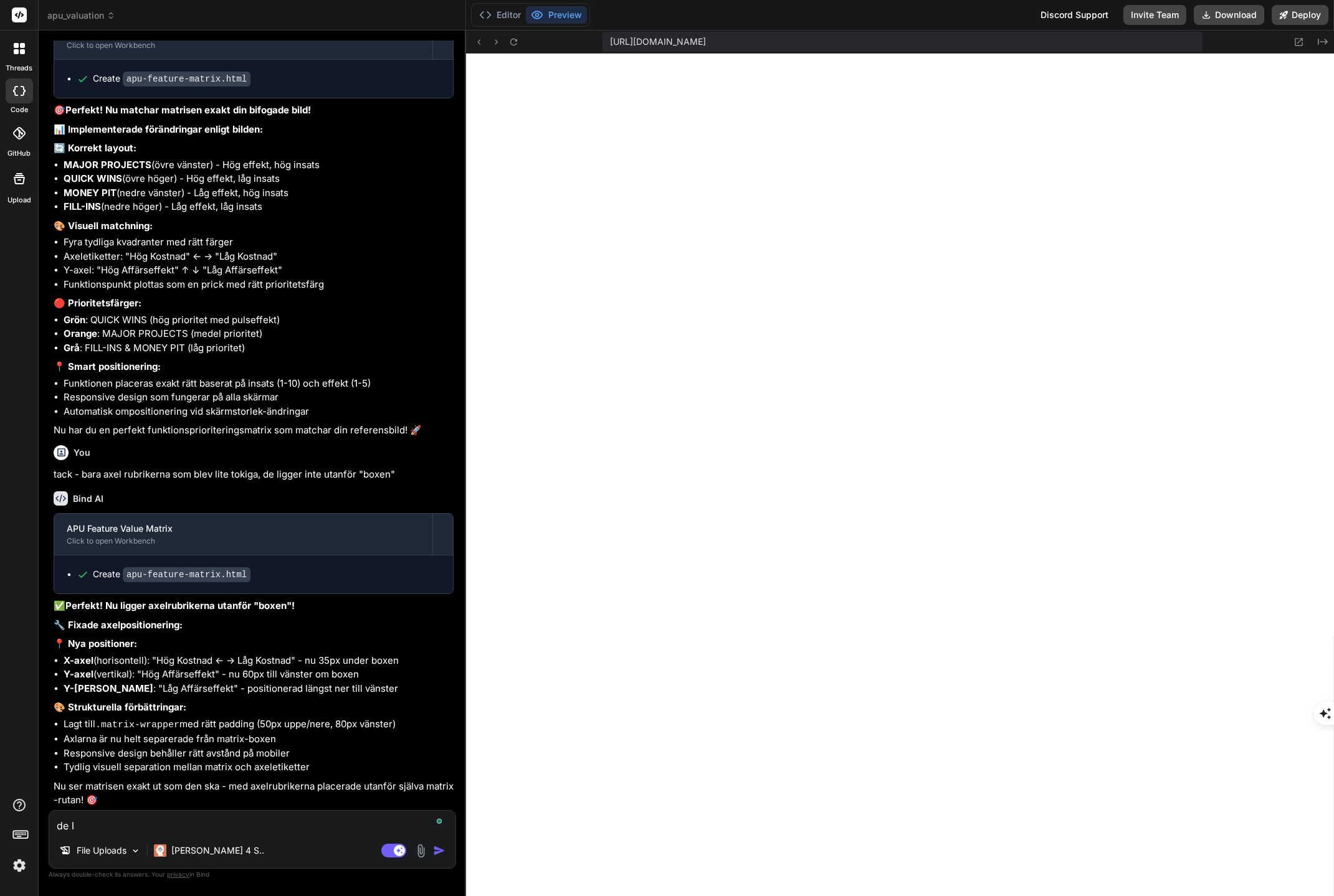
type textarea "de li"
type textarea "x"
type textarea "de lig"
type textarea "x"
type textarea "de ligg"
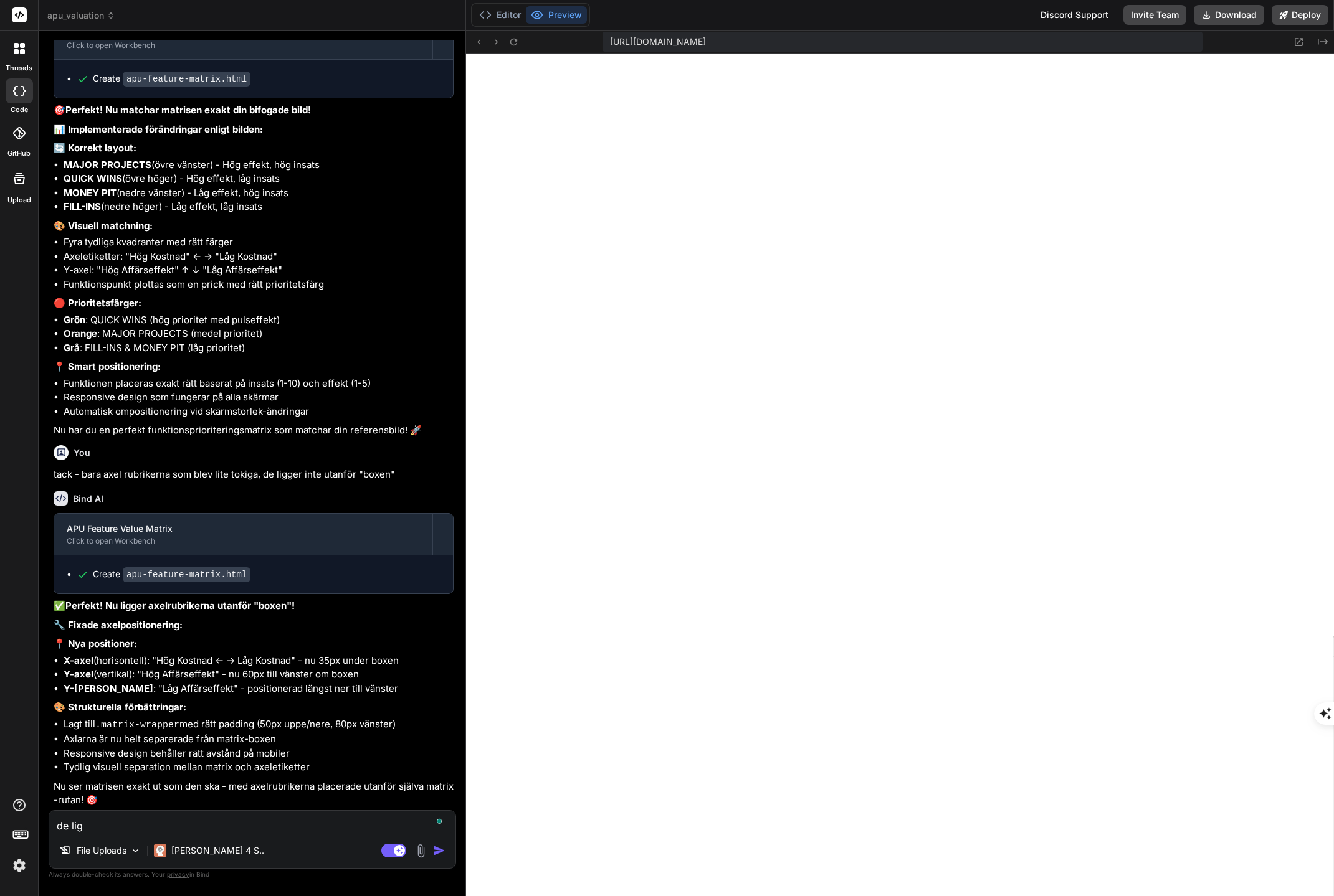
type textarea "x"
type textarea "de ligge"
type textarea "x"
type textarea "de ligger"
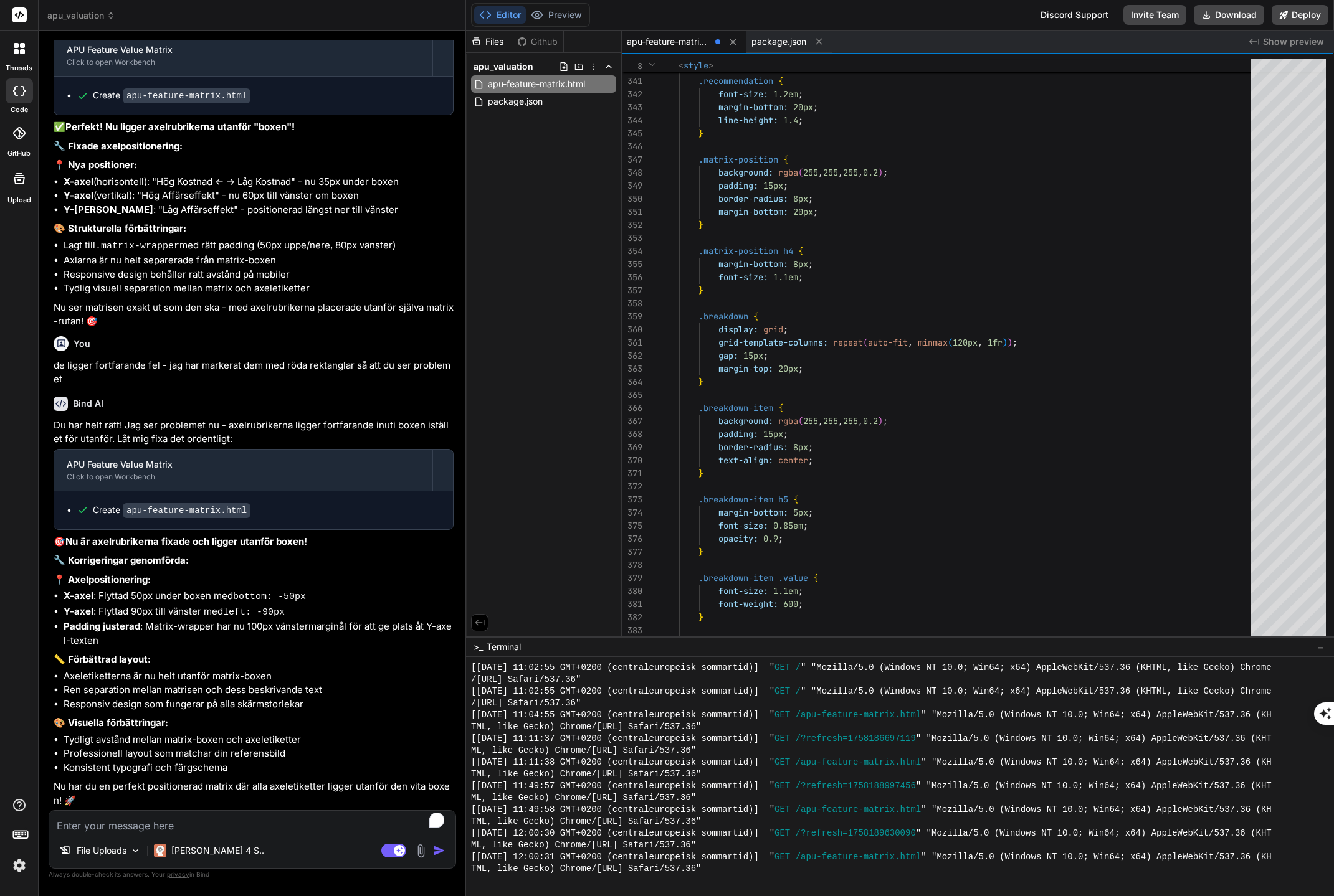
scroll to position [8757, 0]
click at [566, 17] on button "Preview" at bounding box center [556, 15] width 61 height 17
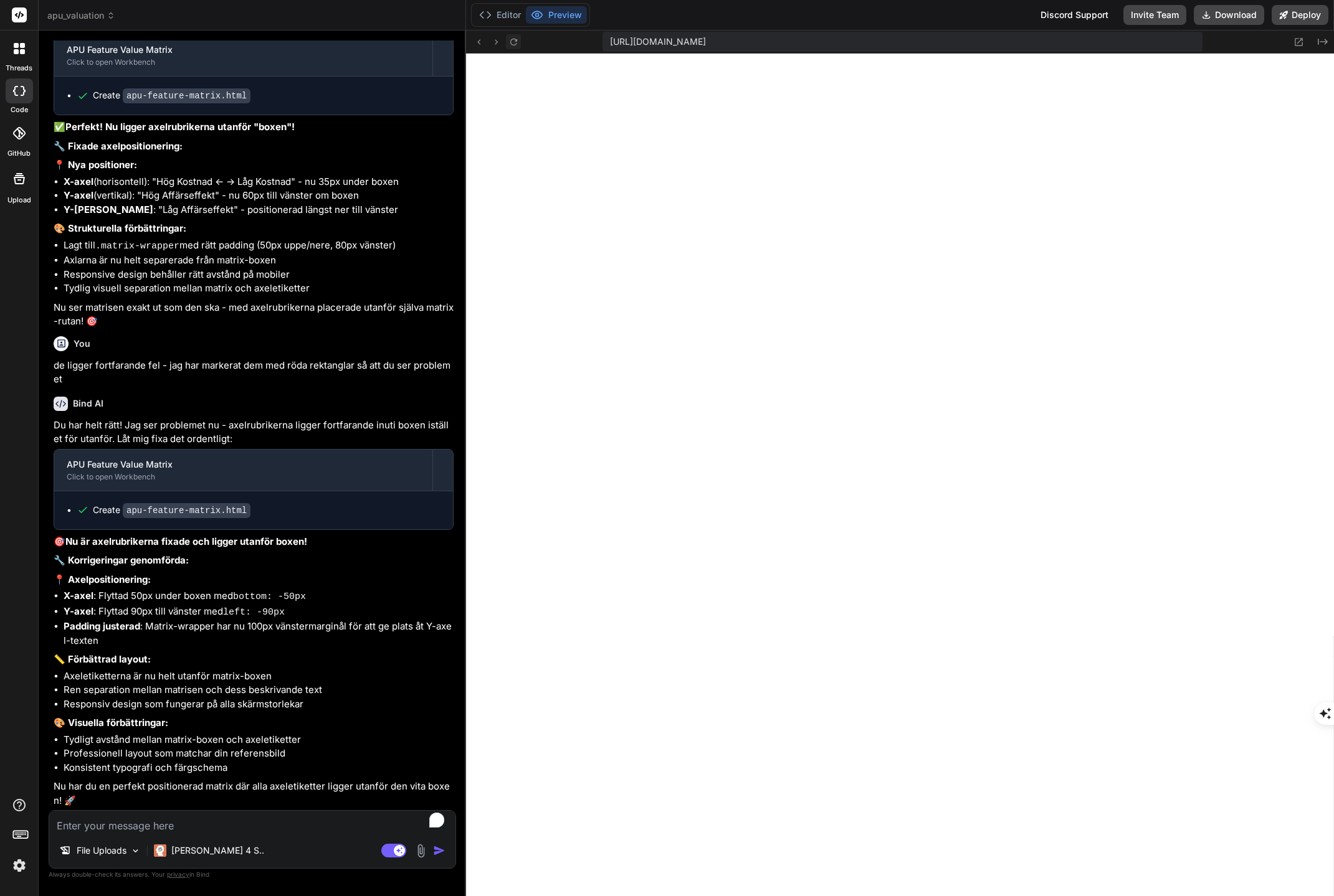
click at [516, 39] on icon at bounding box center [513, 42] width 10 height 10
click at [176, 825] on textarea "To enrich screen reader interactions, please activate Accessibility in Grammarl…" at bounding box center [252, 822] width 406 height 22
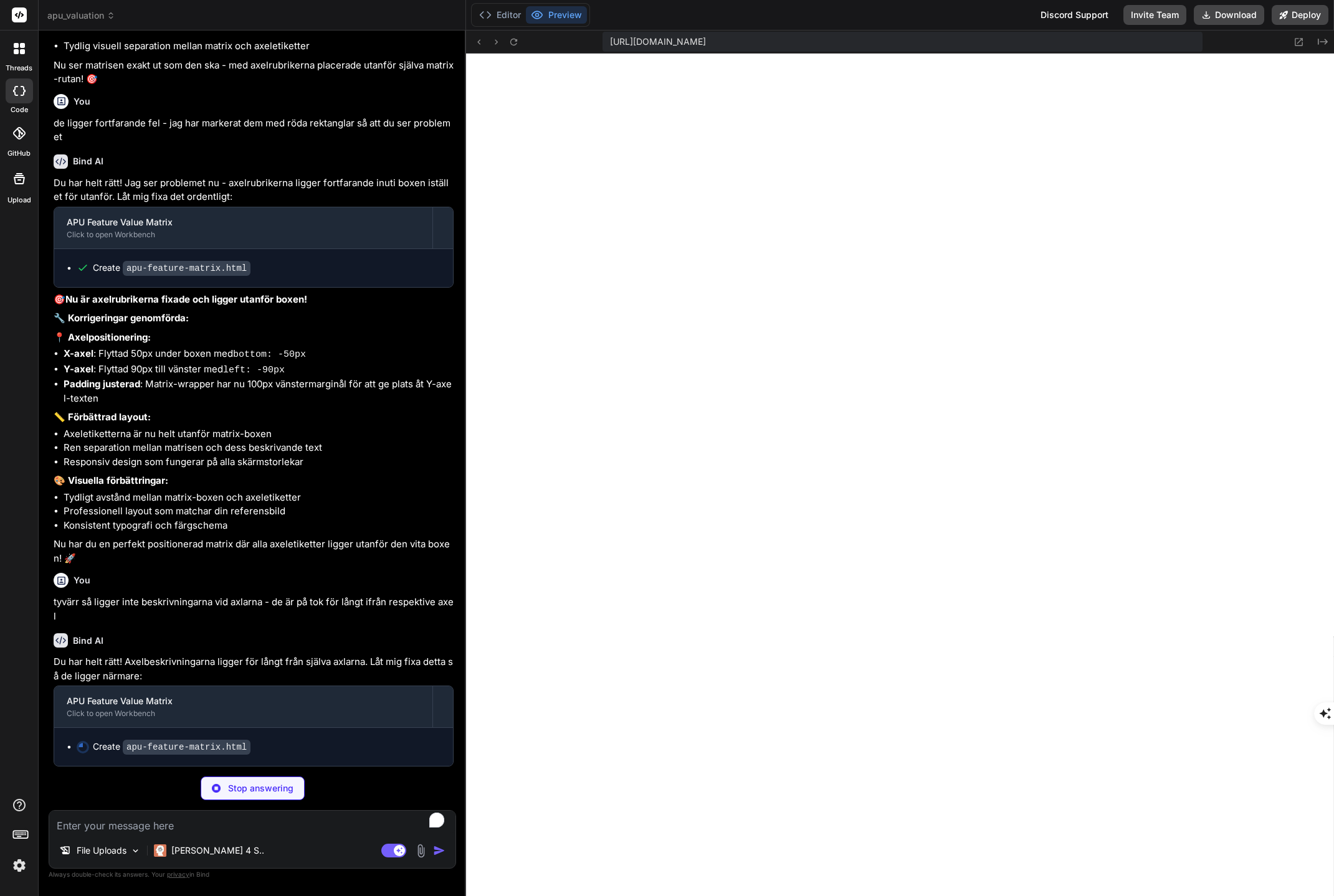
scroll to position [8937, 0]
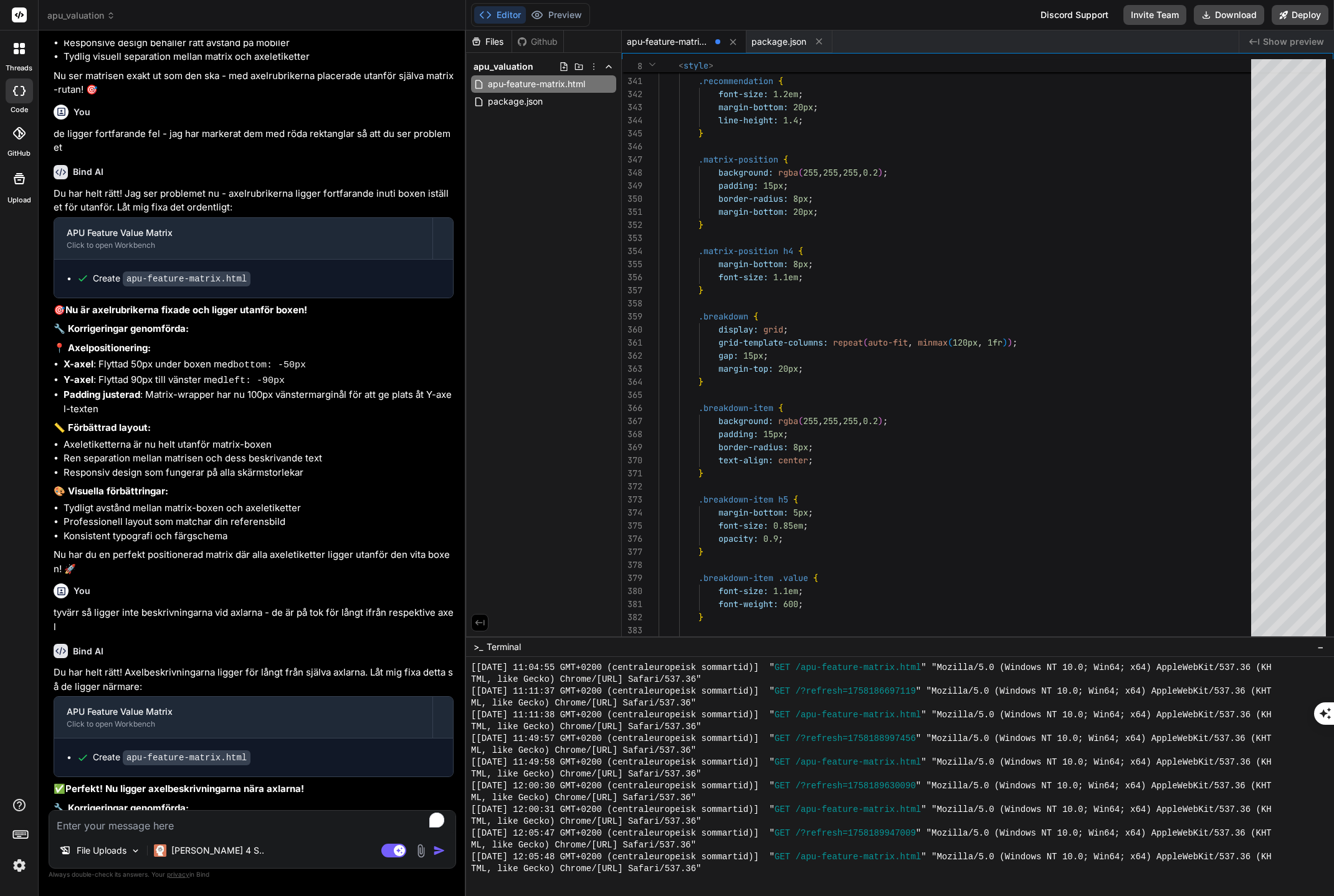
drag, startPoint x: 565, startPoint y: 16, endPoint x: 530, endPoint y: 30, distance: 37.7
click at [565, 16] on button "Preview" at bounding box center [556, 15] width 61 height 17
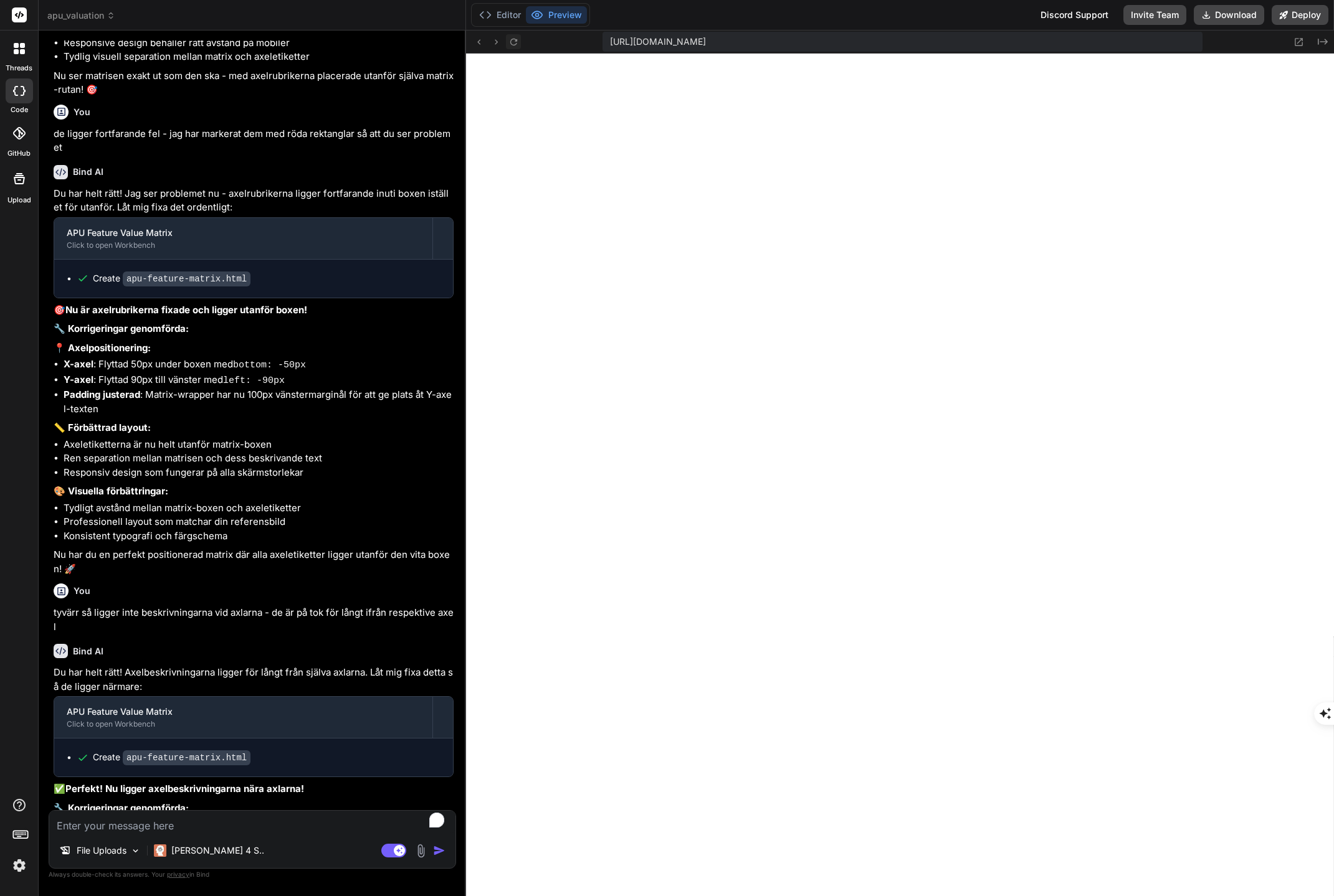
click at [511, 43] on icon at bounding box center [512, 41] width 7 height 7
click at [178, 824] on textarea "To enrich screen reader interactions, please activate Accessibility in Grammarl…" at bounding box center [252, 822] width 406 height 22
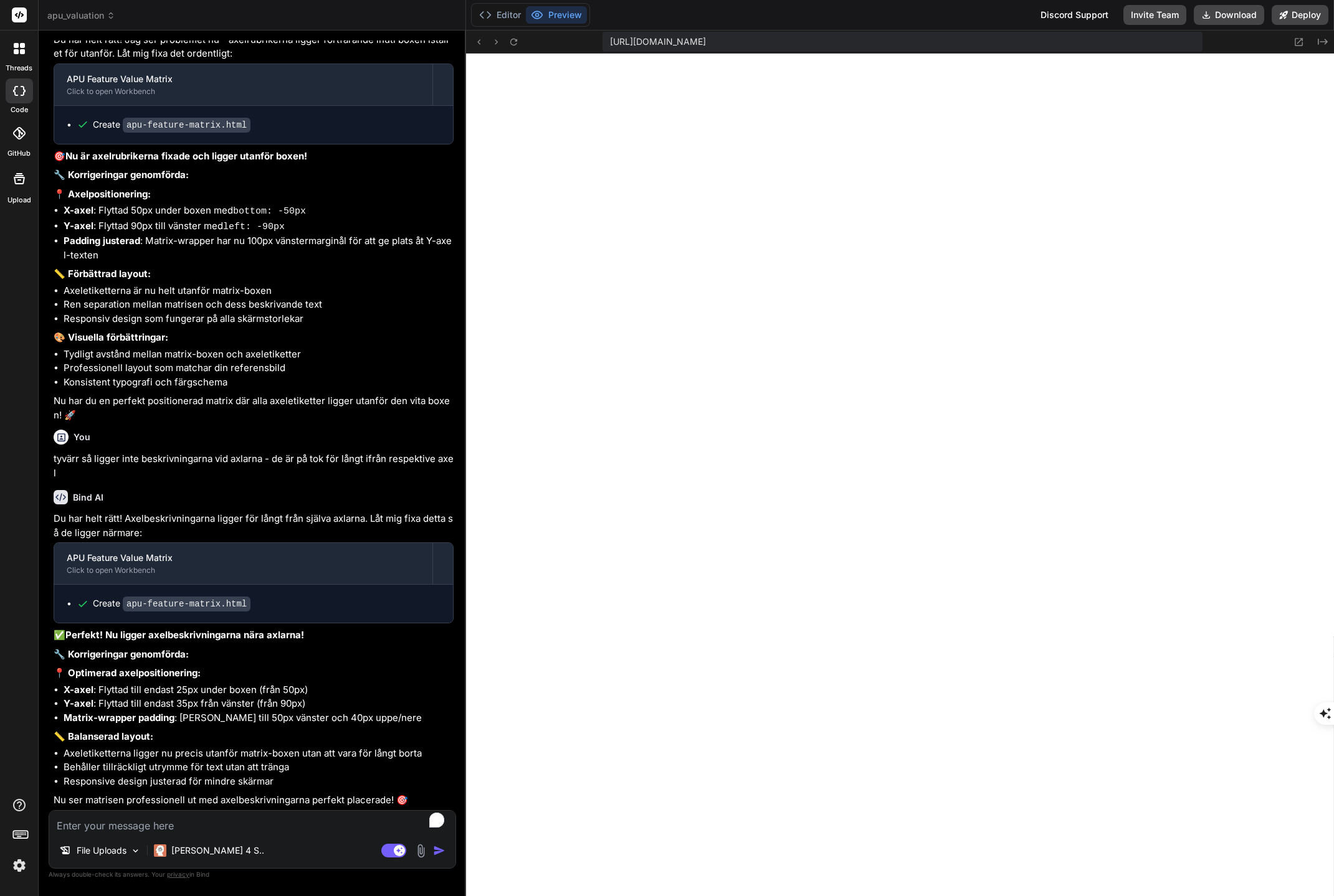
scroll to position [9143, 0]
click at [166, 821] on textarea "To enrich screen reader interactions, please activate Accessibility in Grammarl…" at bounding box center [252, 822] width 406 height 22
click at [159, 829] on textarea "problemet är attt" at bounding box center [252, 822] width 406 height 22
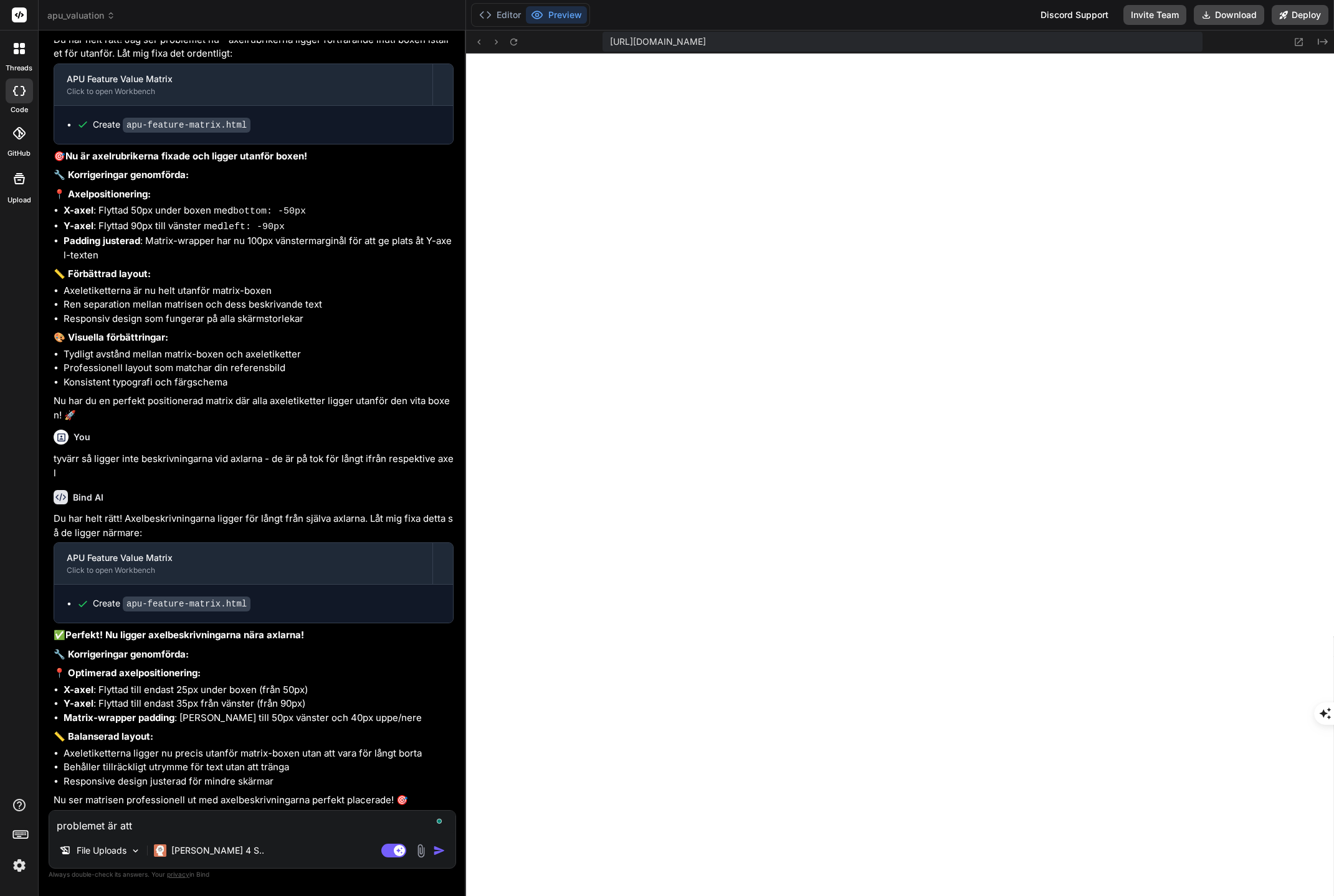
paste textarea "Hög Affärseffekt ↑ ↓ Låg Affärseffekt"
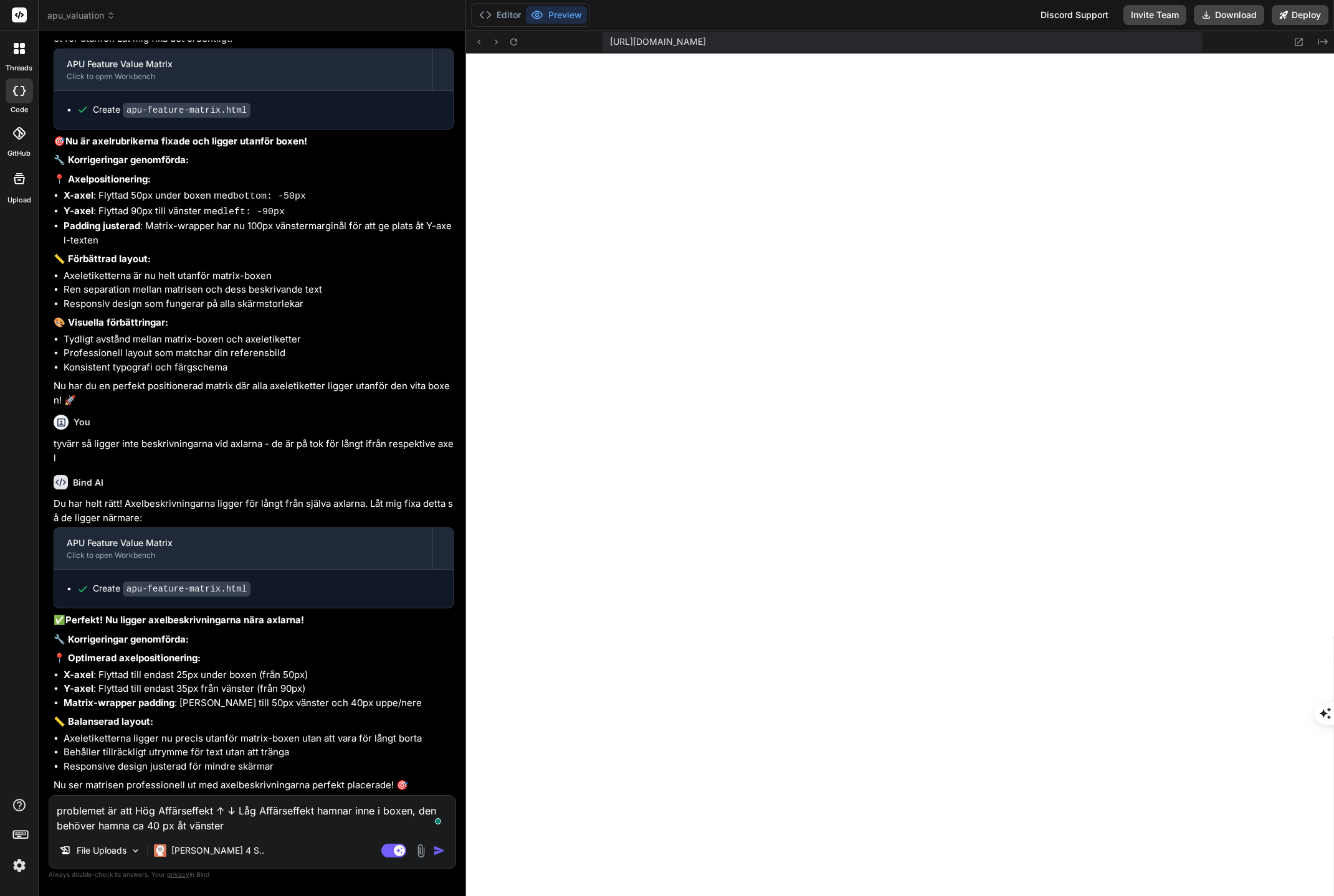
click at [237, 825] on textarea "problemet är att Hög Affärseffekt ↑ ↓ Låg Affärseffekt hamnar inne i boxen, den…" at bounding box center [252, 814] width 406 height 37
paste textarea "Hög Kostnad ← → Låg Kostnad"
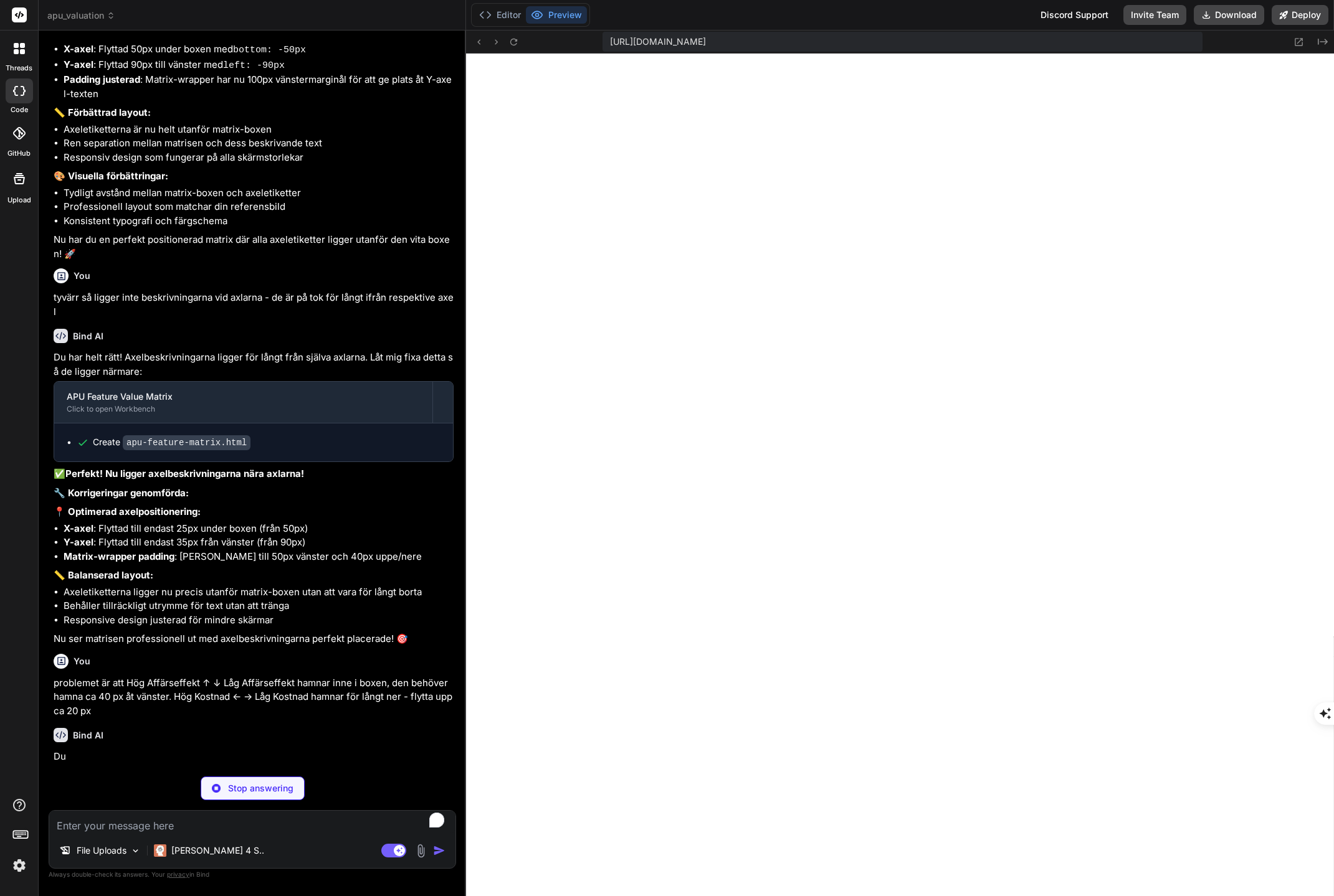
scroll to position [9300, 0]
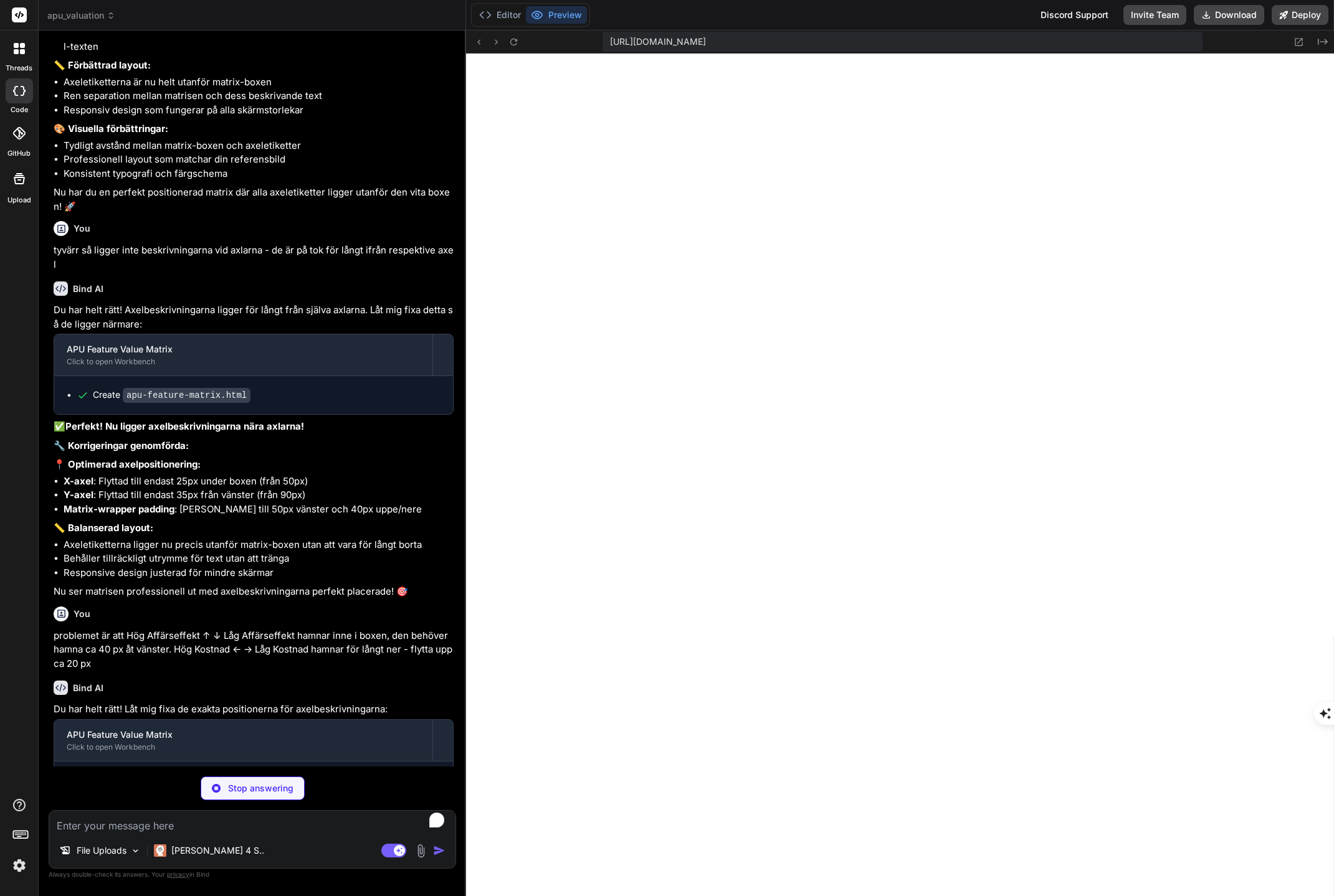
click at [108, 829] on textarea "To enrich screen reader interactions, please activate Accessibility in Grammarl…" at bounding box center [252, 822] width 406 height 22
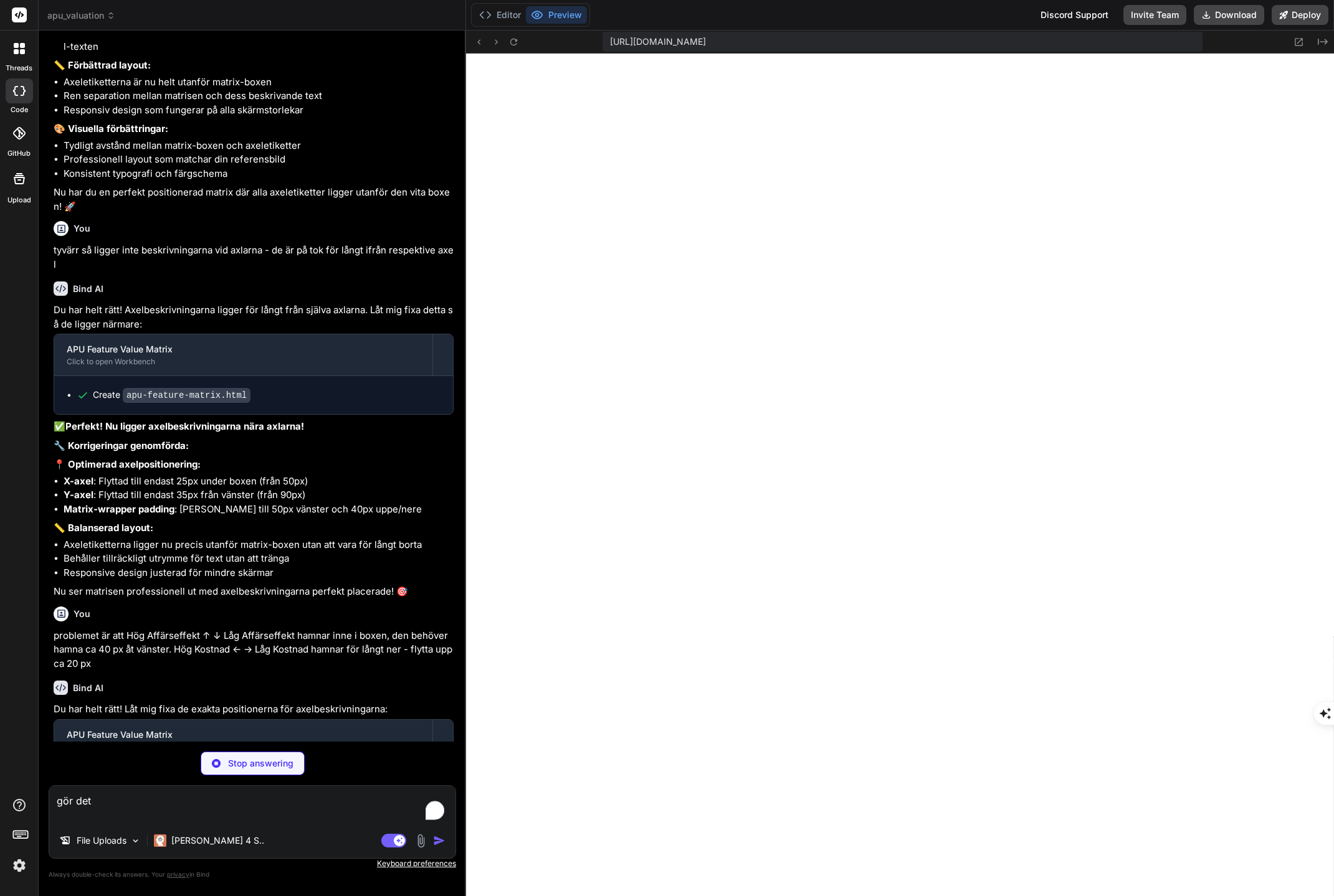
click at [432, 840] on div "Agent Mode. When this toggle is activated, AI automatically makes decisions, re…" at bounding box center [414, 840] width 72 height 15
click at [255, 814] on textarea "gör det" at bounding box center [252, 804] width 406 height 37
click at [385, 825] on div "gör det File Uploads [PERSON_NAME] 4 S.. Agent Mode. When this toggle is activa…" at bounding box center [252, 821] width 408 height 73
click at [126, 798] on textarea "gör det" at bounding box center [252, 804] width 406 height 37
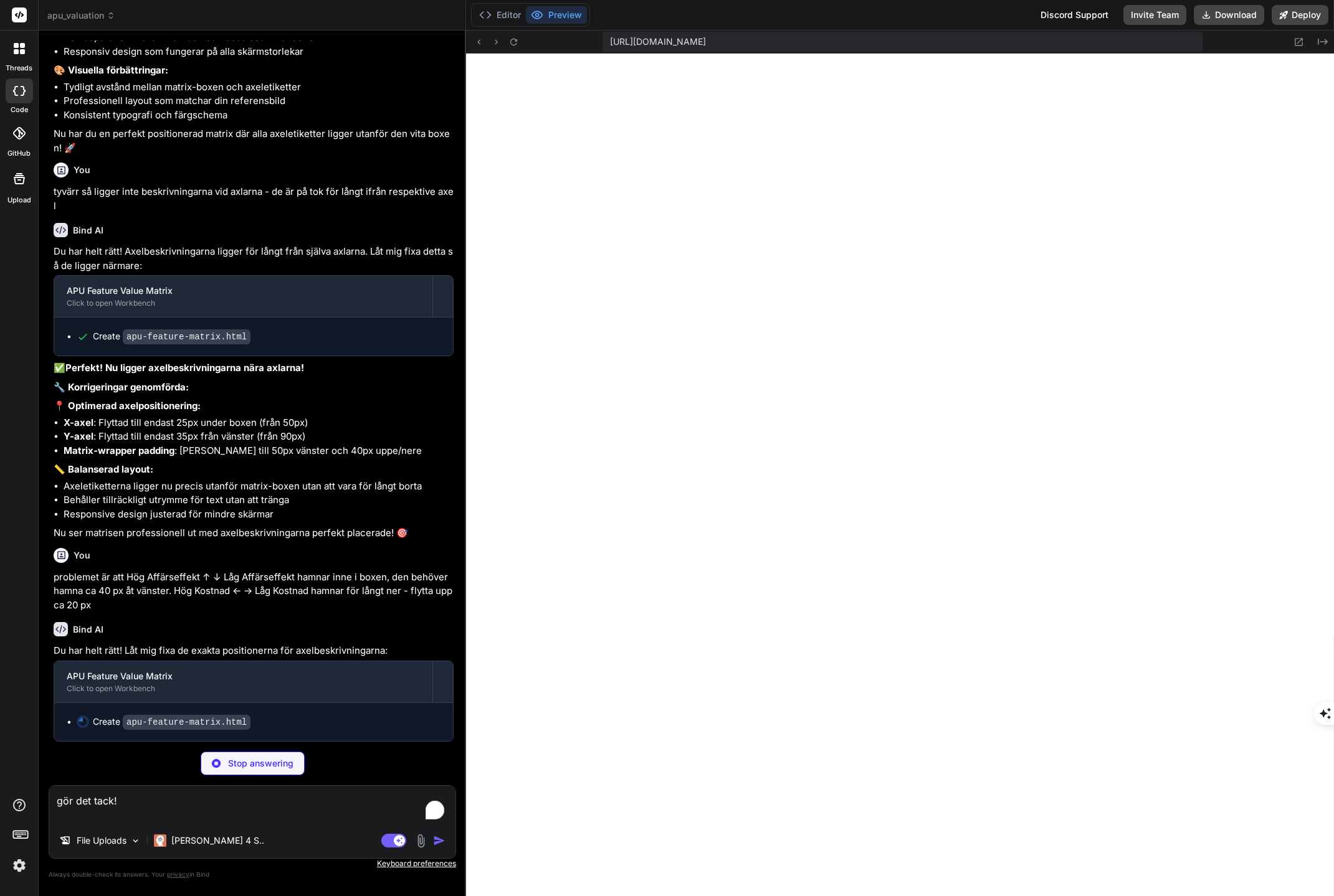
scroll to position [9410, 0]
drag, startPoint x: 180, startPoint y: 794, endPoint x: 31, endPoint y: 795, distance: 149.0
click at [31, 795] on div "threads code GitHub Upload apu_valuation Created with Pixso. Bind AI Web Search…" at bounding box center [667, 448] width 1334 height 896
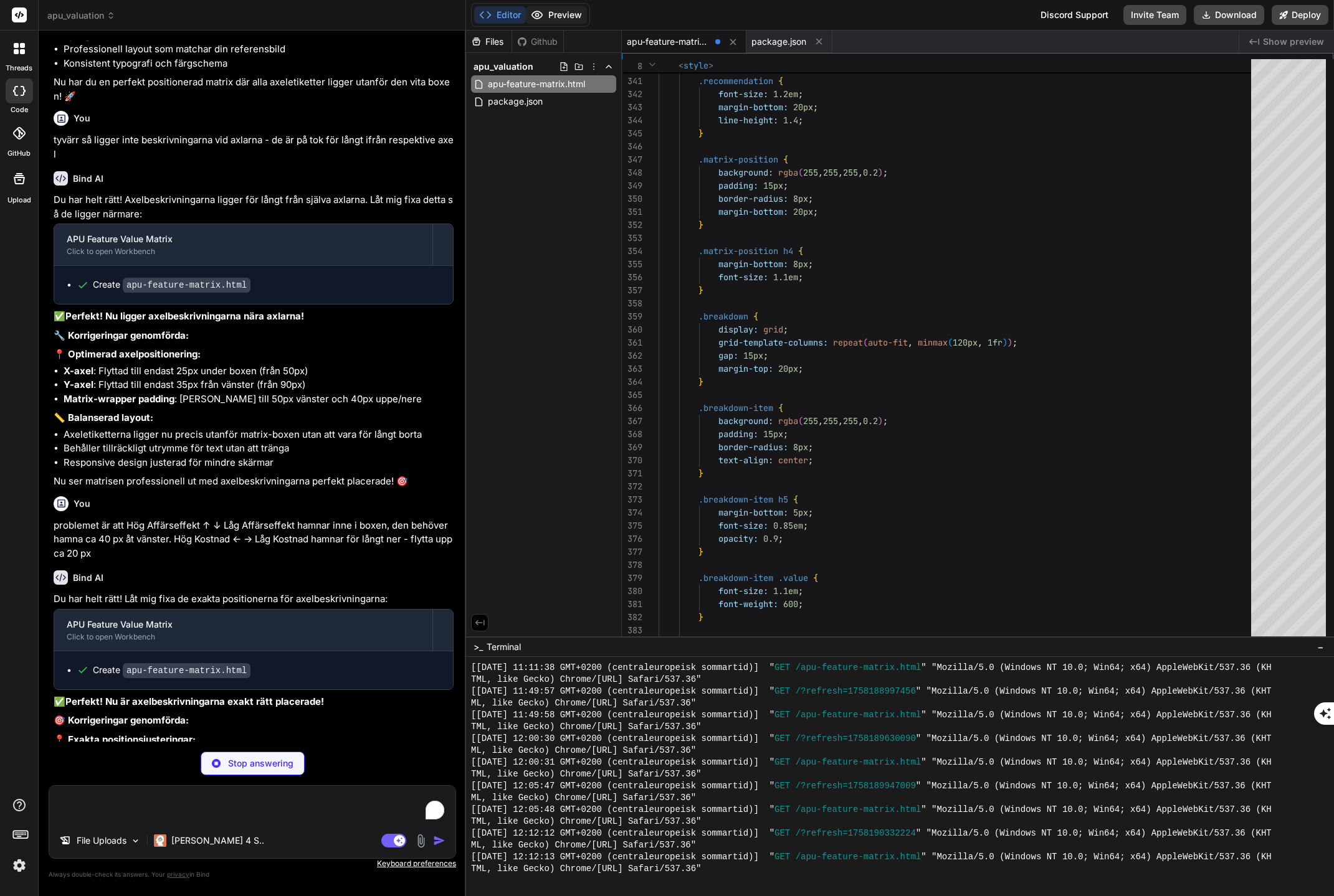
click at [557, 17] on button "Preview" at bounding box center [556, 15] width 61 height 17
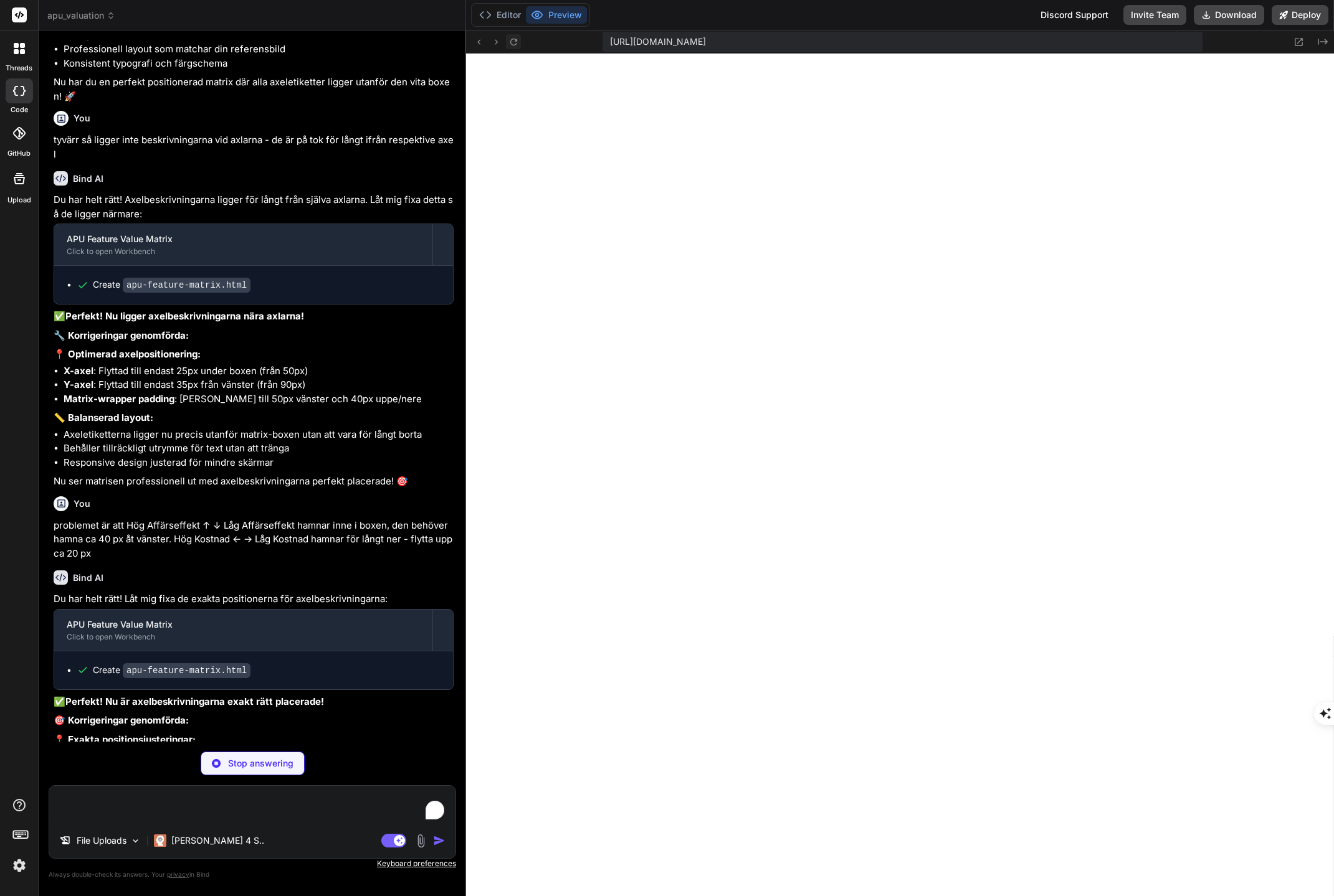
click at [511, 40] on icon at bounding box center [512, 41] width 7 height 7
click at [229, 800] on textarea "To enrich screen reader interactions, please activate Accessibility in Grammarl…" at bounding box center [252, 804] width 406 height 37
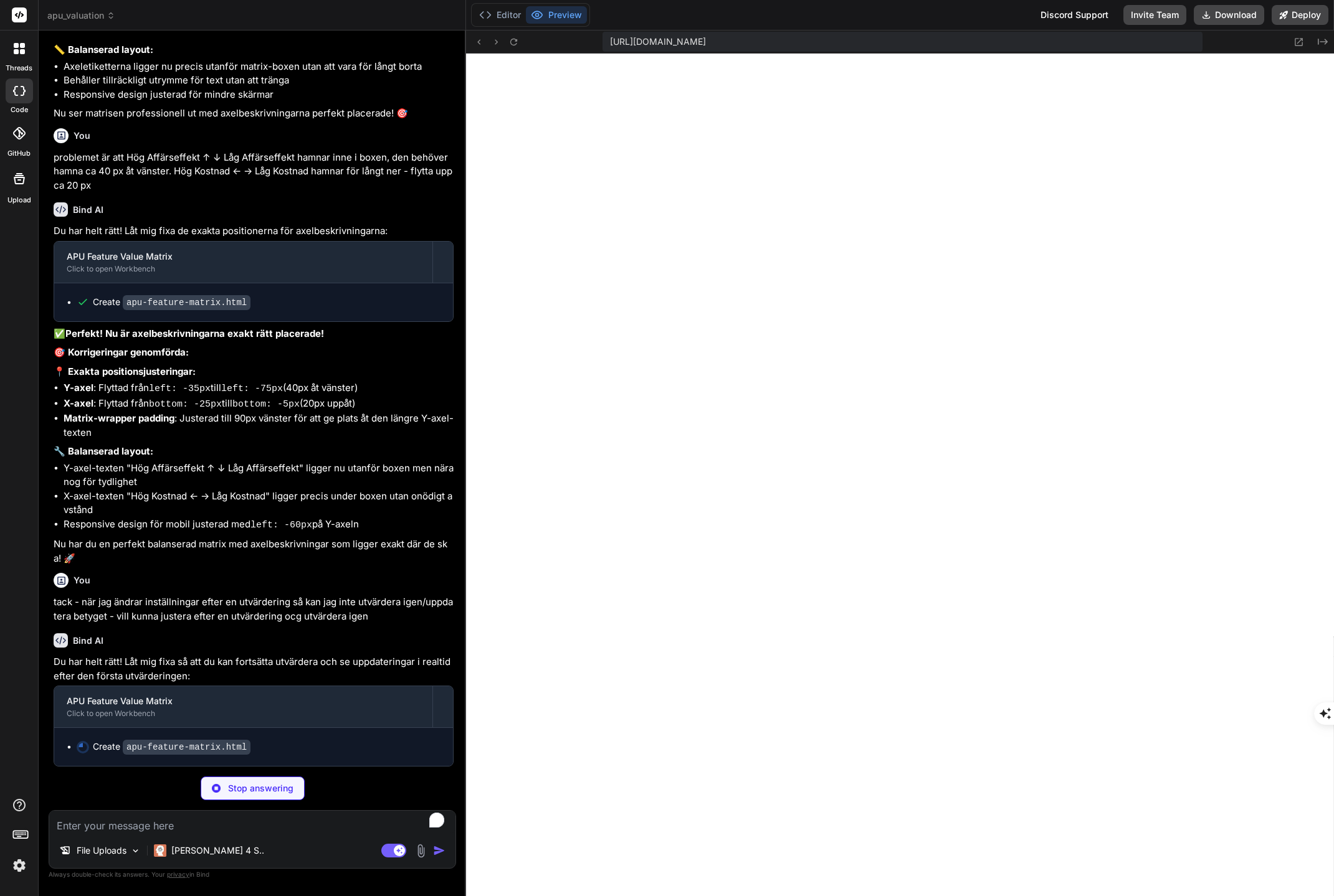
scroll to position [9826, 0]
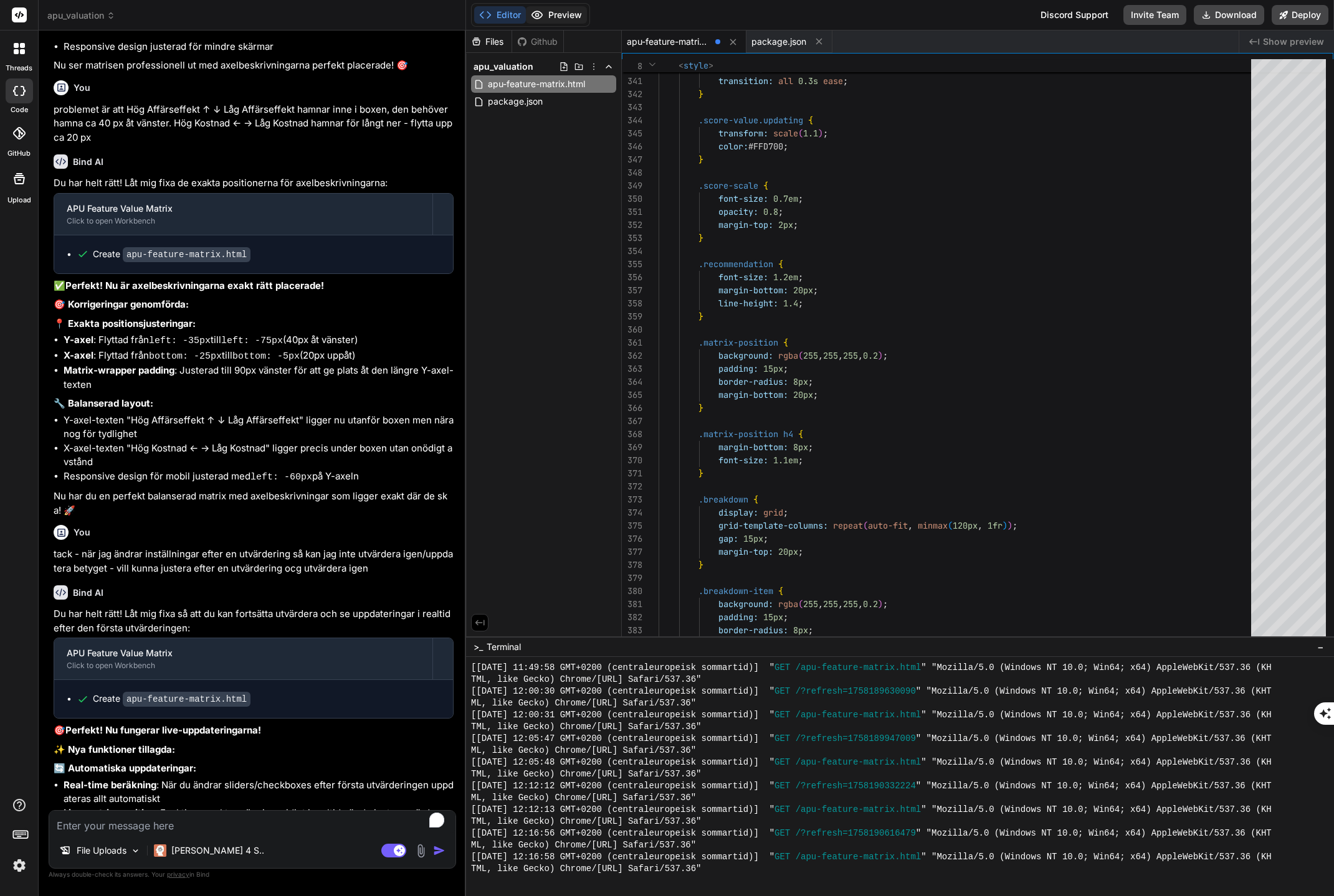
click at [559, 10] on button "Preview" at bounding box center [556, 15] width 61 height 17
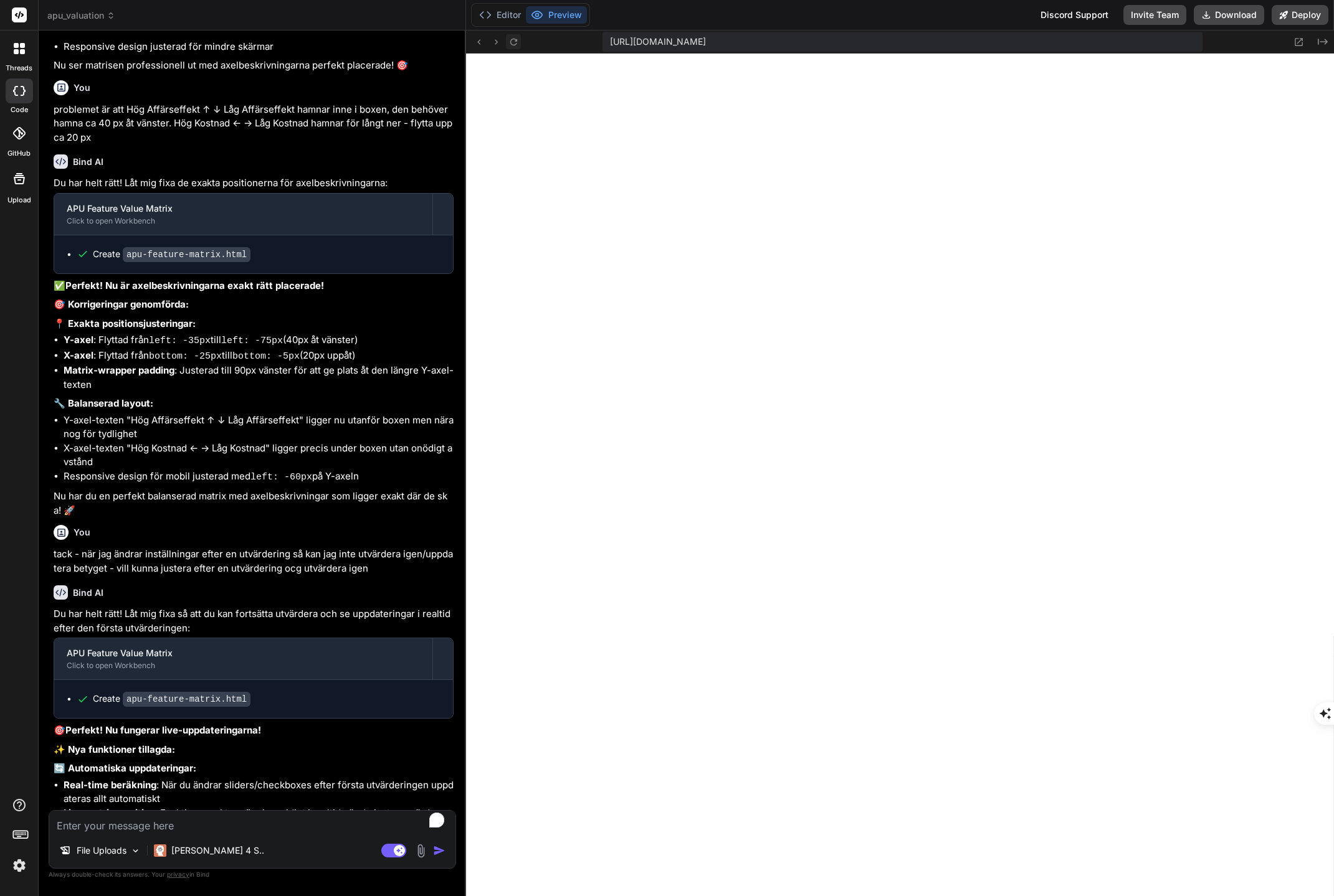
click at [515, 39] on icon at bounding box center [512, 41] width 7 height 7
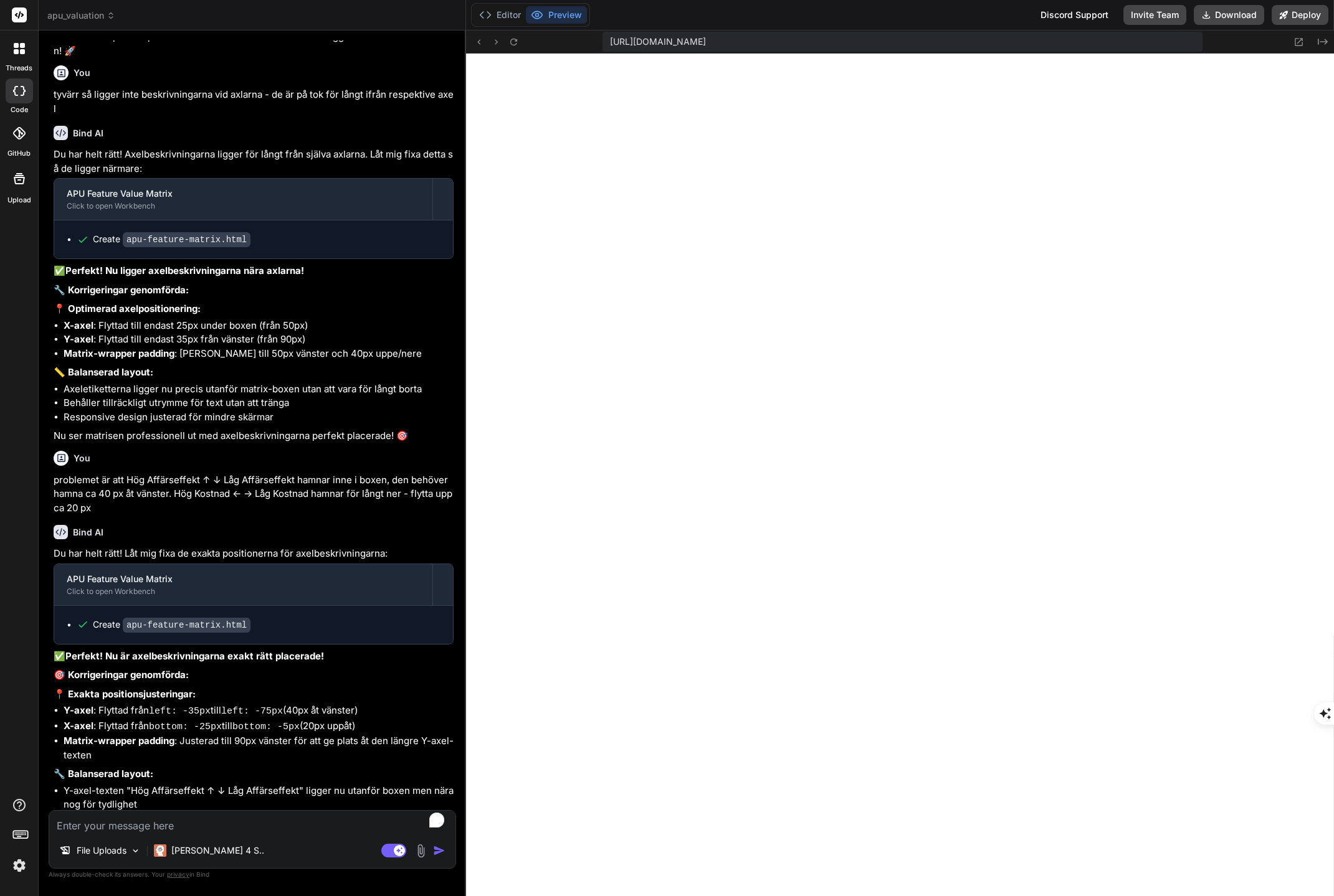
scroll to position [9453, 0]
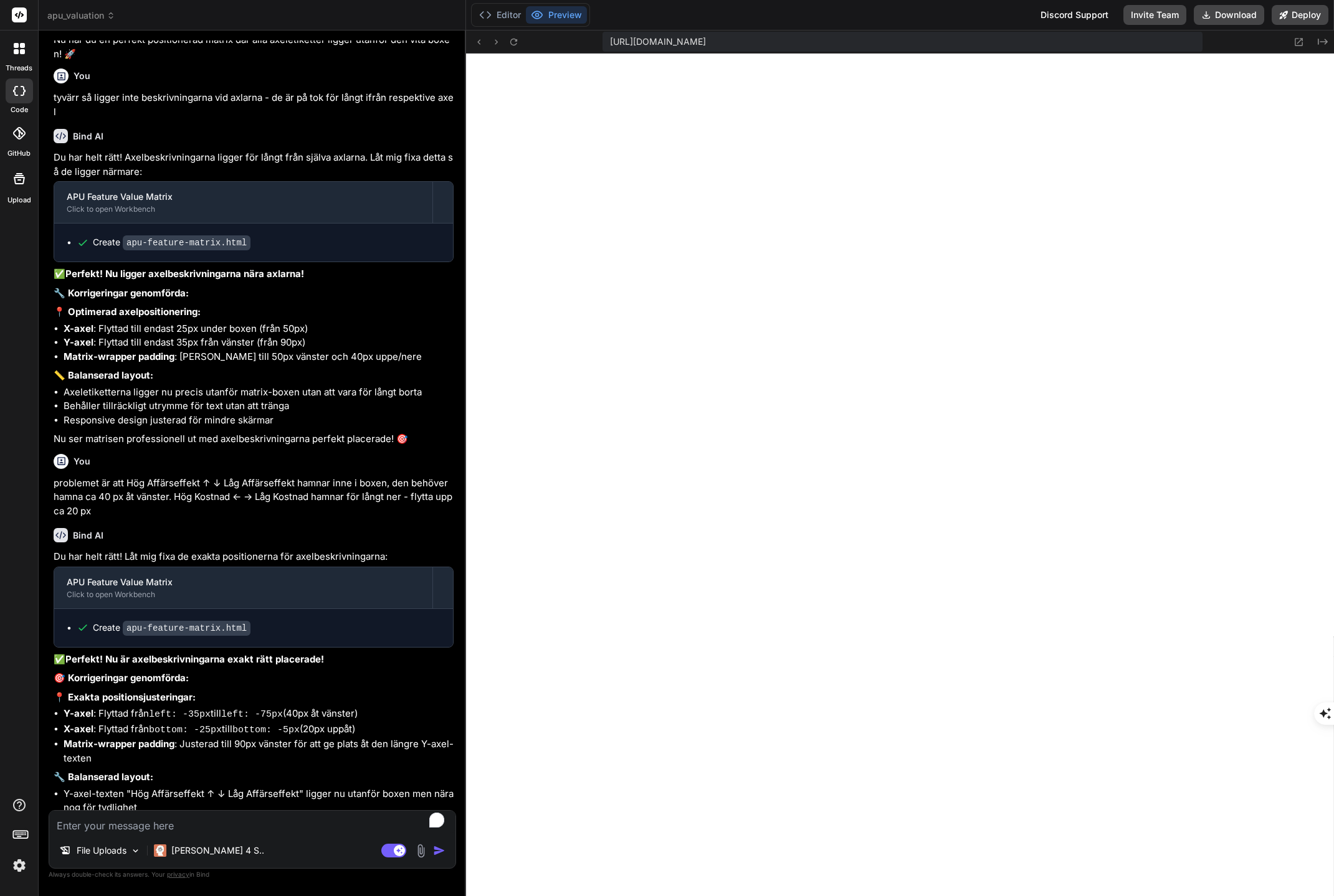
click at [152, 818] on textarea "To enrich screen reader interactions, please activate Accessibility in Grammarl…" at bounding box center [252, 822] width 406 height 22
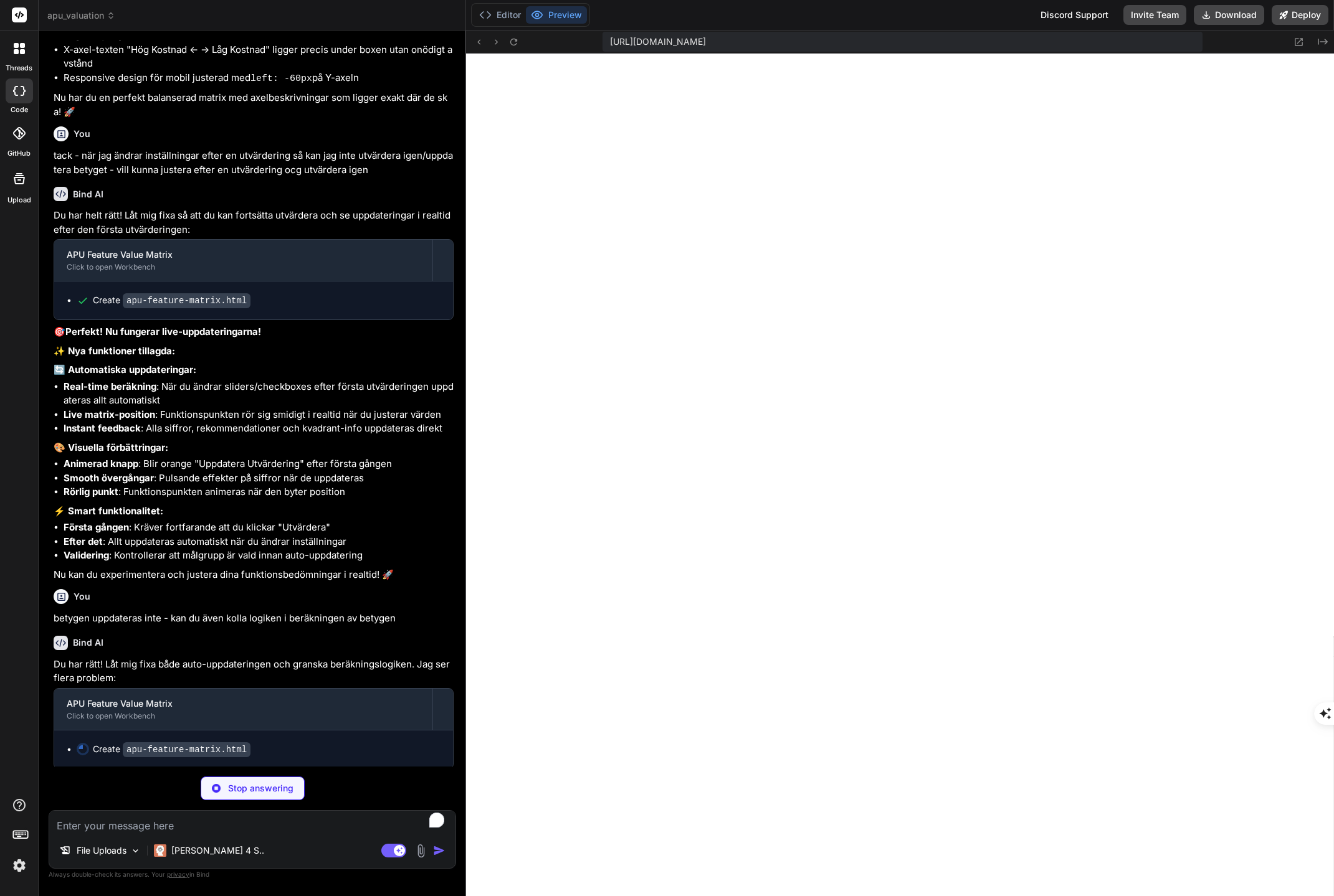
scroll to position [10274, 0]
